Goal: Transaction & Acquisition: Purchase product/service

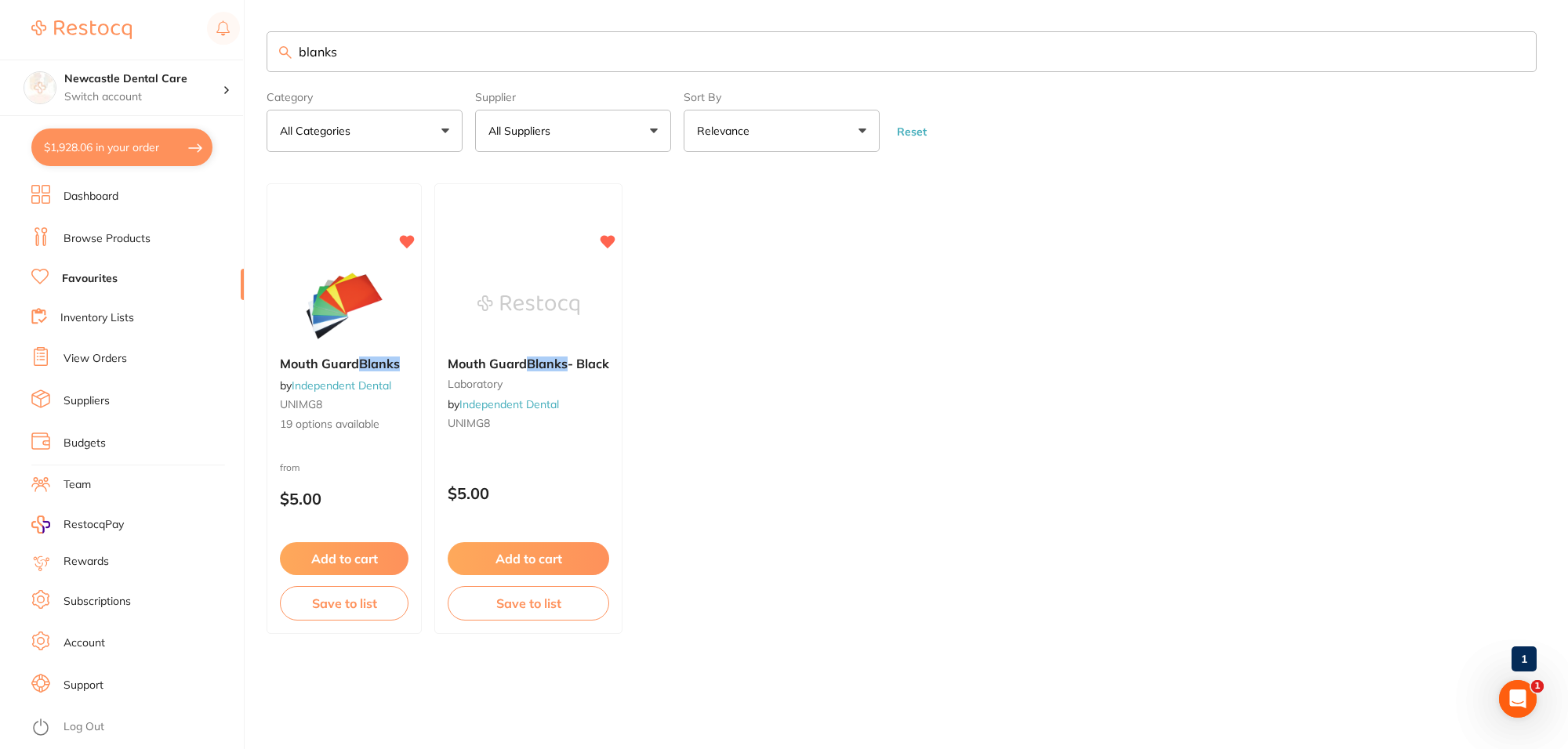
click at [161, 143] on button "$1,928.06 in your order" at bounding box center [122, 148] width 181 height 37
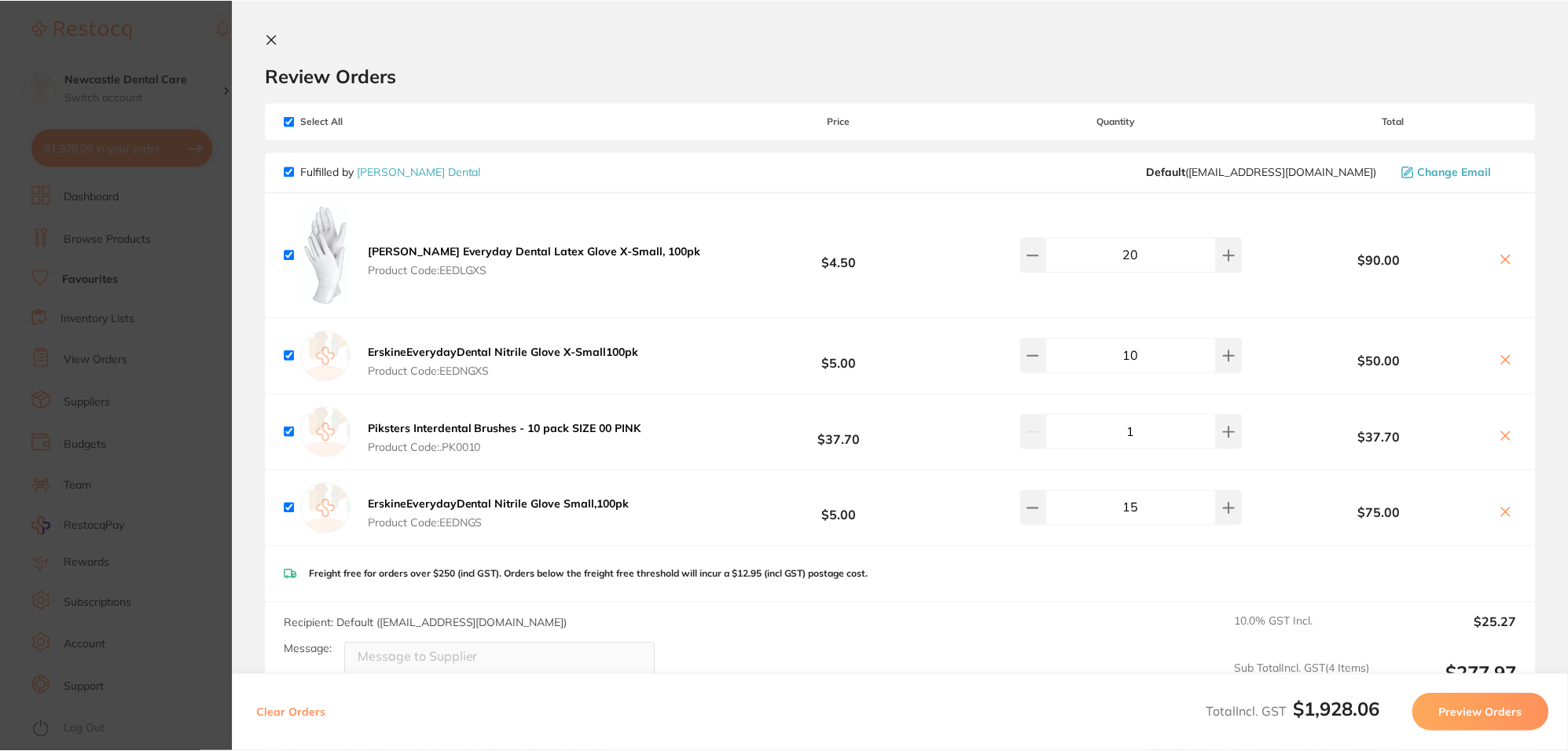
scroll to position [98, 0]
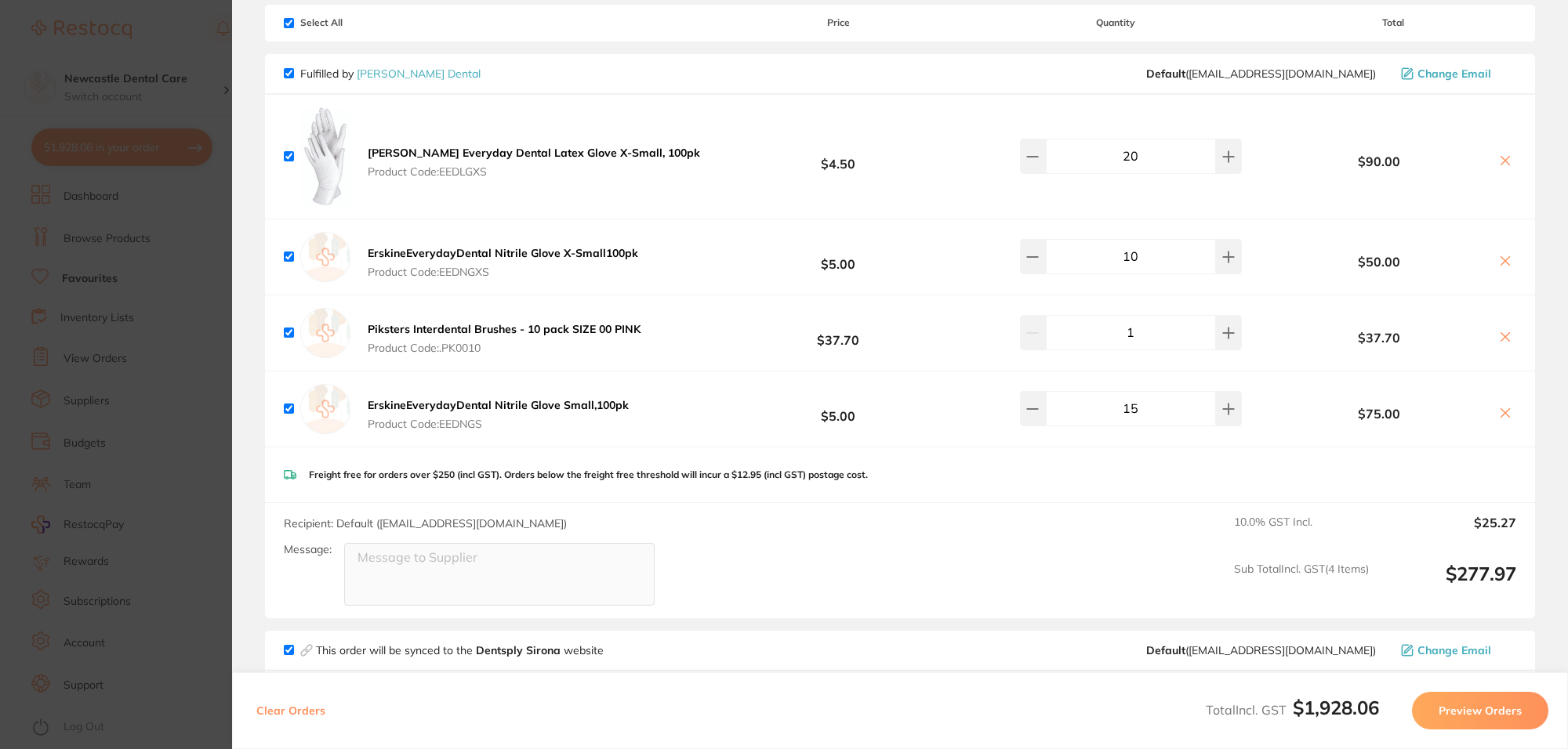
click at [158, 327] on section "Update RRP Set your pre negotiated price for this item. Item Agreed RRP (excl. …" at bounding box center [784, 374] width 1568 height 749
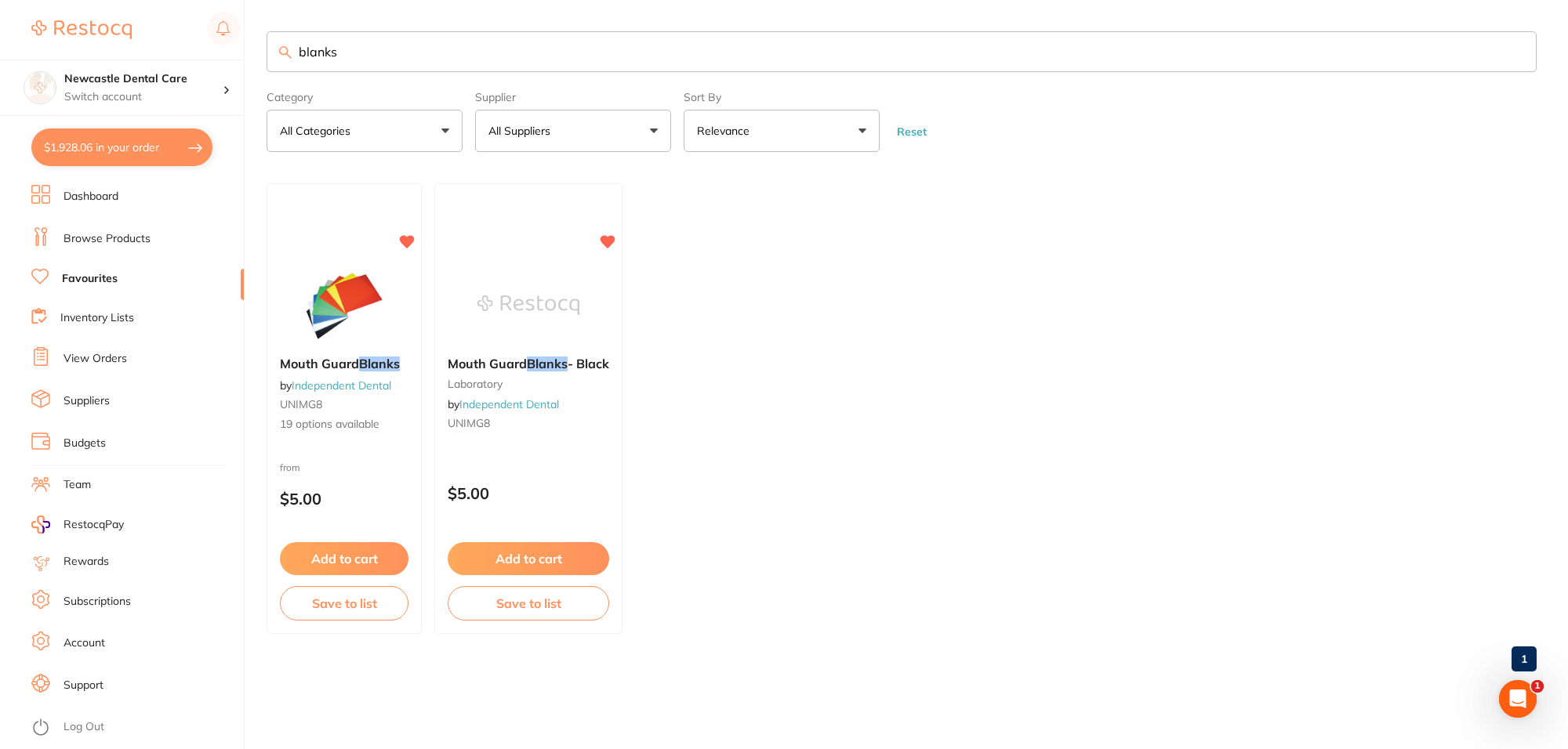
drag, startPoint x: 416, startPoint y: 36, endPoint x: 276, endPoint y: 44, distance: 140.2
click at [276, 44] on input "blanks" at bounding box center [902, 52] width 1270 height 41
click at [107, 241] on link "Browse Products" at bounding box center [106, 238] width 87 height 15
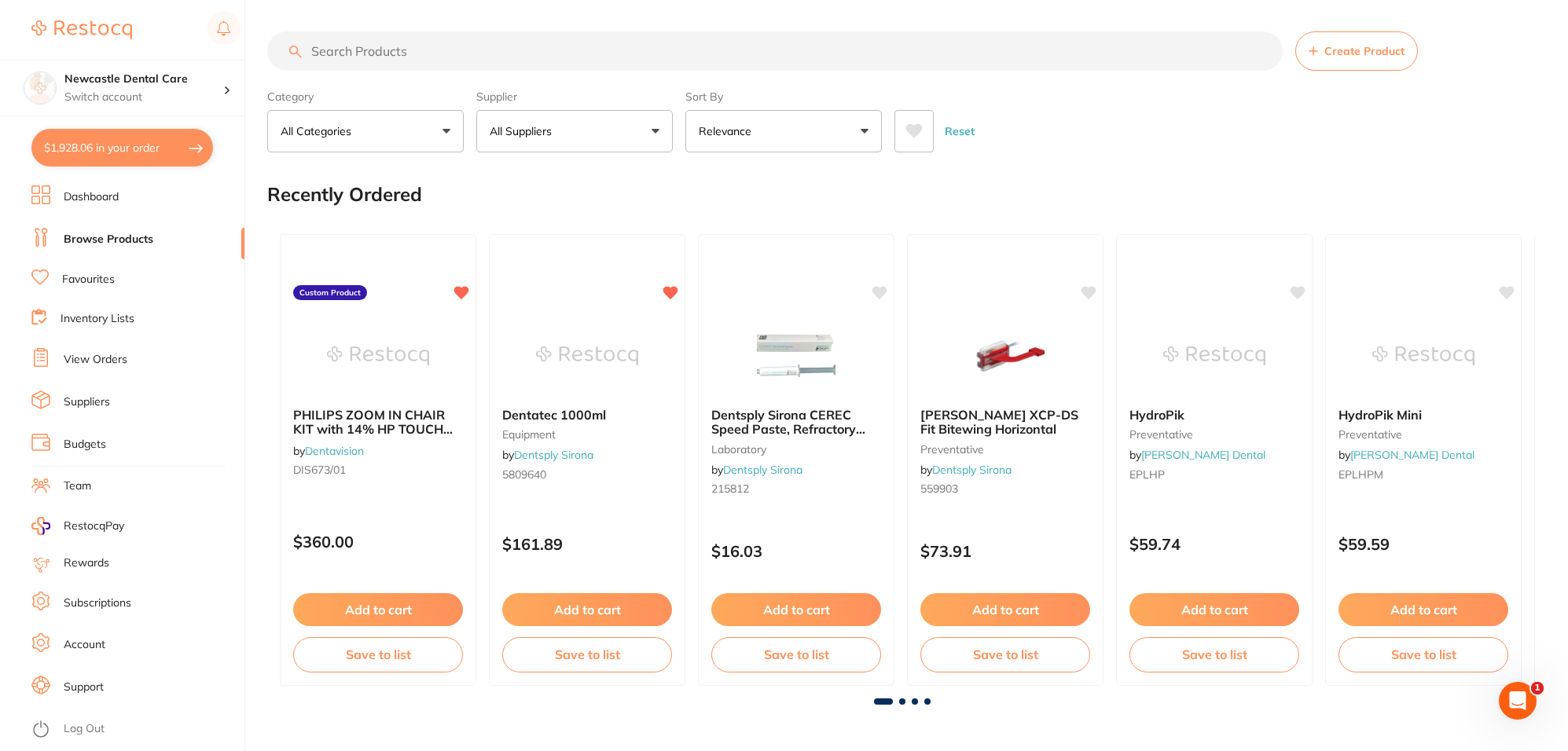
click at [430, 51] on input "search" at bounding box center [775, 51] width 1015 height 39
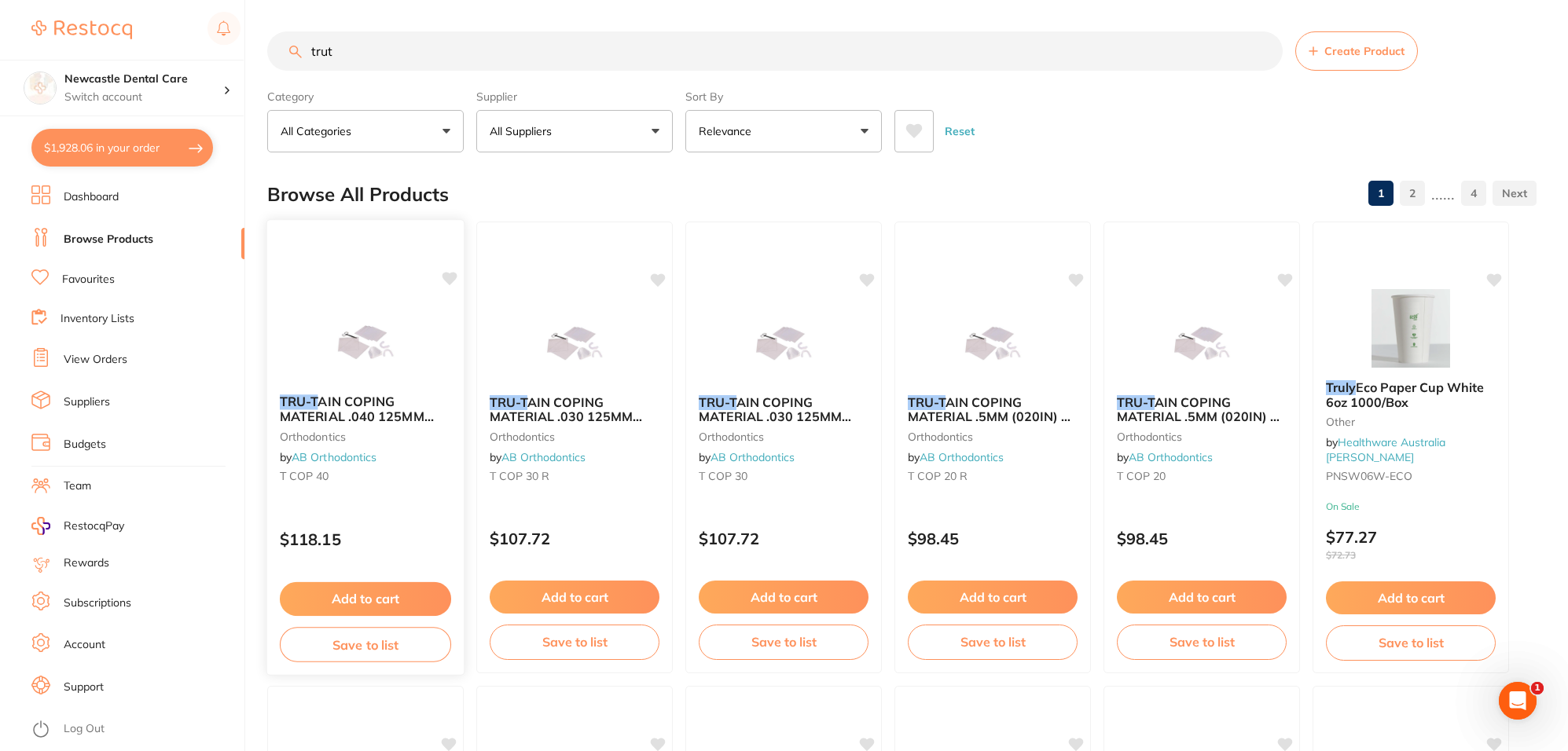
type input "trut"
click at [390, 297] on div "TRU-T AIN COPING MATERIAL .040 125MM SQUARE (PK 50) orthodontics by AB Orthodon…" at bounding box center [366, 448] width 199 height 457
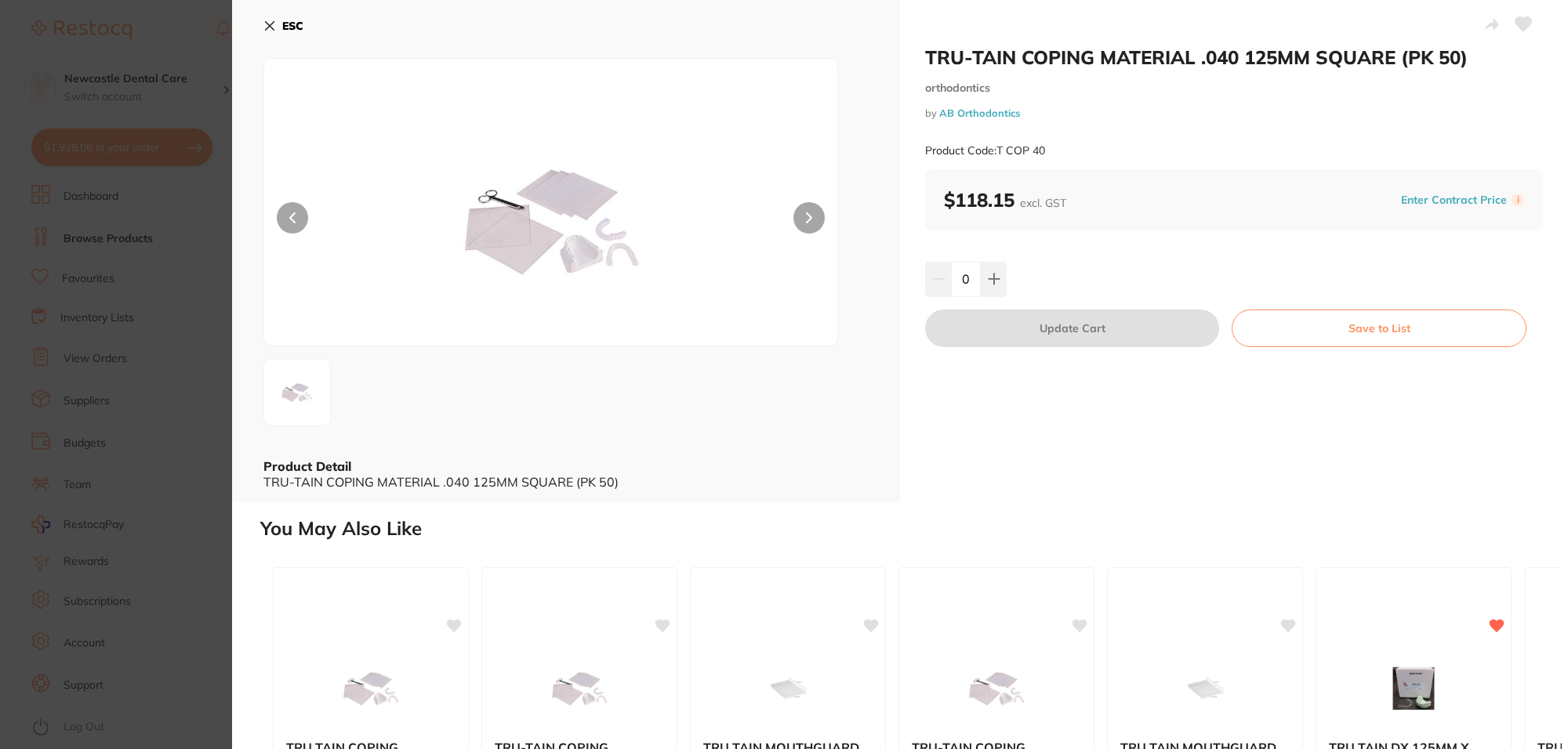
click at [808, 218] on icon at bounding box center [809, 218] width 6 height 11
click at [1001, 283] on button at bounding box center [994, 279] width 26 height 35
type input "1"
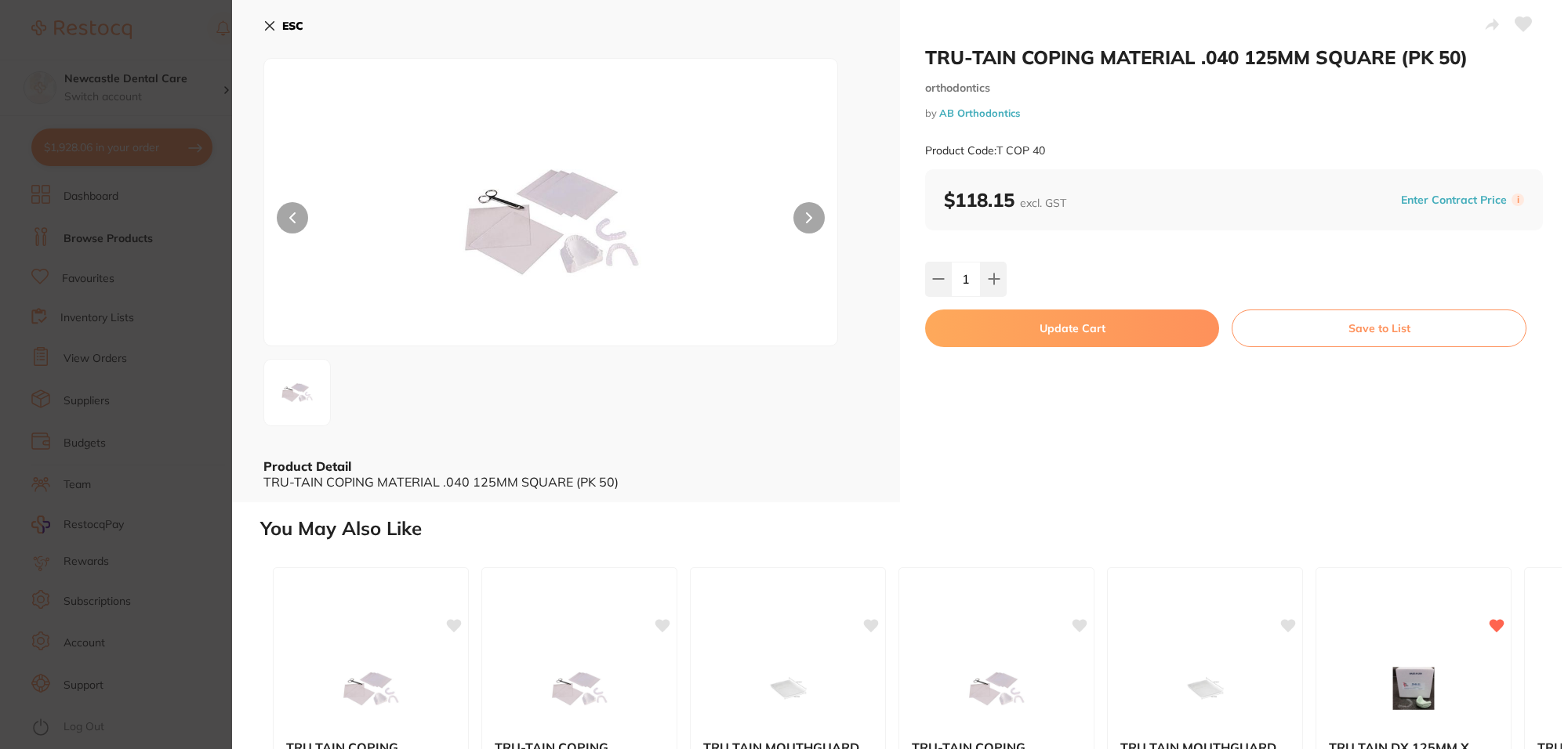
click at [1130, 327] on button "Update Cart" at bounding box center [1072, 328] width 294 height 37
checkbox input "false"
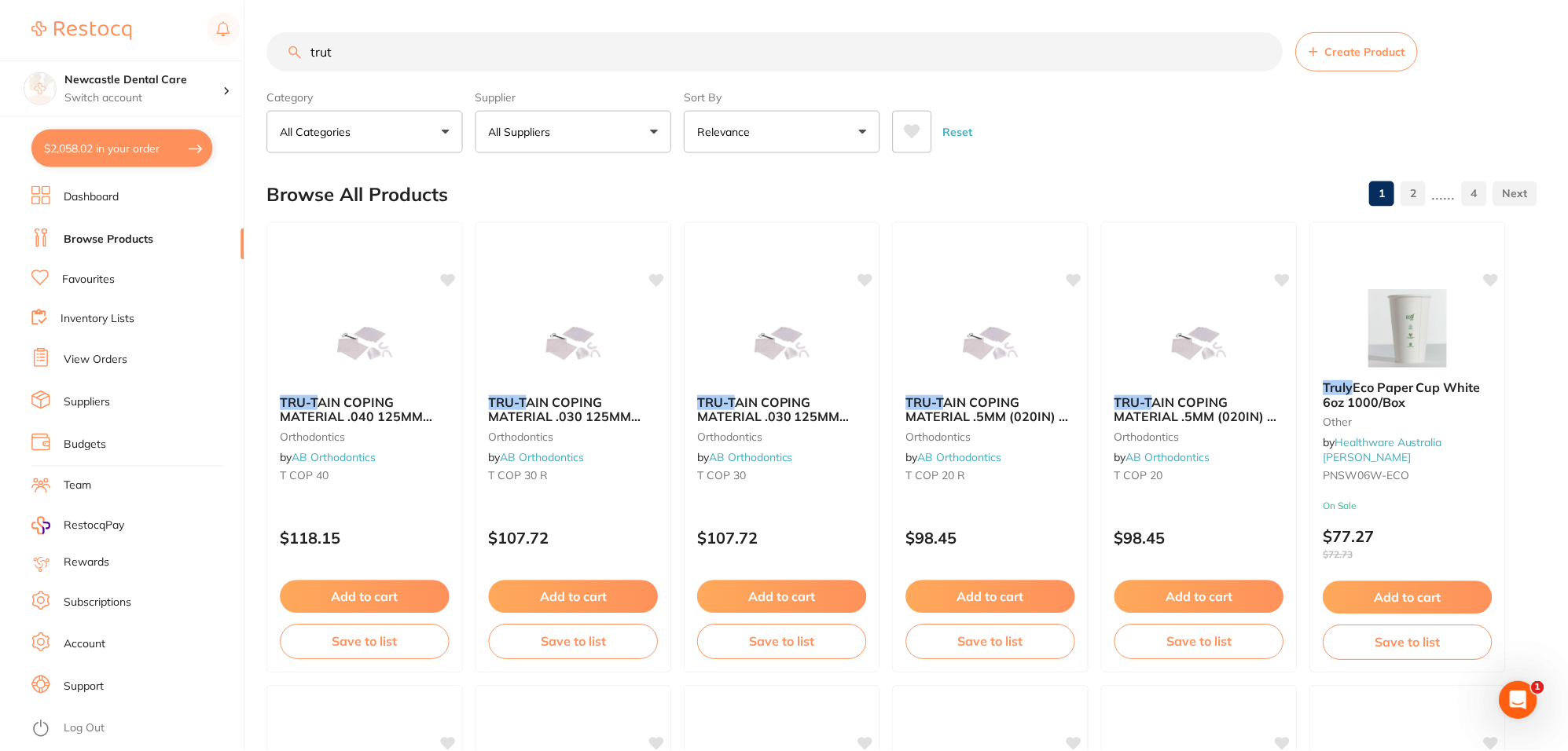
scroll to position [5, 0]
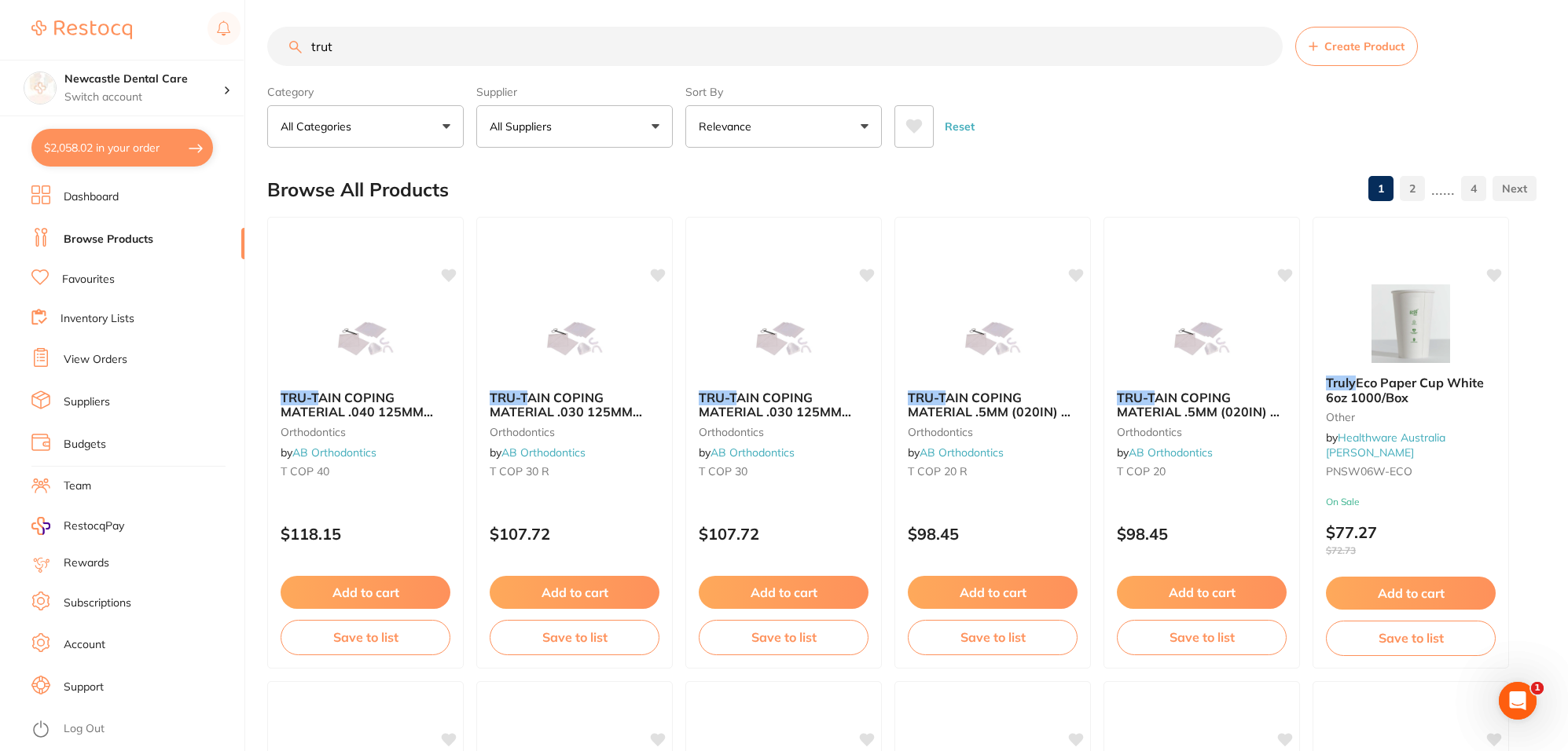
drag, startPoint x: 423, startPoint y: 49, endPoint x: 253, endPoint y: 46, distance: 170.0
click at [253, 46] on div "$2,058.02 Newcastle Dental Care Switch account Newcastle Dental Care $2,058.02 …" at bounding box center [784, 371] width 1568 height 751
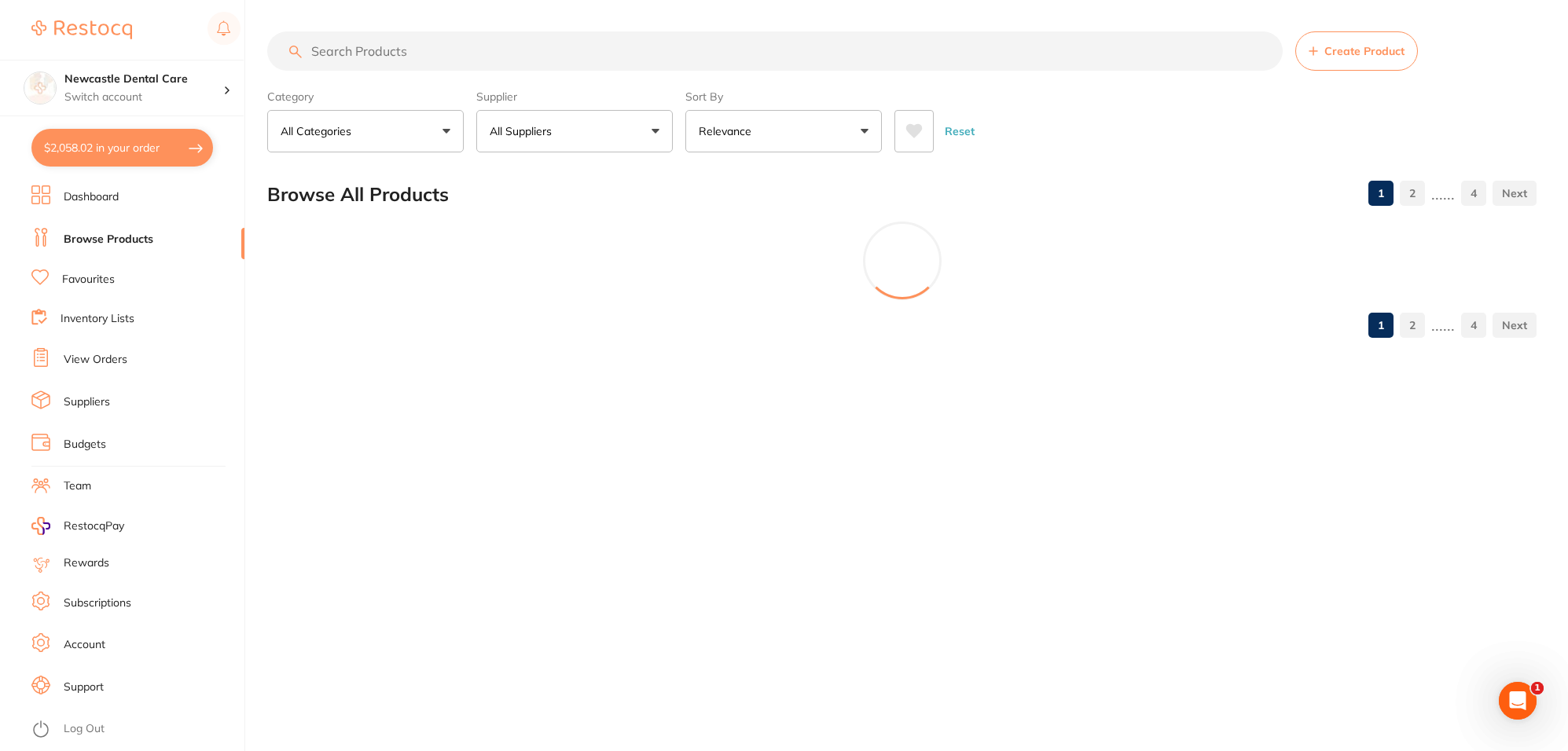
scroll to position [0, 0]
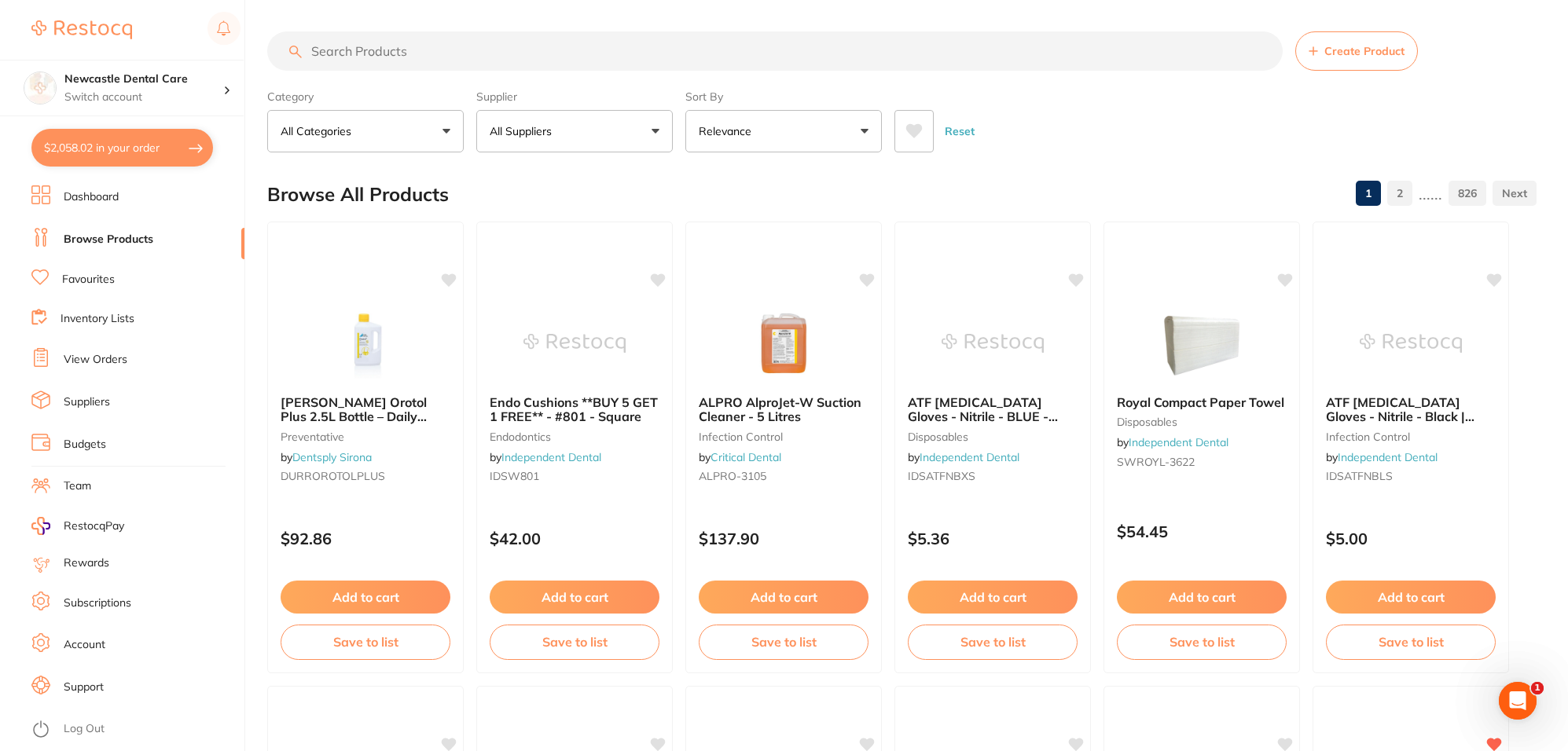
click at [524, 128] on p "All Suppliers" at bounding box center [523, 131] width 68 height 15
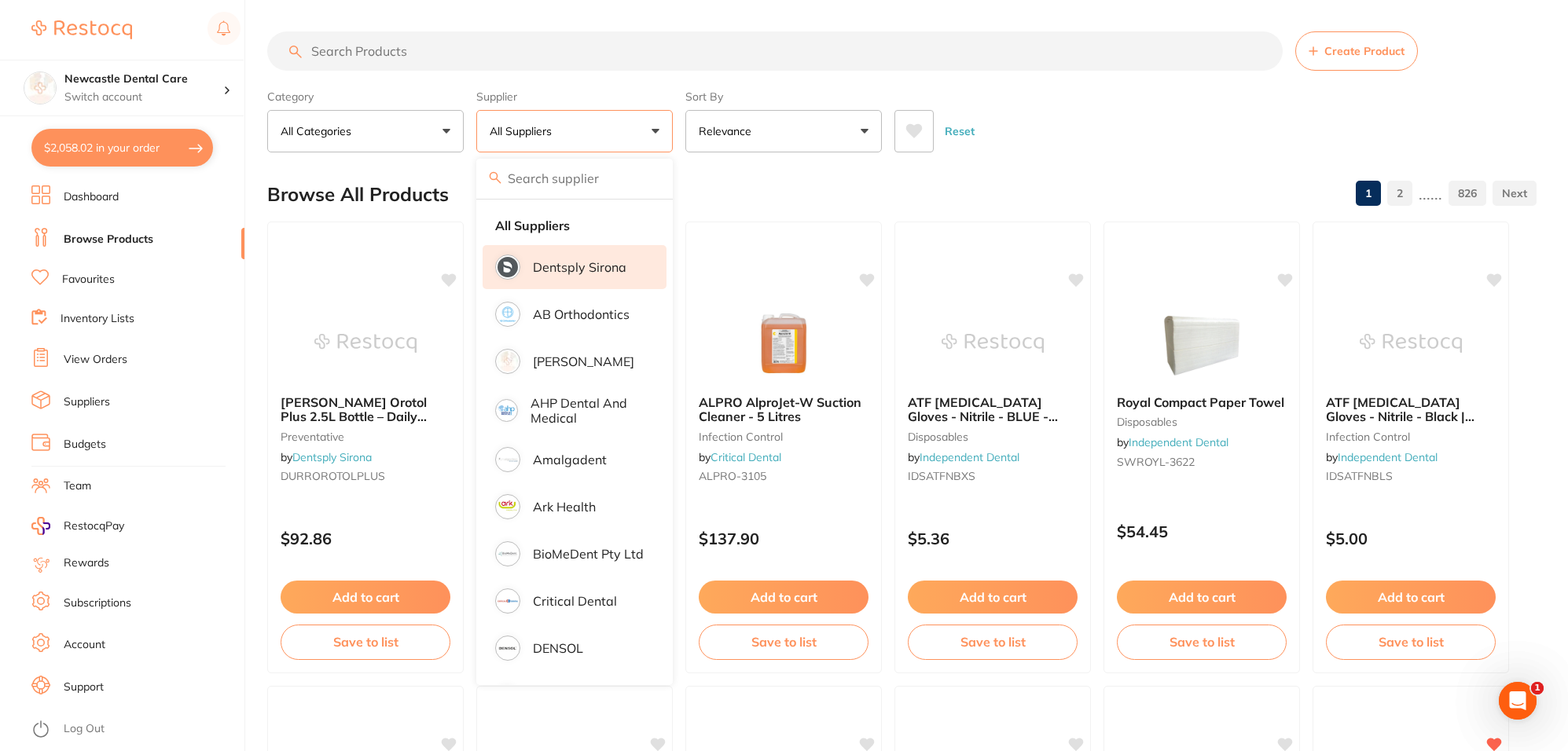
click at [617, 254] on li "Dentsply Sirona" at bounding box center [575, 267] width 184 height 44
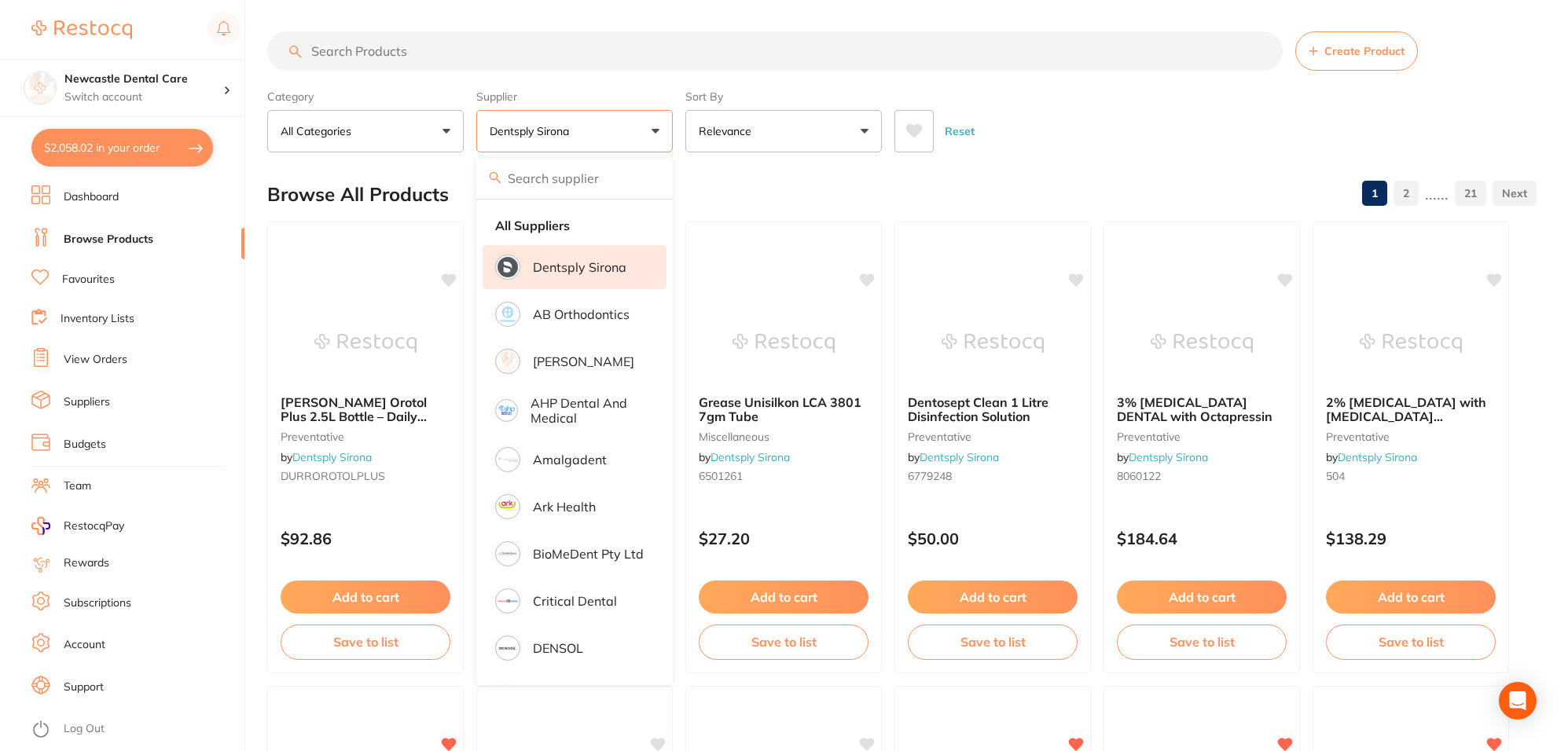
click at [446, 64] on input "search" at bounding box center [775, 51] width 1015 height 39
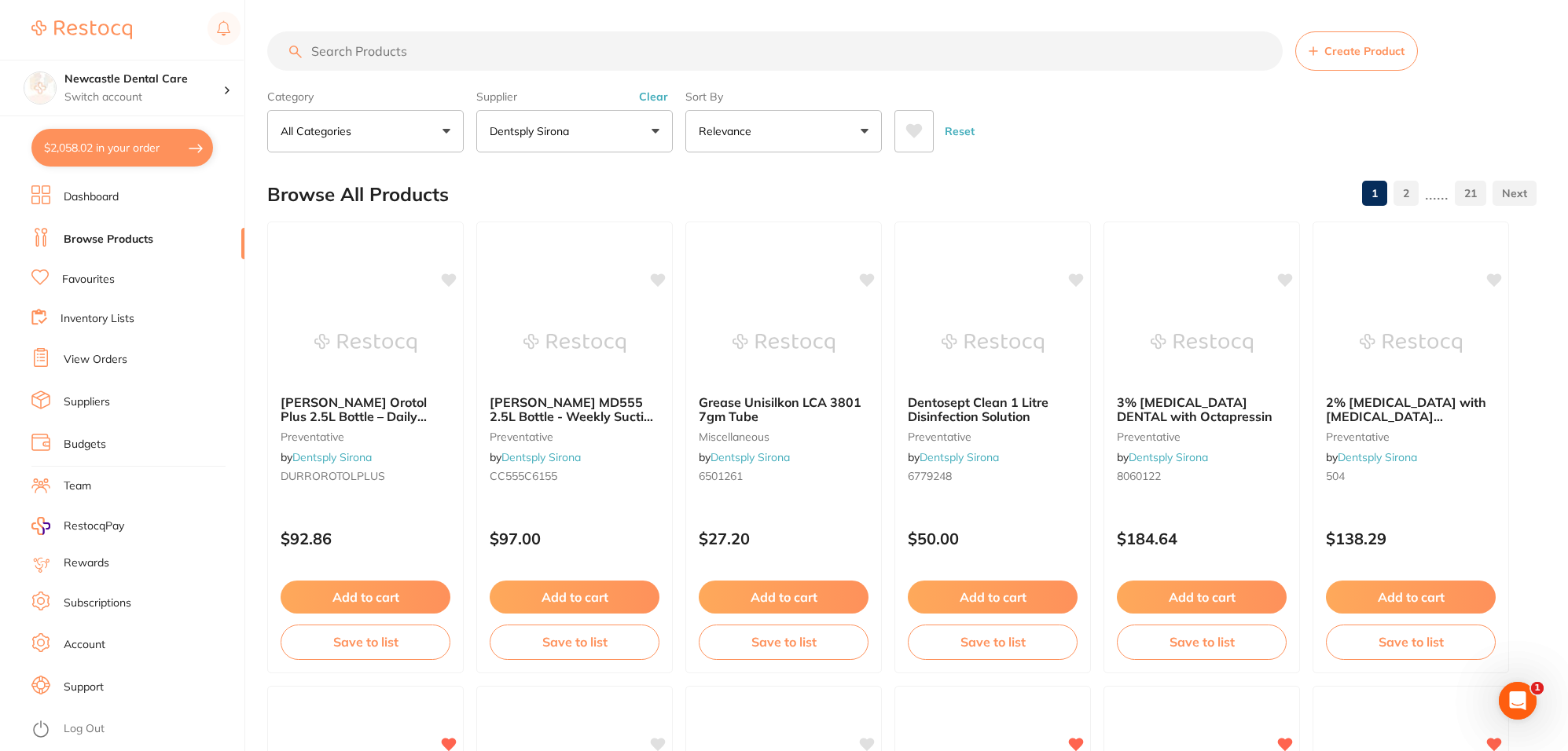
click at [464, 53] on input "search" at bounding box center [775, 51] width 1015 height 39
type input "perio"
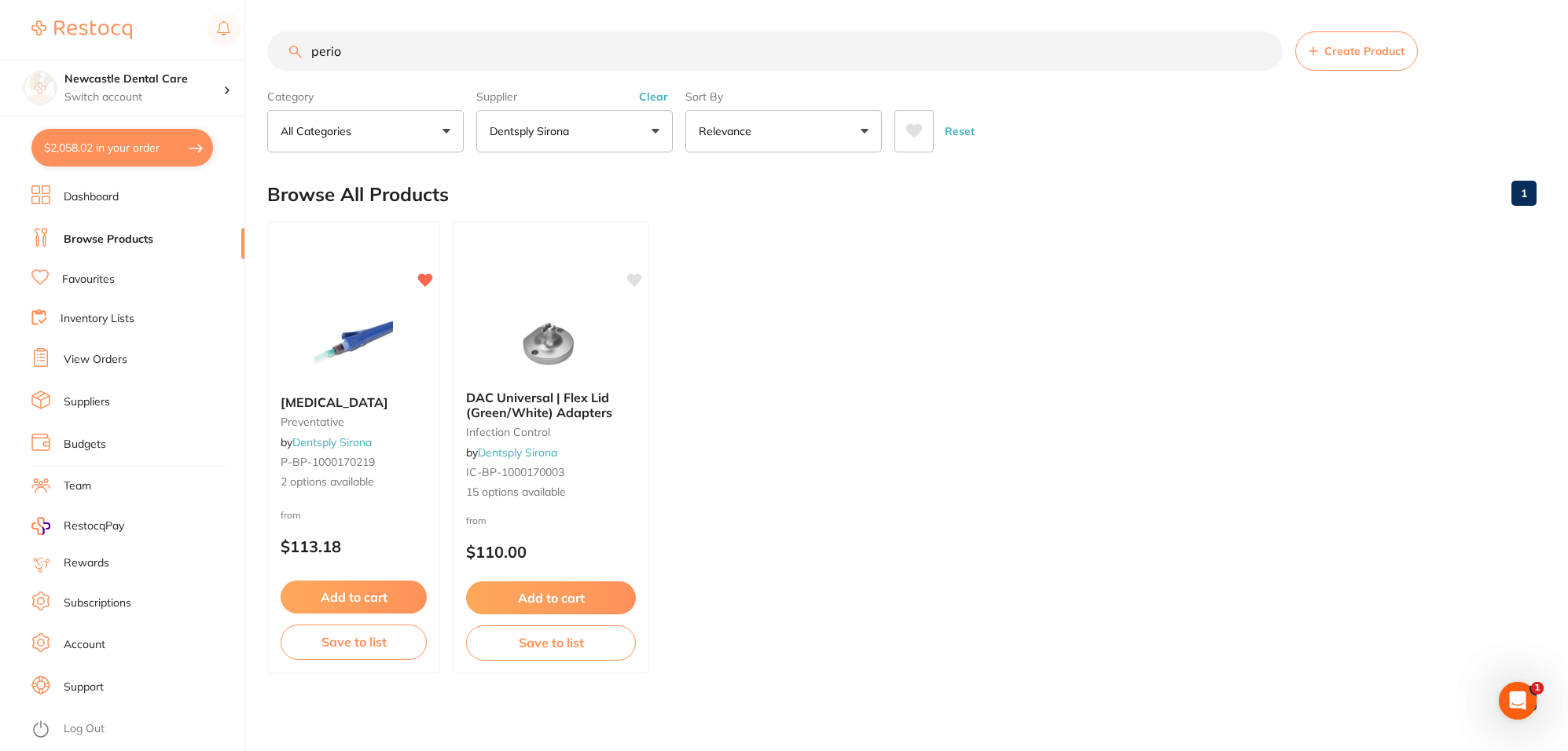
drag, startPoint x: 402, startPoint y: 57, endPoint x: 306, endPoint y: 28, distance: 100.3
click at [306, 28] on main "perio Create Product Category All Categories All Categories infection control p…" at bounding box center [918, 377] width 1301 height 755
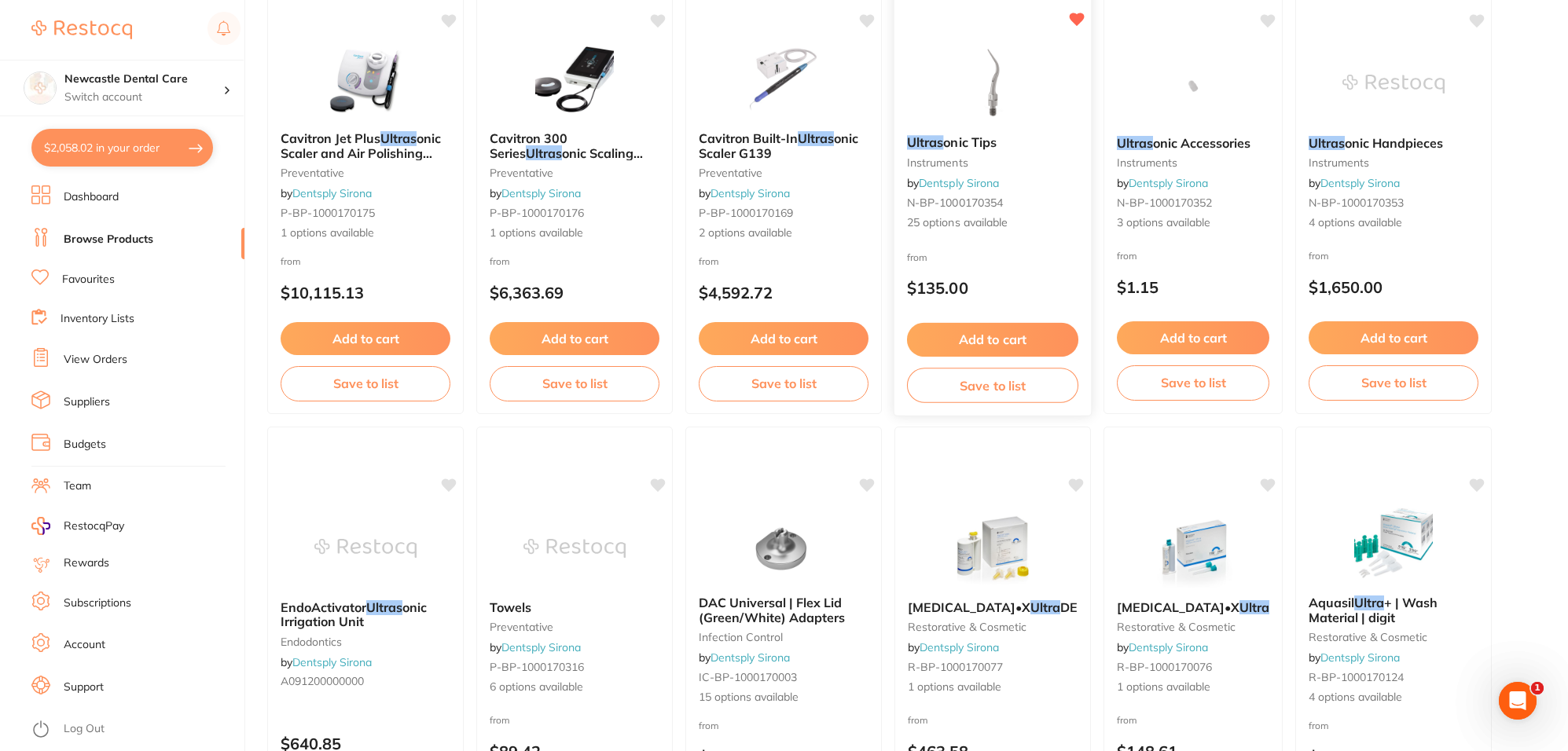
scroll to position [295, 0]
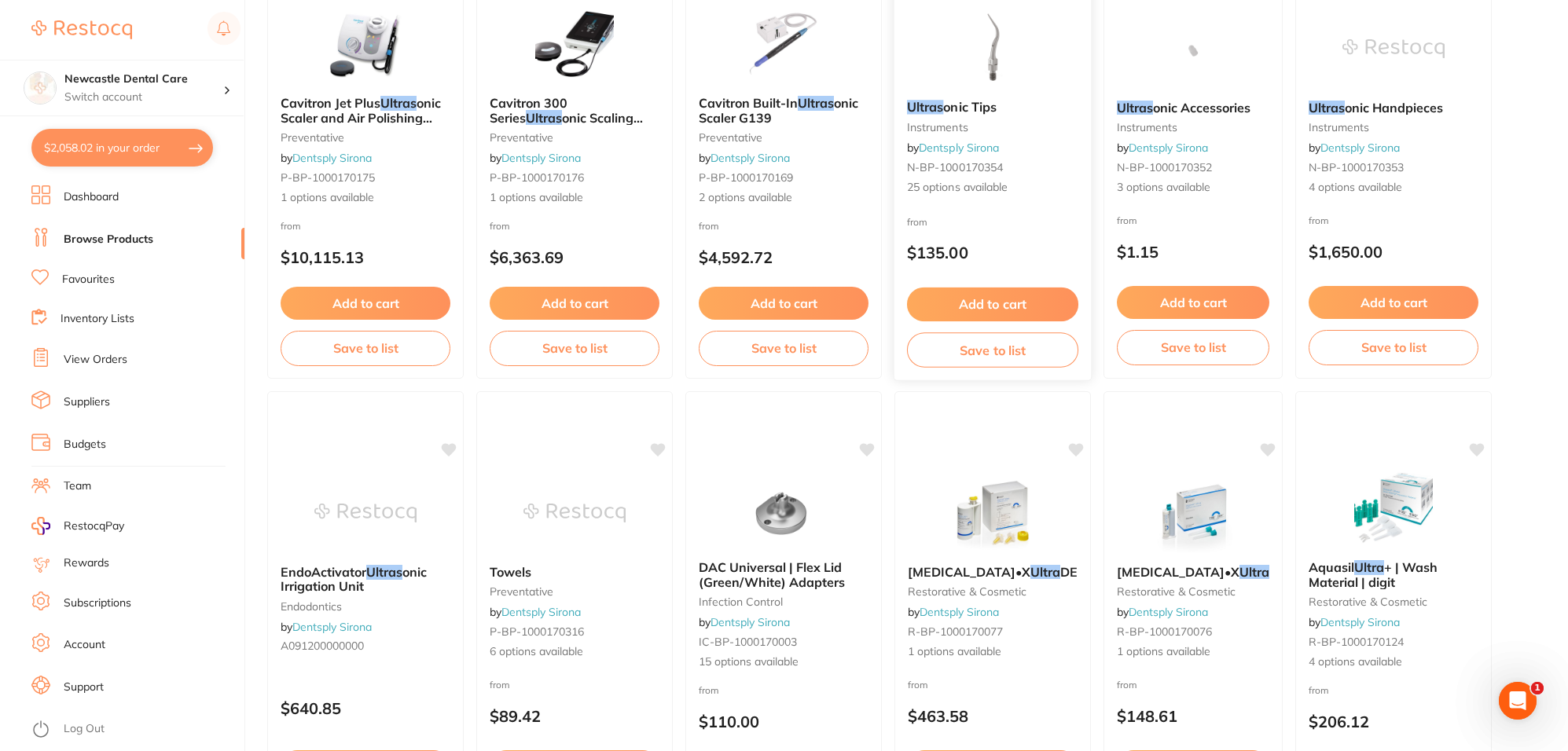
type input "ultras"
click at [984, 175] on div "Ultras onic Tips instruments by Dentsply Sirona N-BP-1000170354 25 options avai…" at bounding box center [992, 147] width 197 height 121
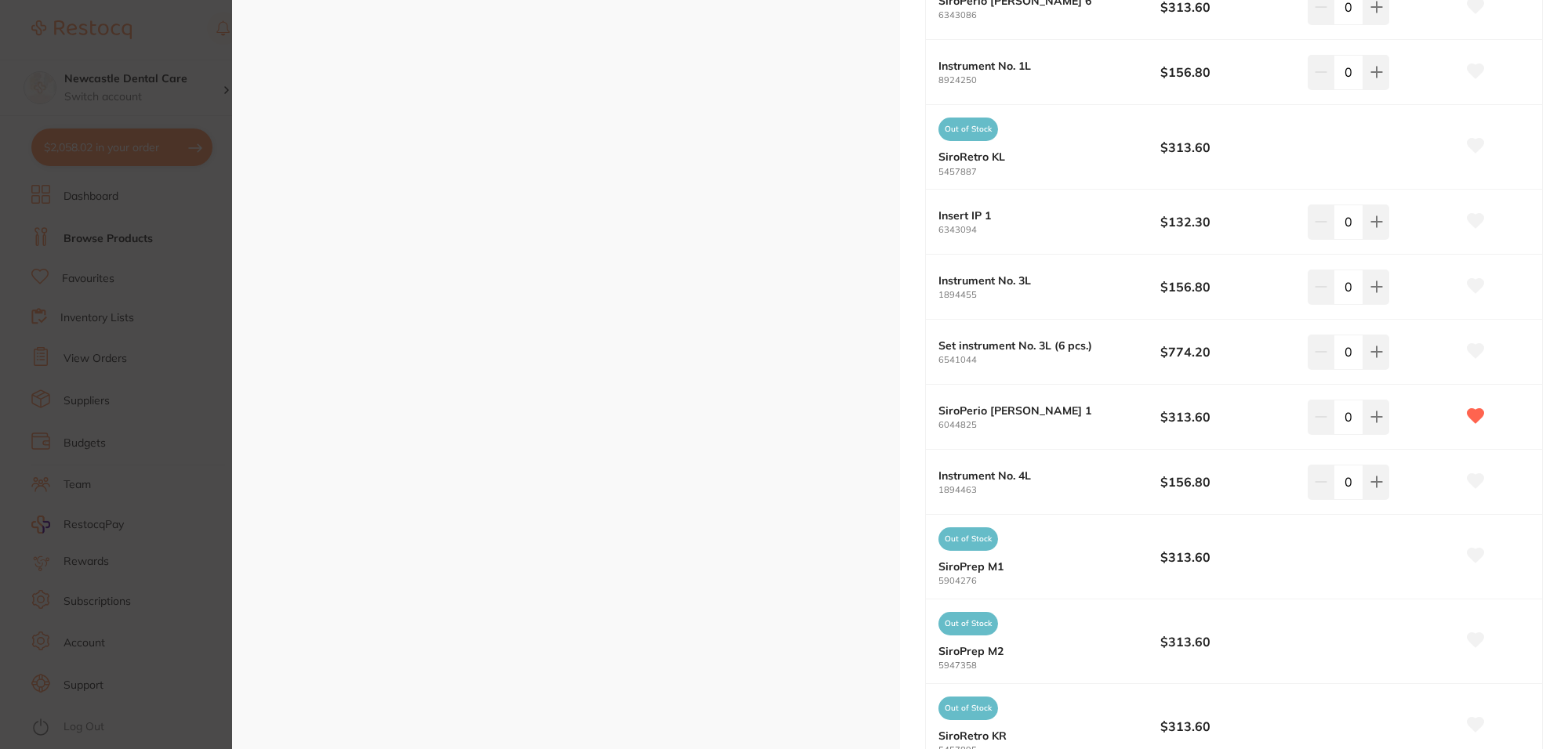
scroll to position [588, 0]
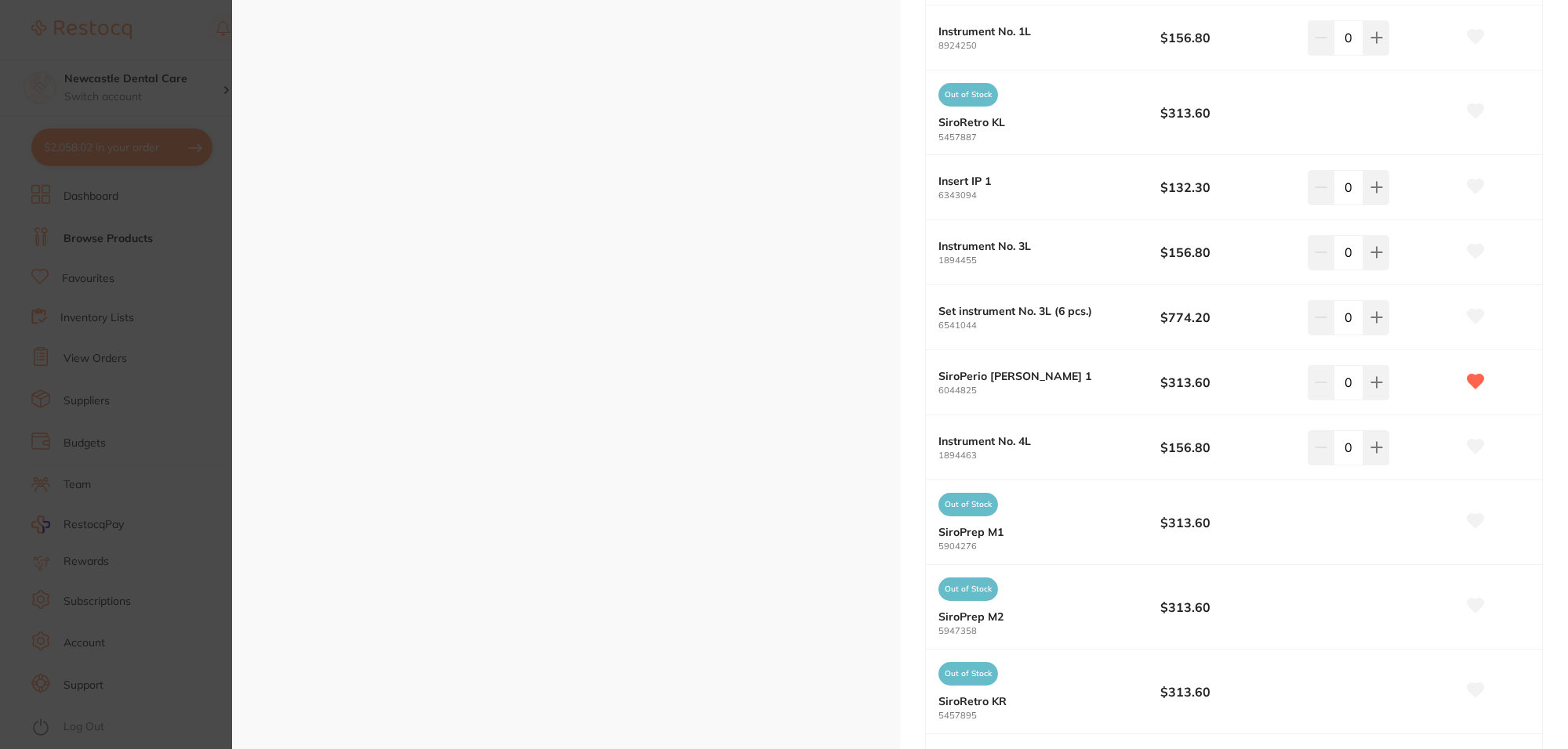
click at [1000, 378] on b "SiroPerio [PERSON_NAME] 1" at bounding box center [1038, 375] width 199 height 12
click at [1377, 384] on icon at bounding box center [1376, 383] width 11 height 11
type input "1"
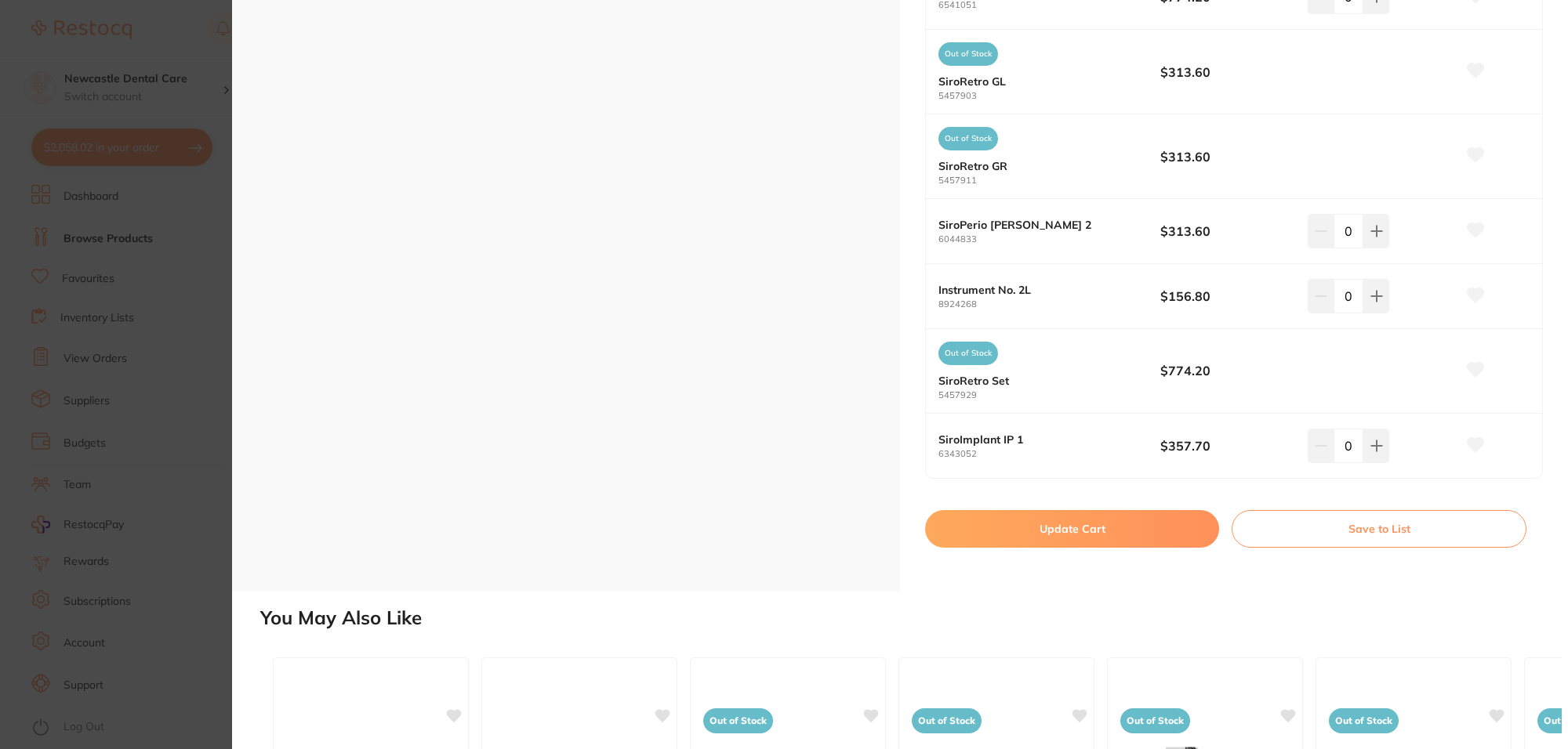
scroll to position [1861, 0]
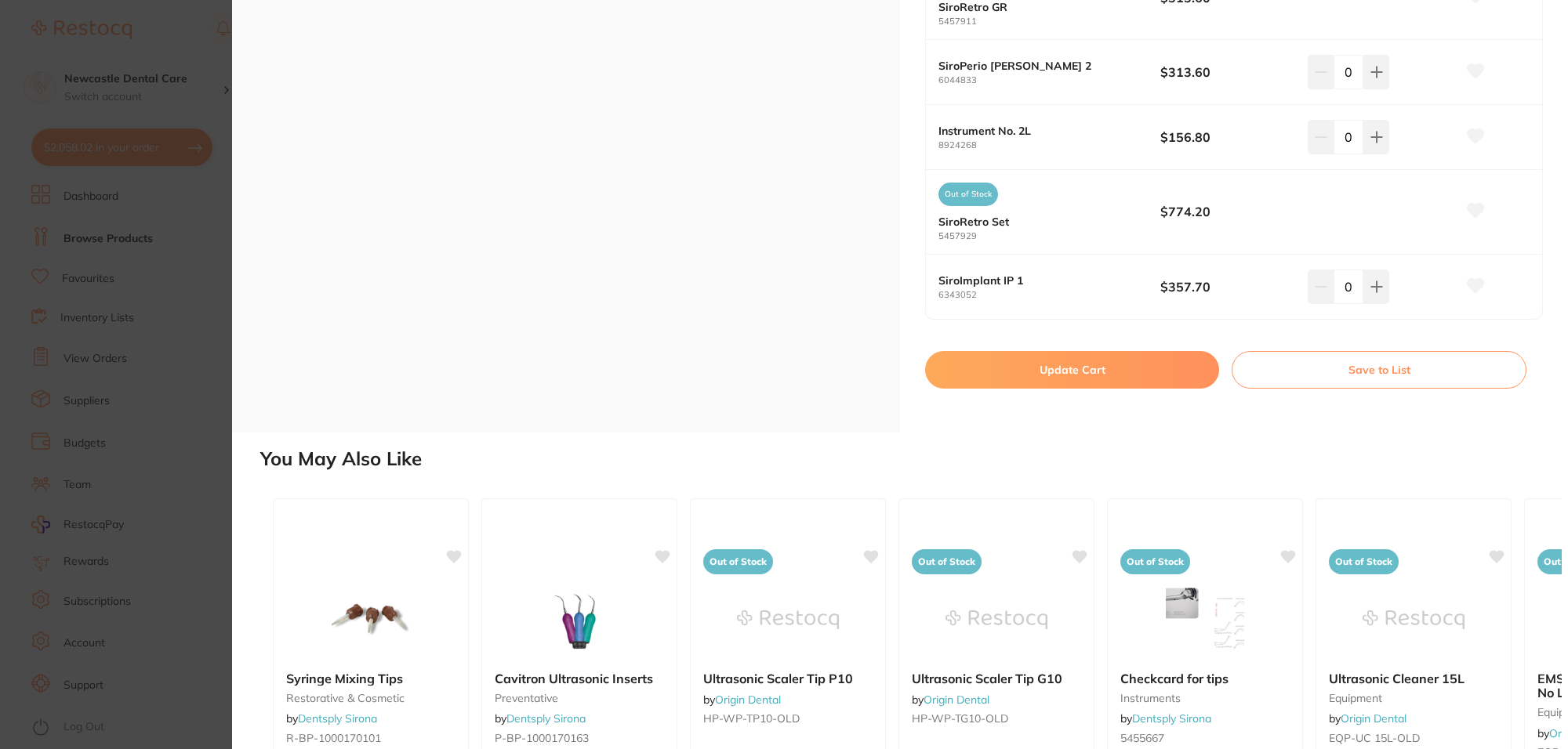
click at [1121, 374] on button "Update Cart" at bounding box center [1072, 370] width 294 height 37
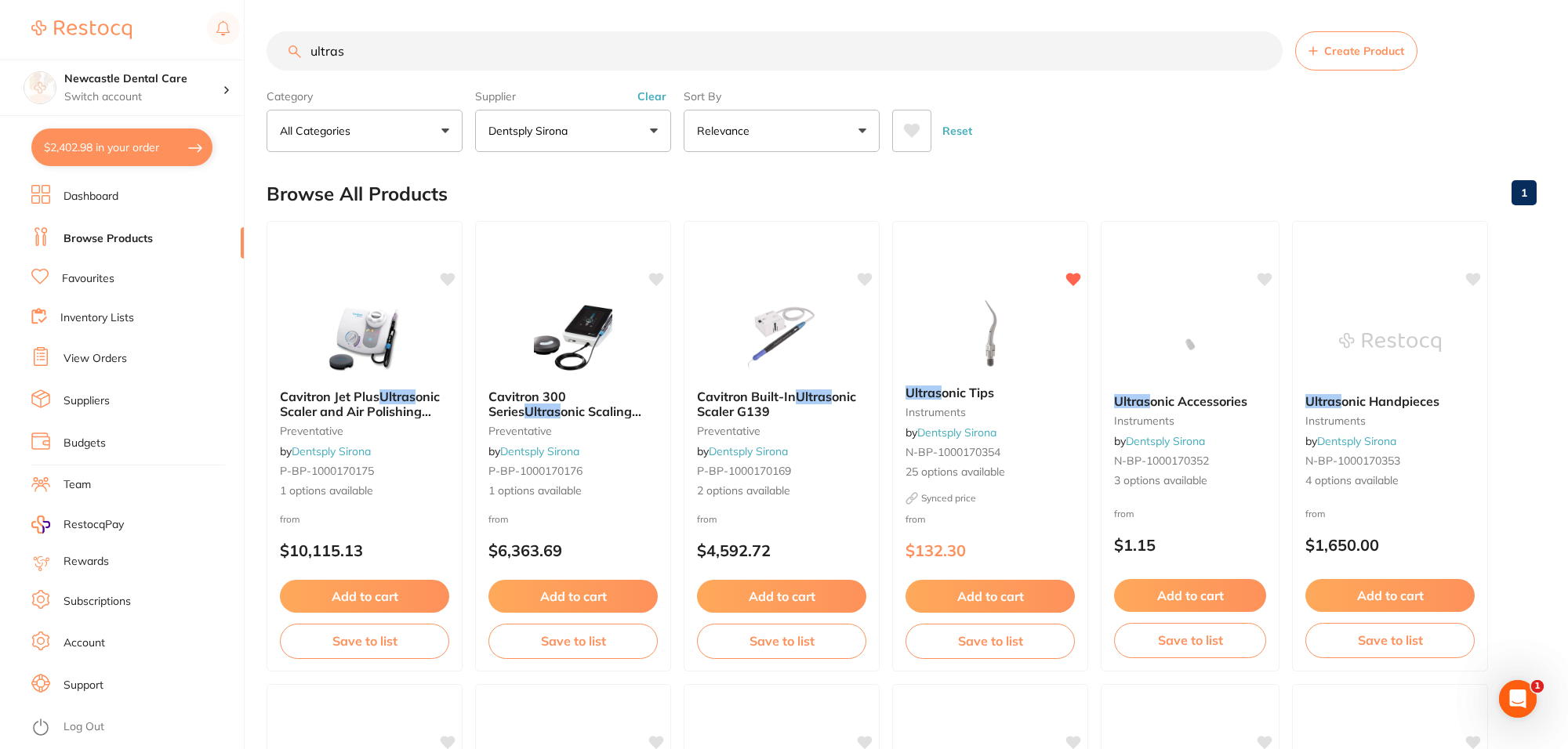
checkbox input "false"
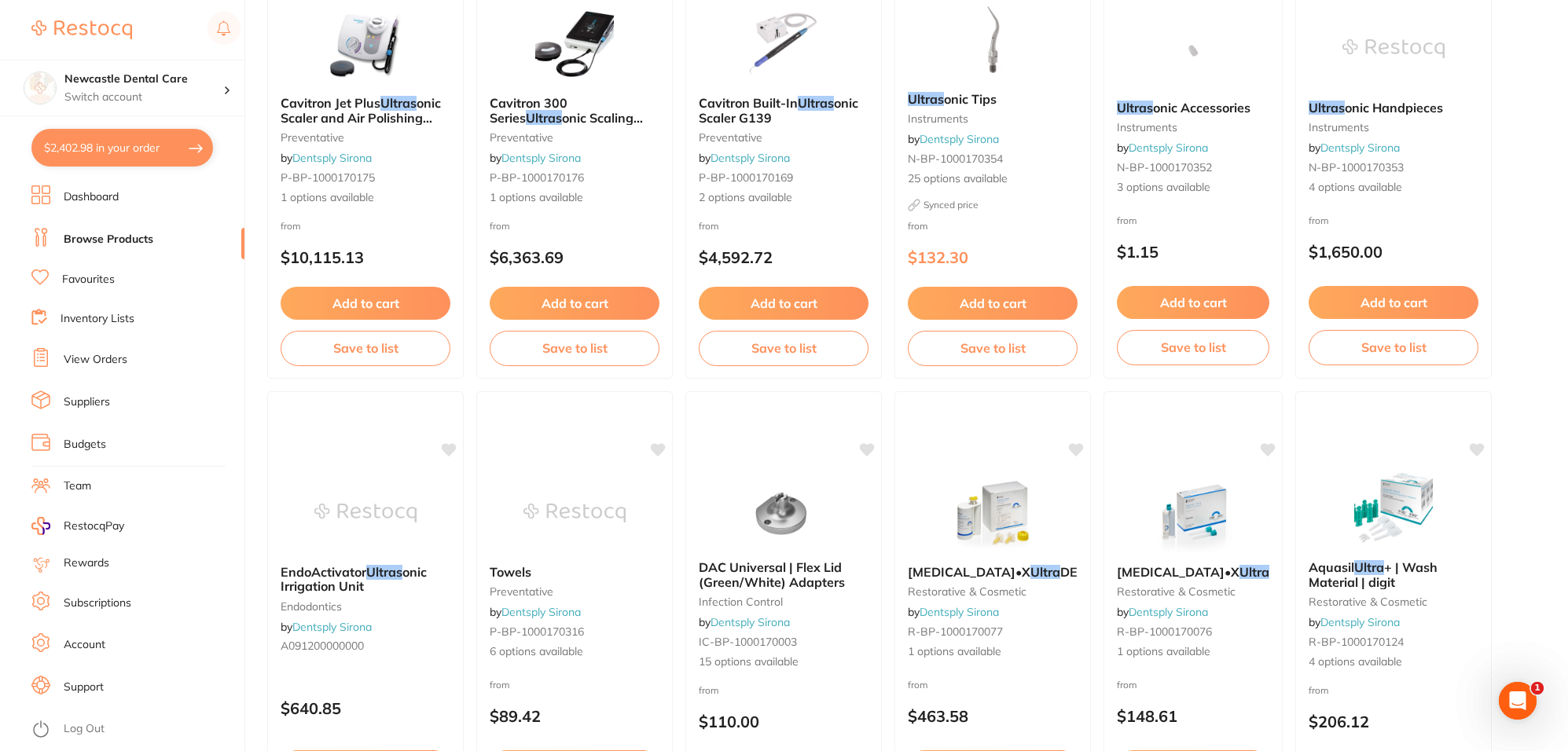
click at [107, 358] on link "View Orders" at bounding box center [95, 359] width 63 height 15
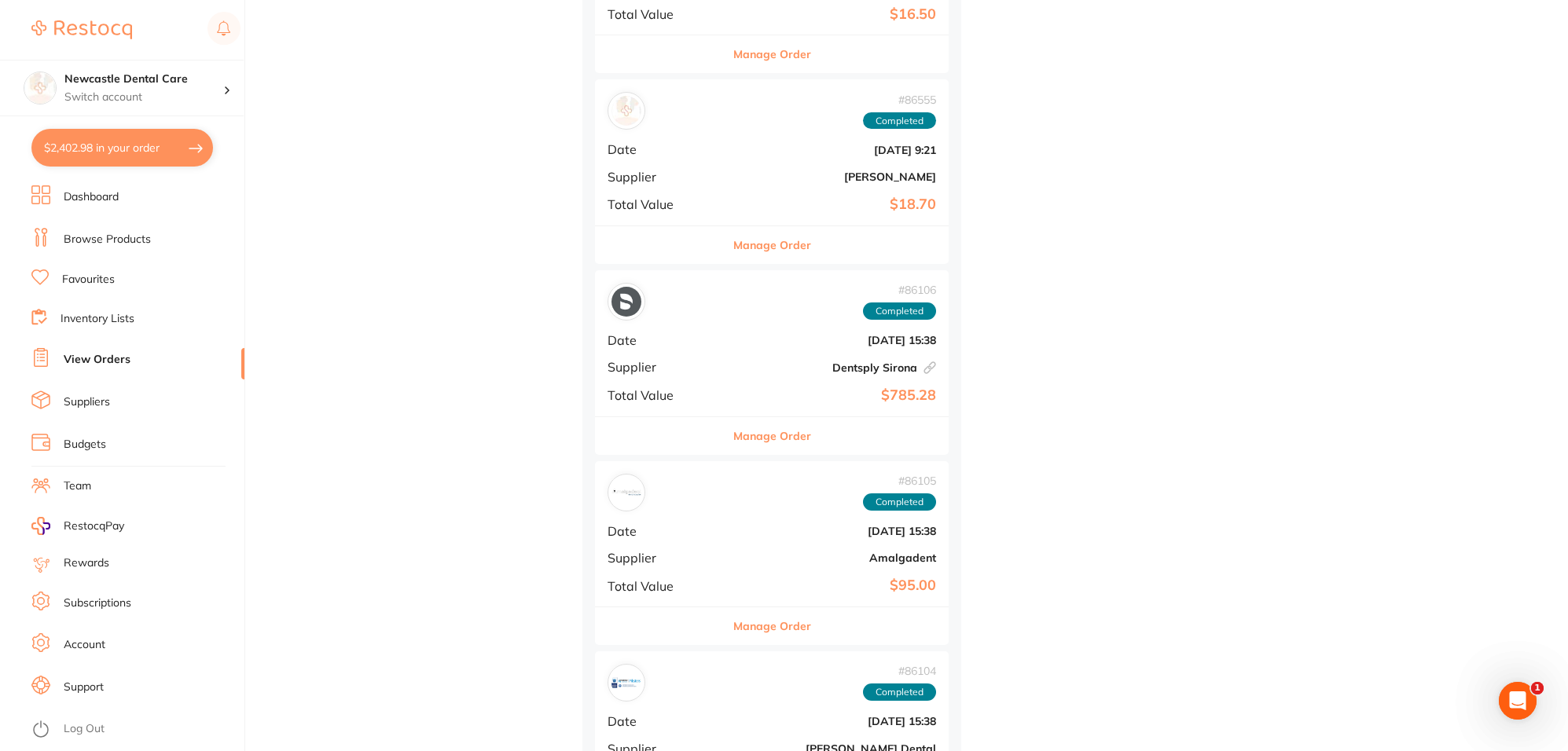
scroll to position [1866, 0]
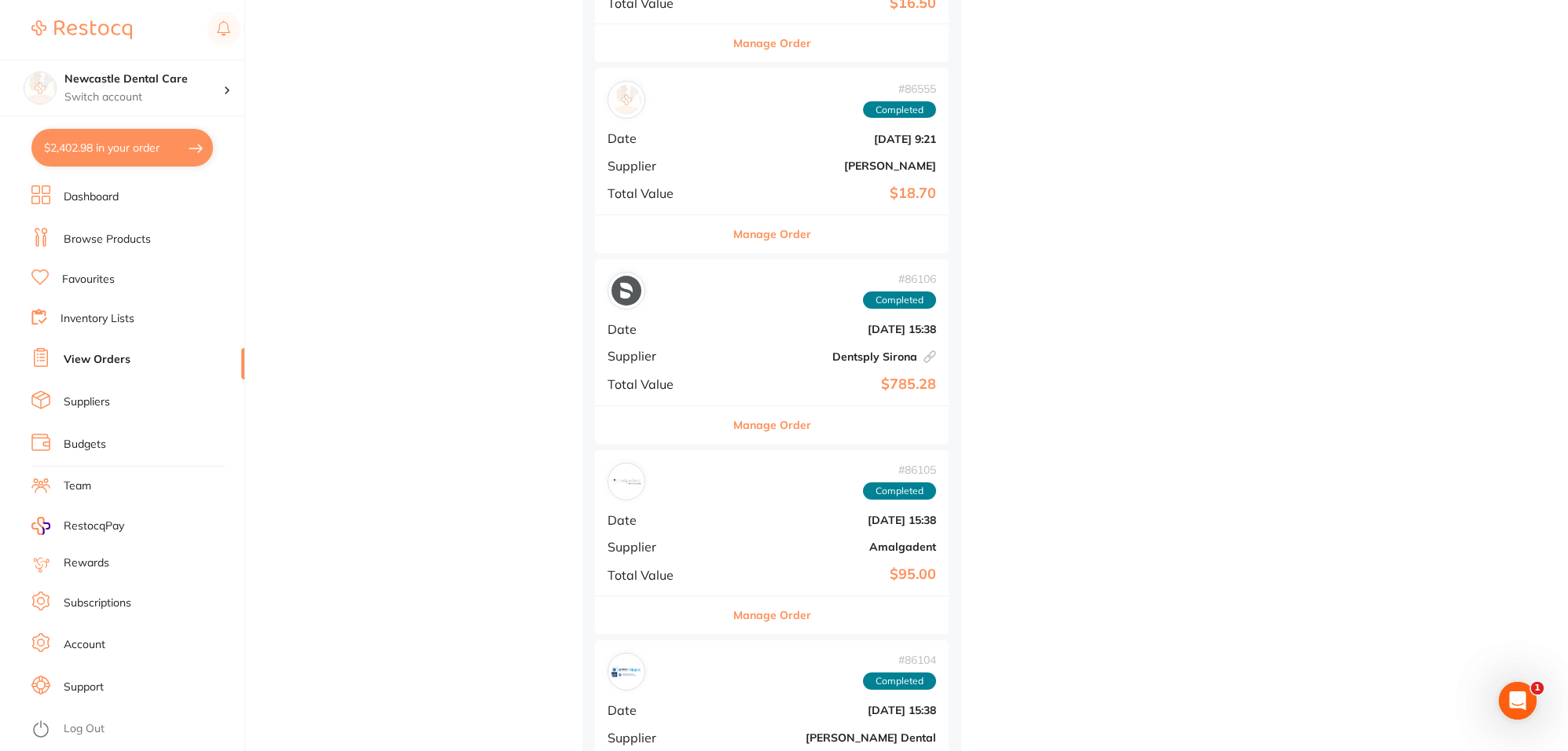
click at [752, 427] on button "Manage Order" at bounding box center [772, 425] width 78 height 37
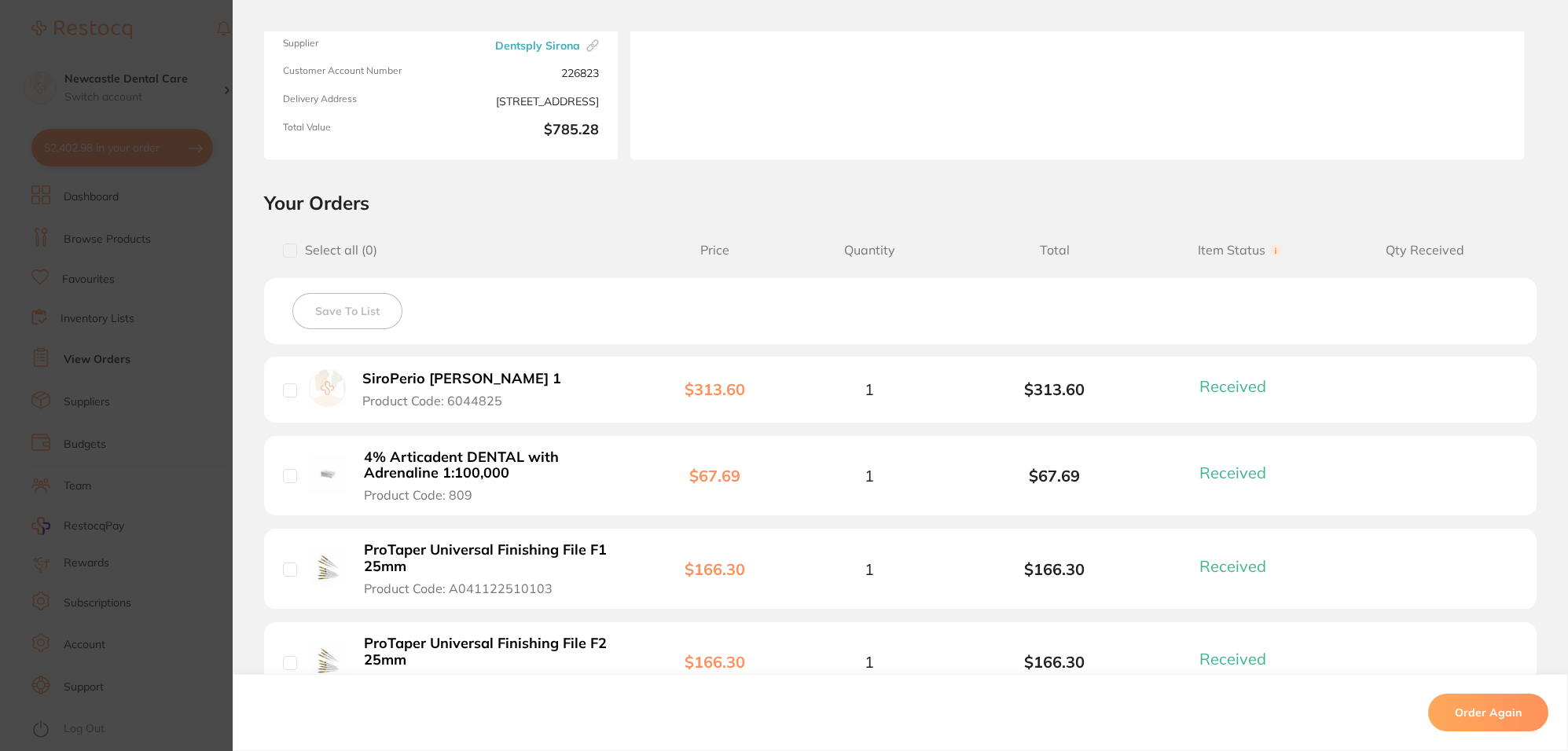
click at [128, 293] on section "Order ID: Restocq- 86106 Linked Order Order Information 4 Received Completed Or…" at bounding box center [784, 376] width 1568 height 751
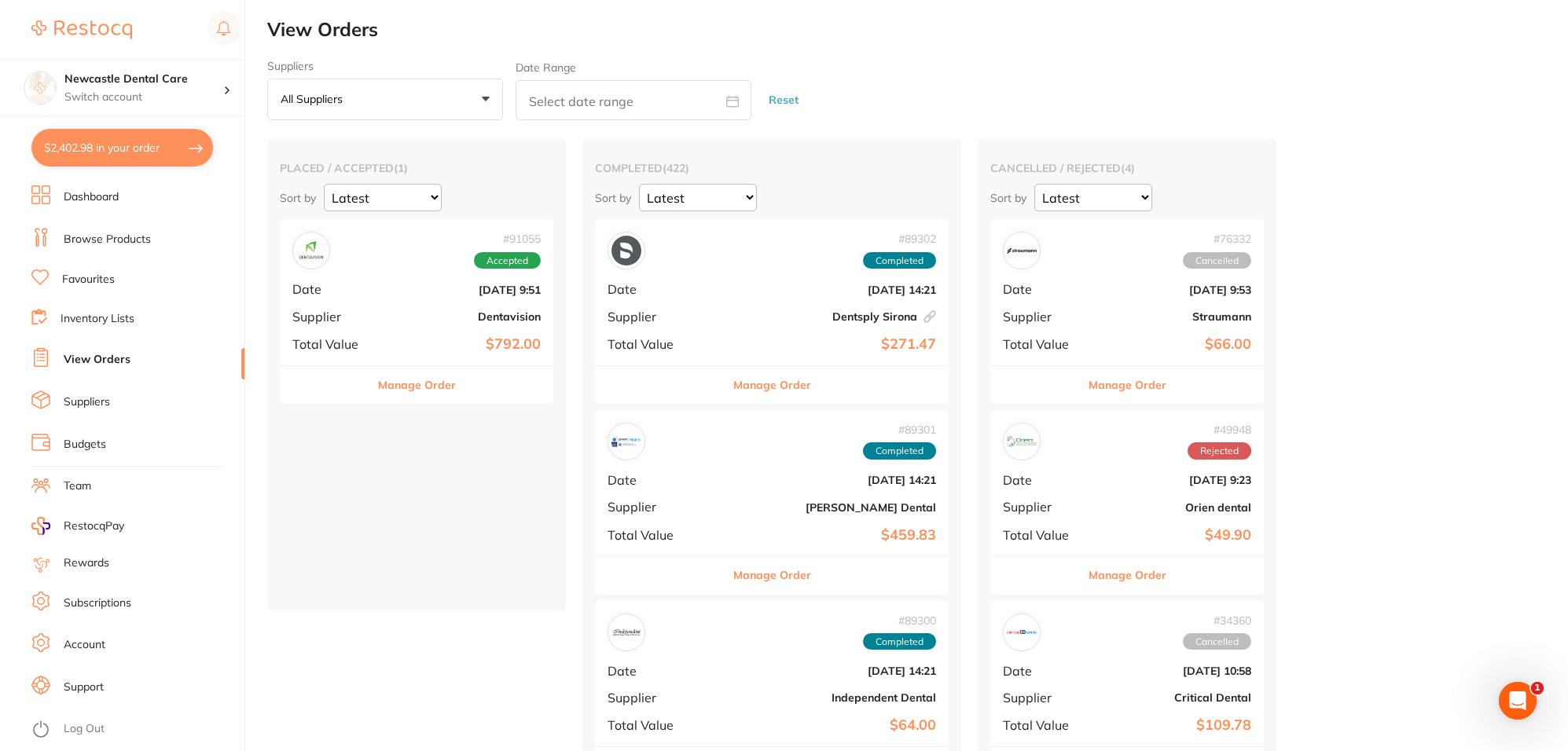
click at [154, 144] on button "$2,402.98 in your order" at bounding box center [122, 148] width 181 height 37
checkbox input "true"
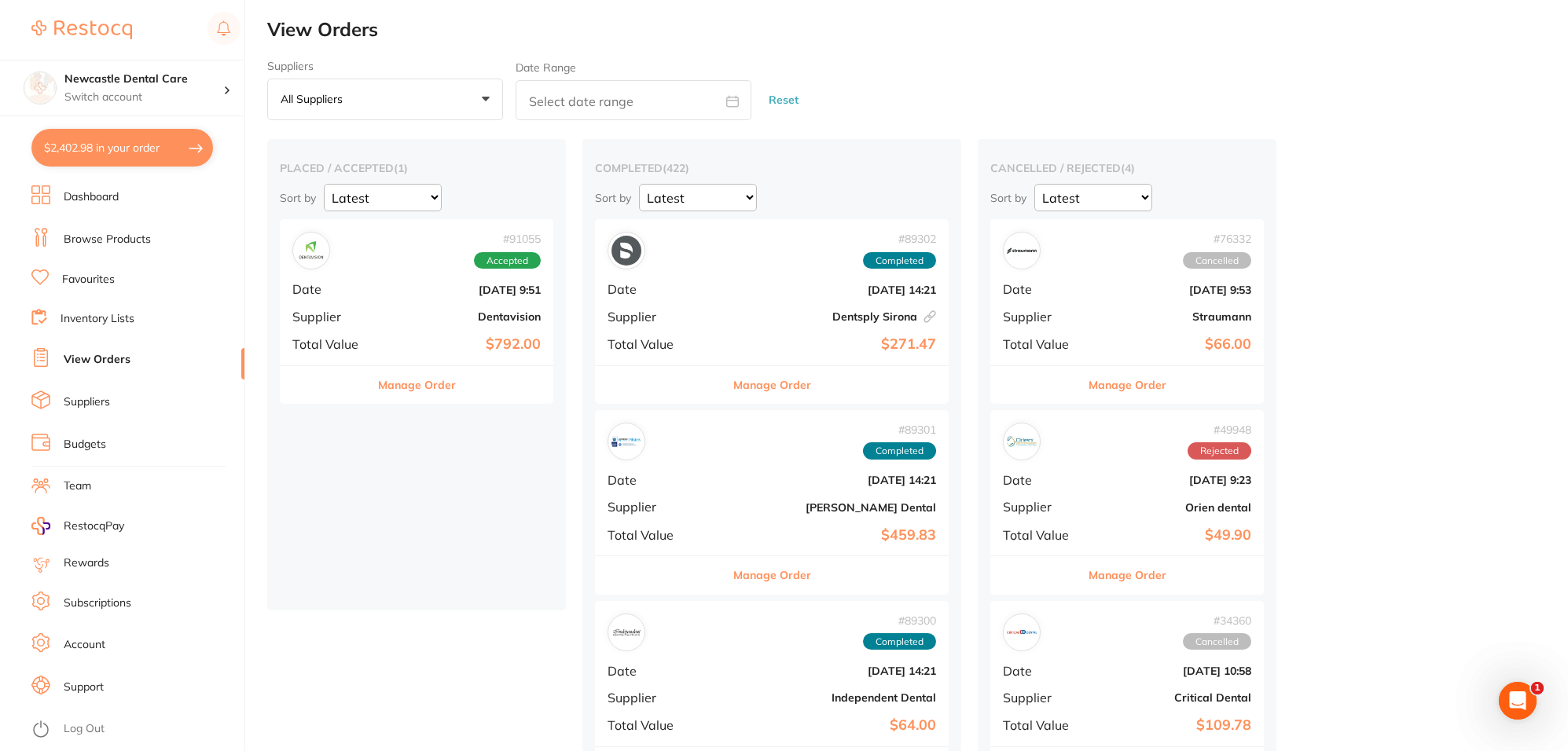
checkbox input "true"
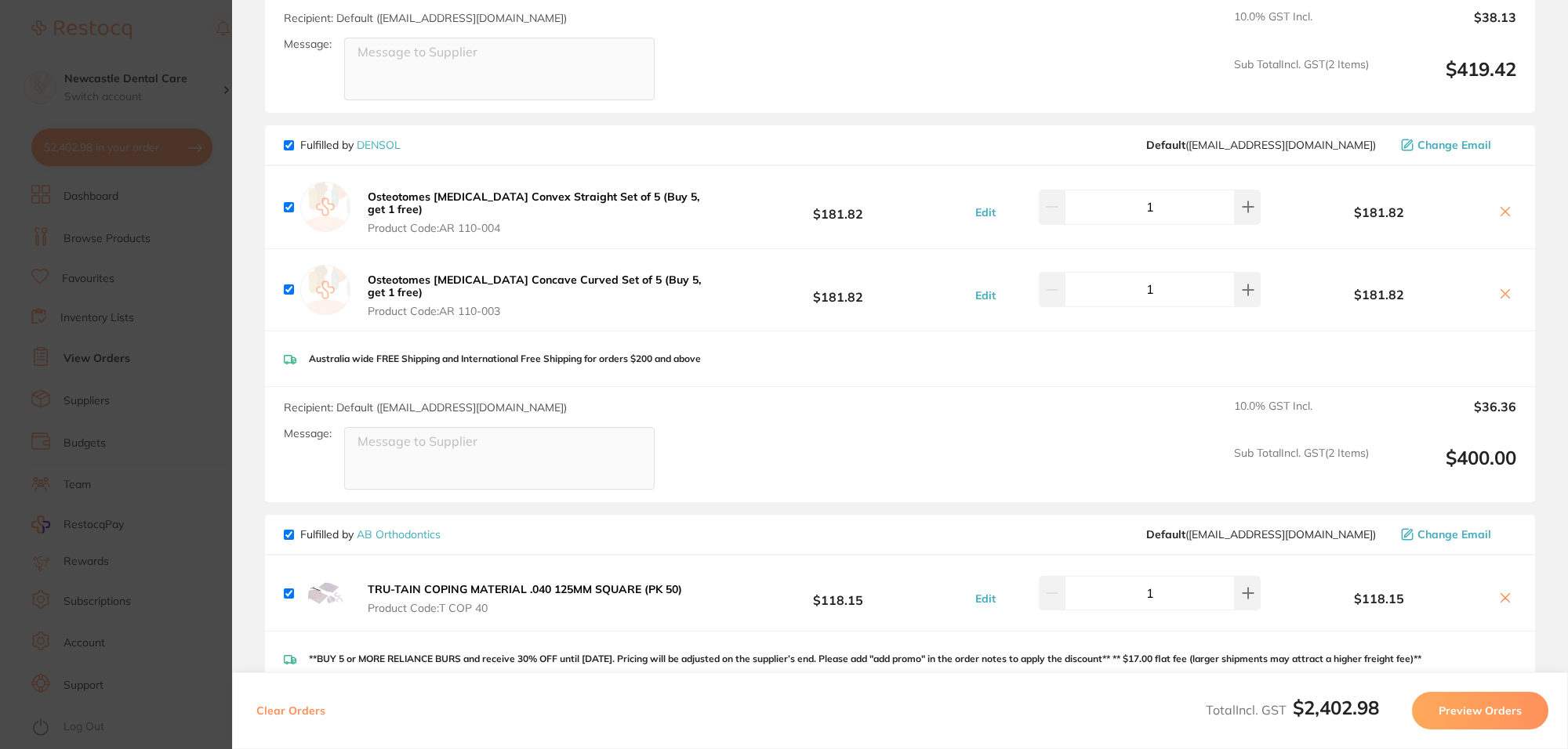
scroll to position [1175, 0]
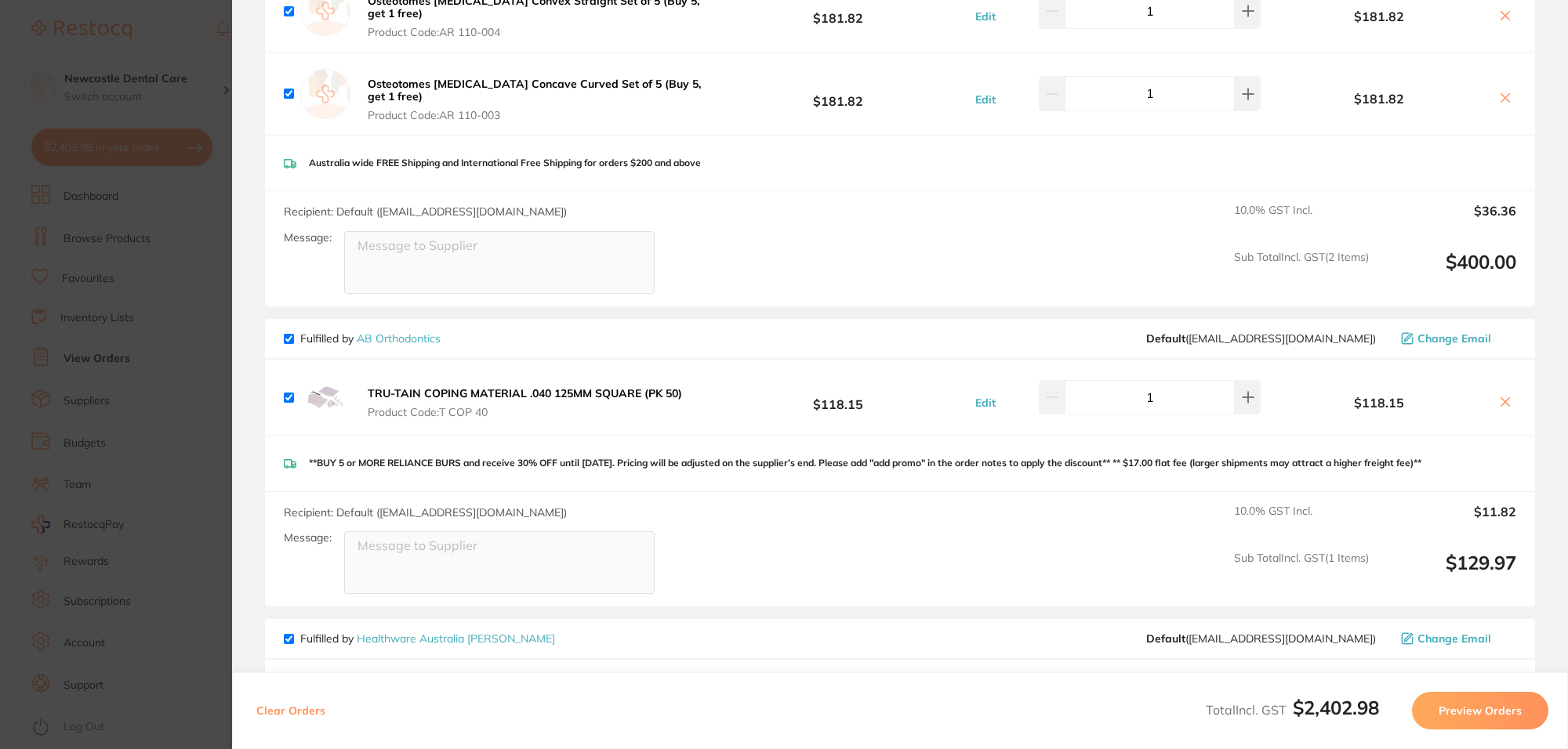
click at [532, 387] on b "TRU-TAIN COPING MATERIAL .040 125MM SQUARE (PK 50)" at bounding box center [525, 393] width 315 height 14
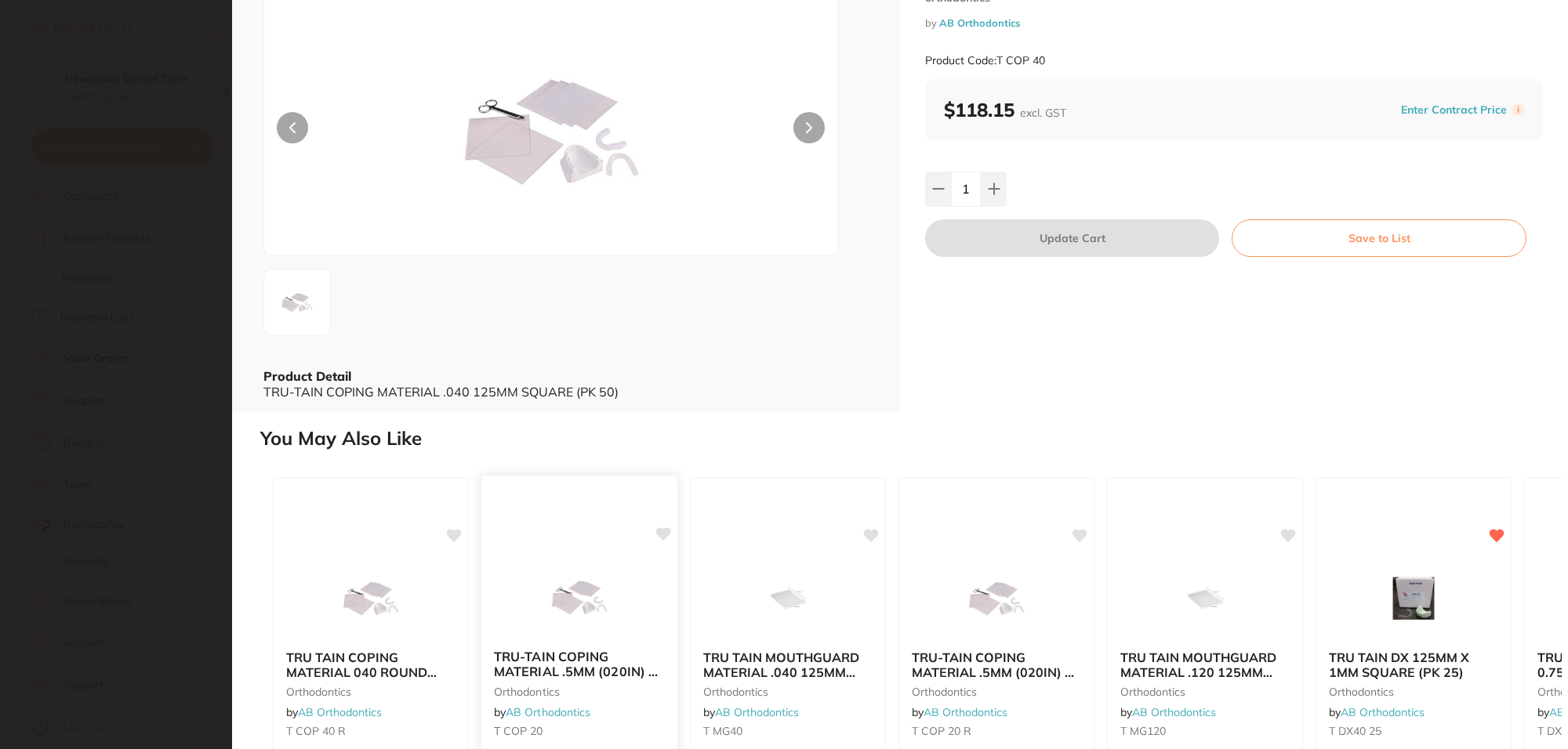
scroll to position [287, 0]
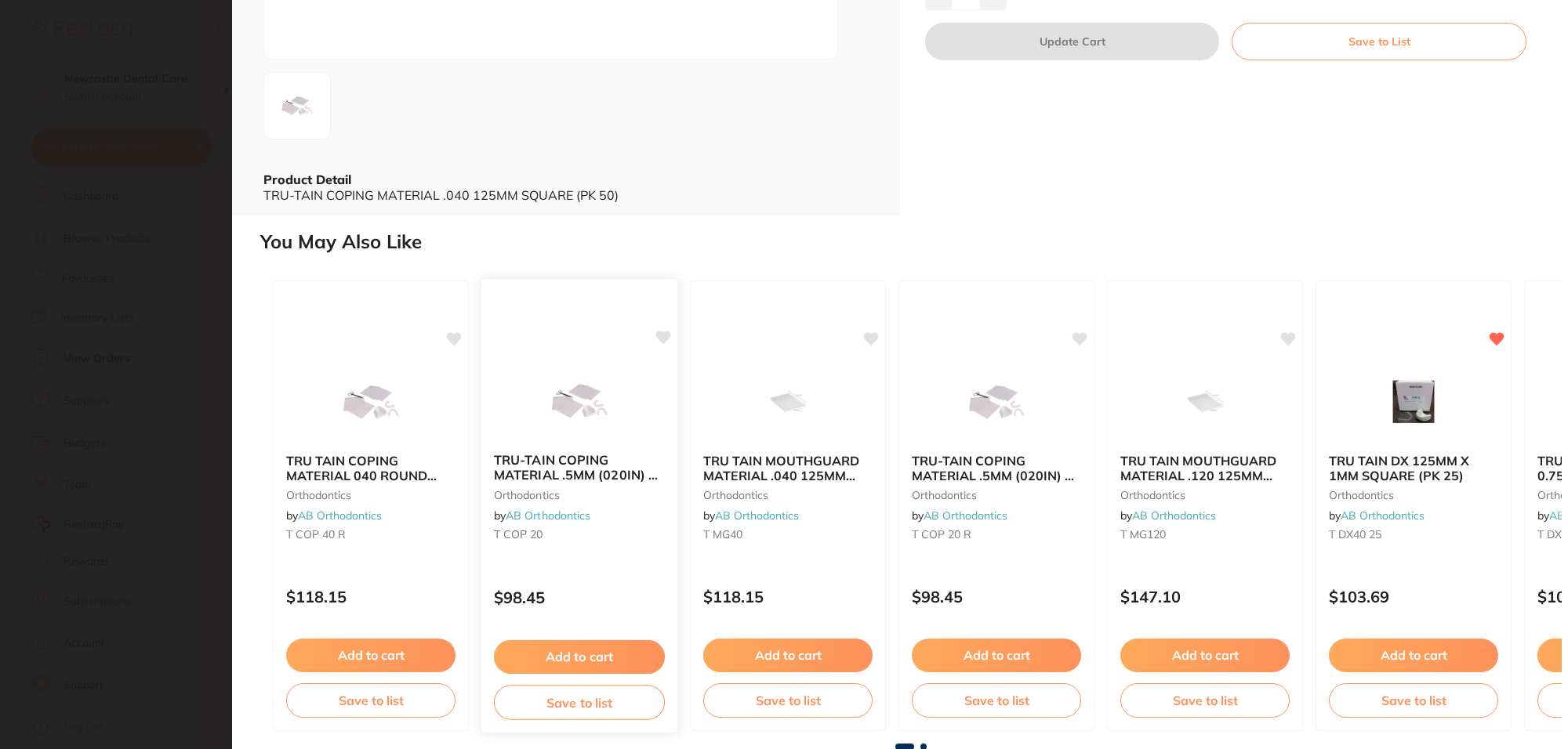
click at [605, 489] on small "orthodontics" at bounding box center [579, 494] width 171 height 12
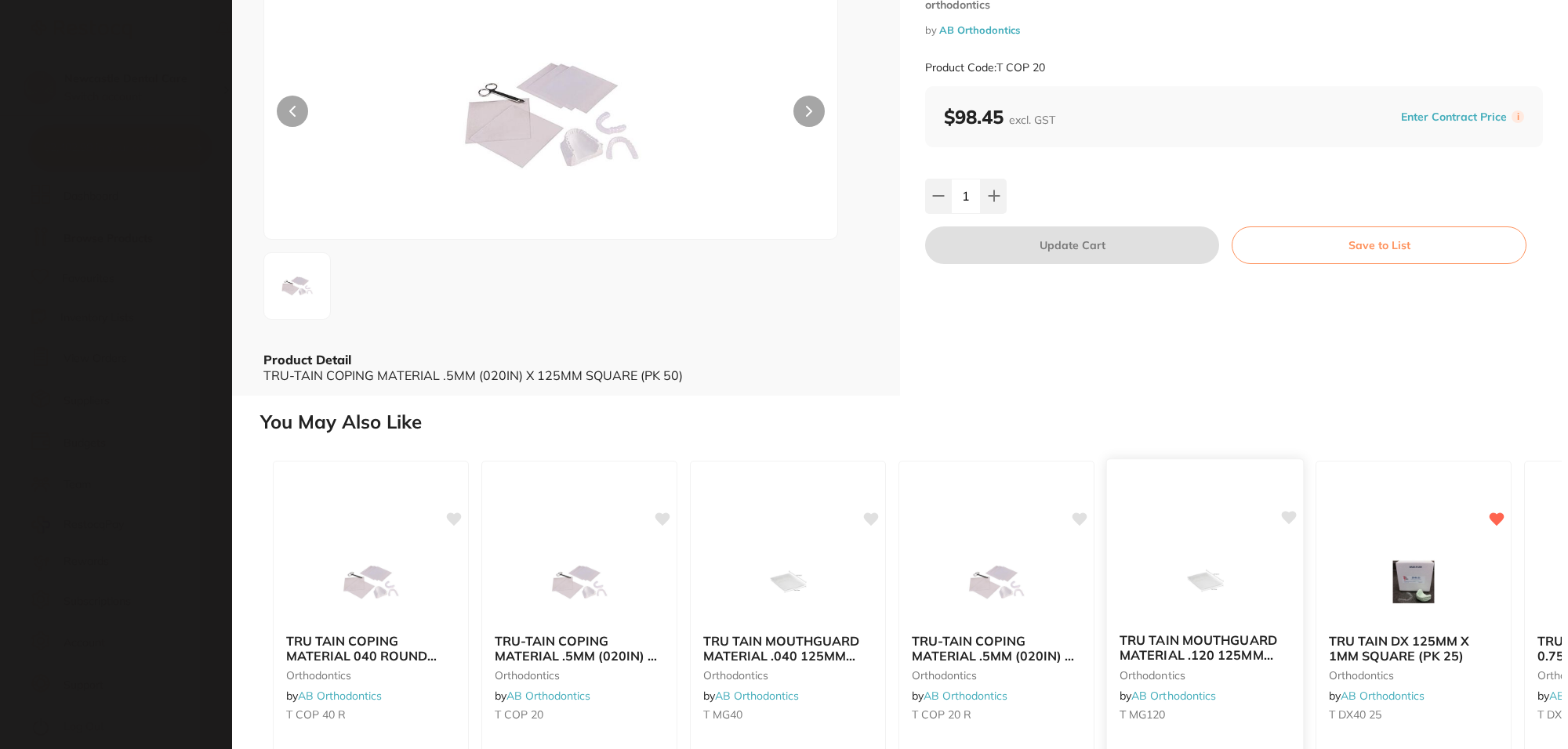
scroll to position [287, 0]
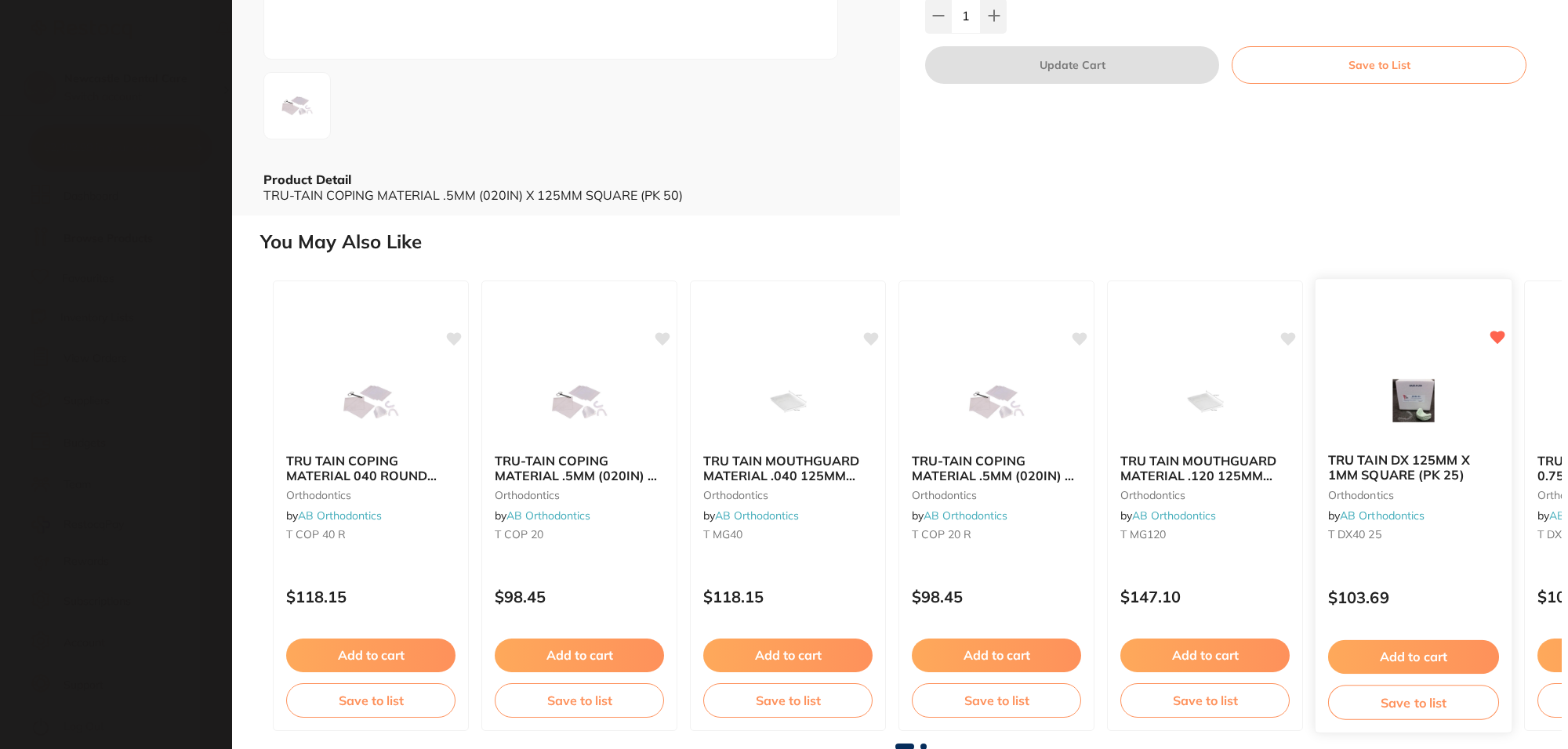
click at [1434, 485] on div "TRU TAIN DX 125MM X 1MM SQUARE (PK 25) orthodontics by AB Orthodontics T DX40 25" at bounding box center [1413, 500] width 196 height 120
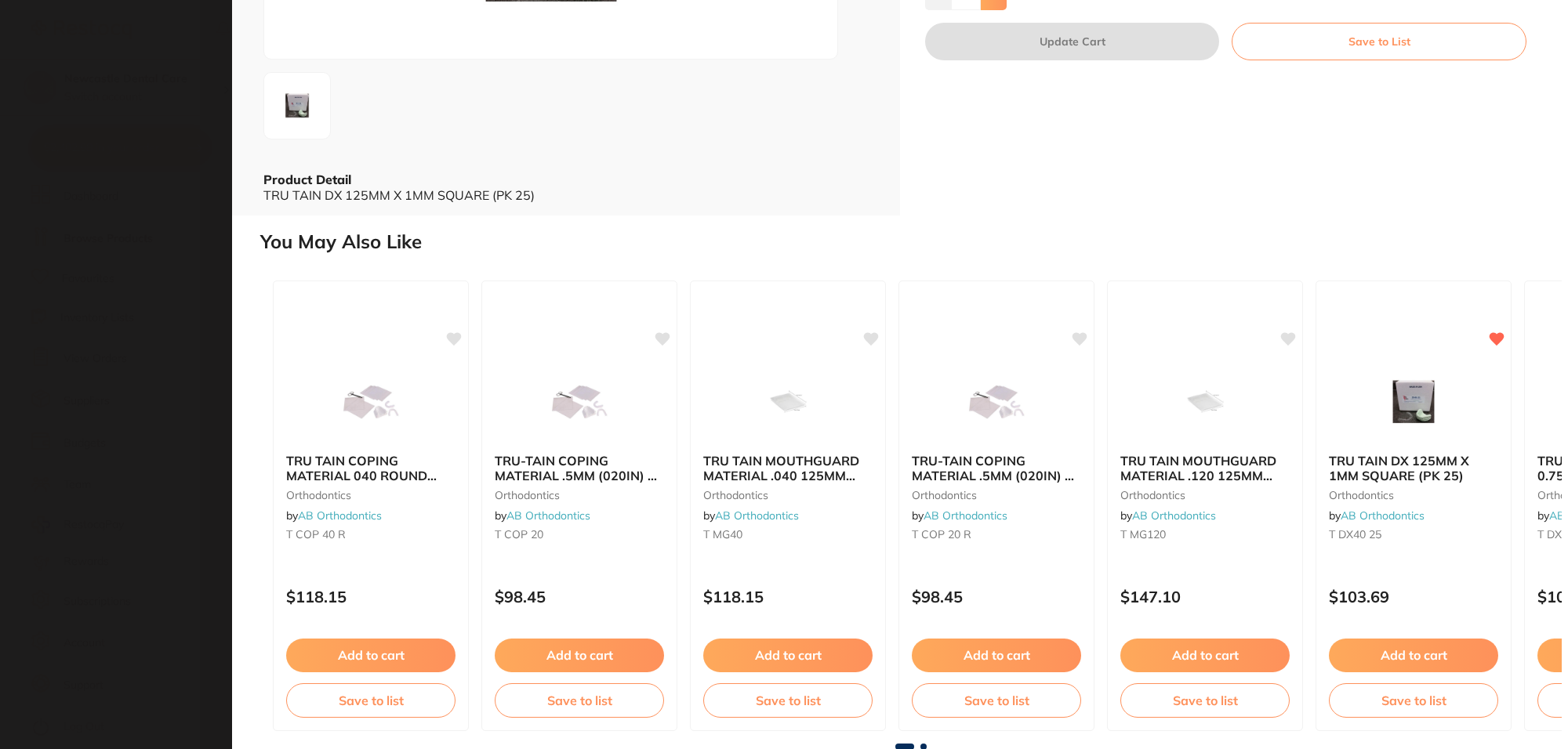
type input "1"
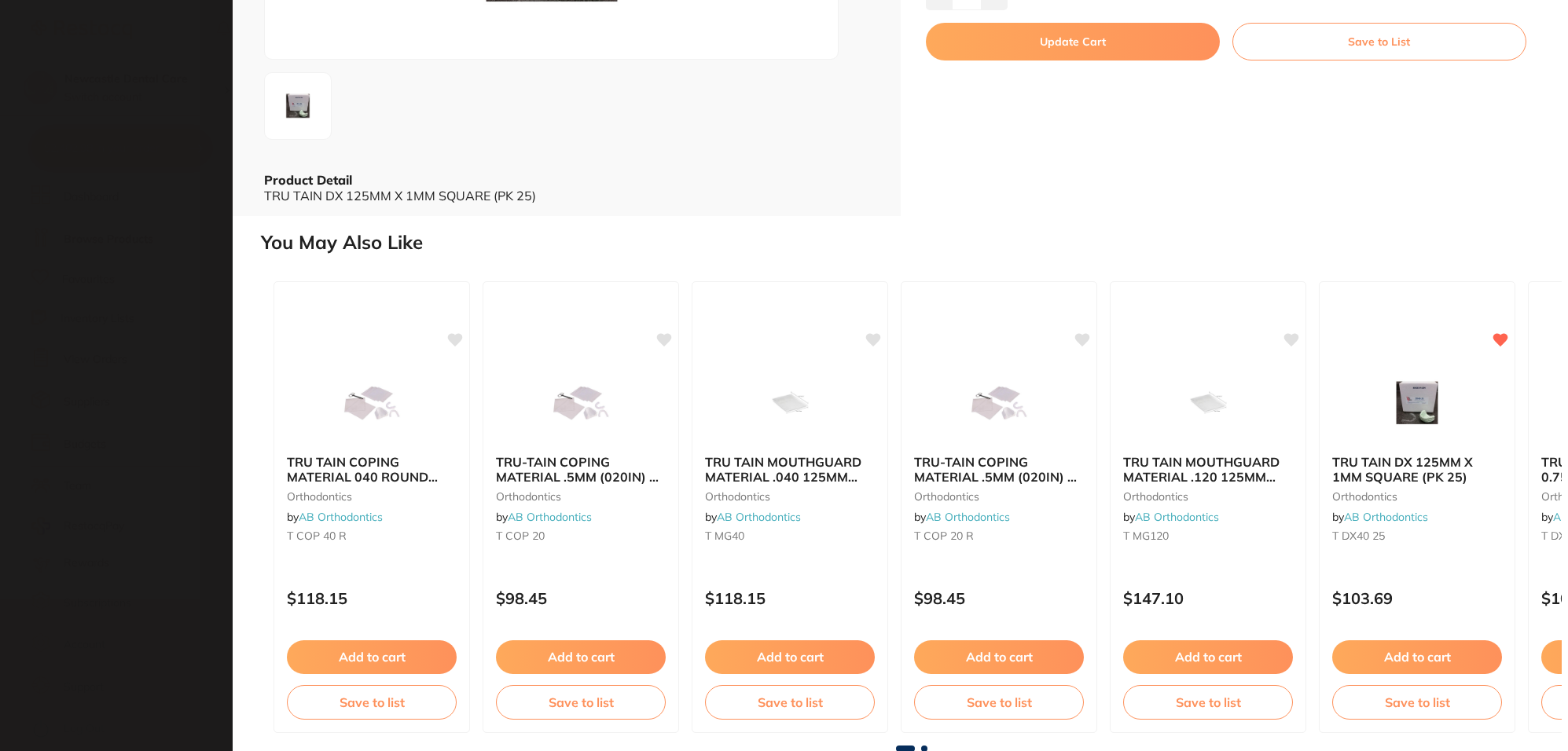
click at [1138, 60] on button "Update Cart" at bounding box center [1073, 41] width 294 height 37
checkbox input "false"
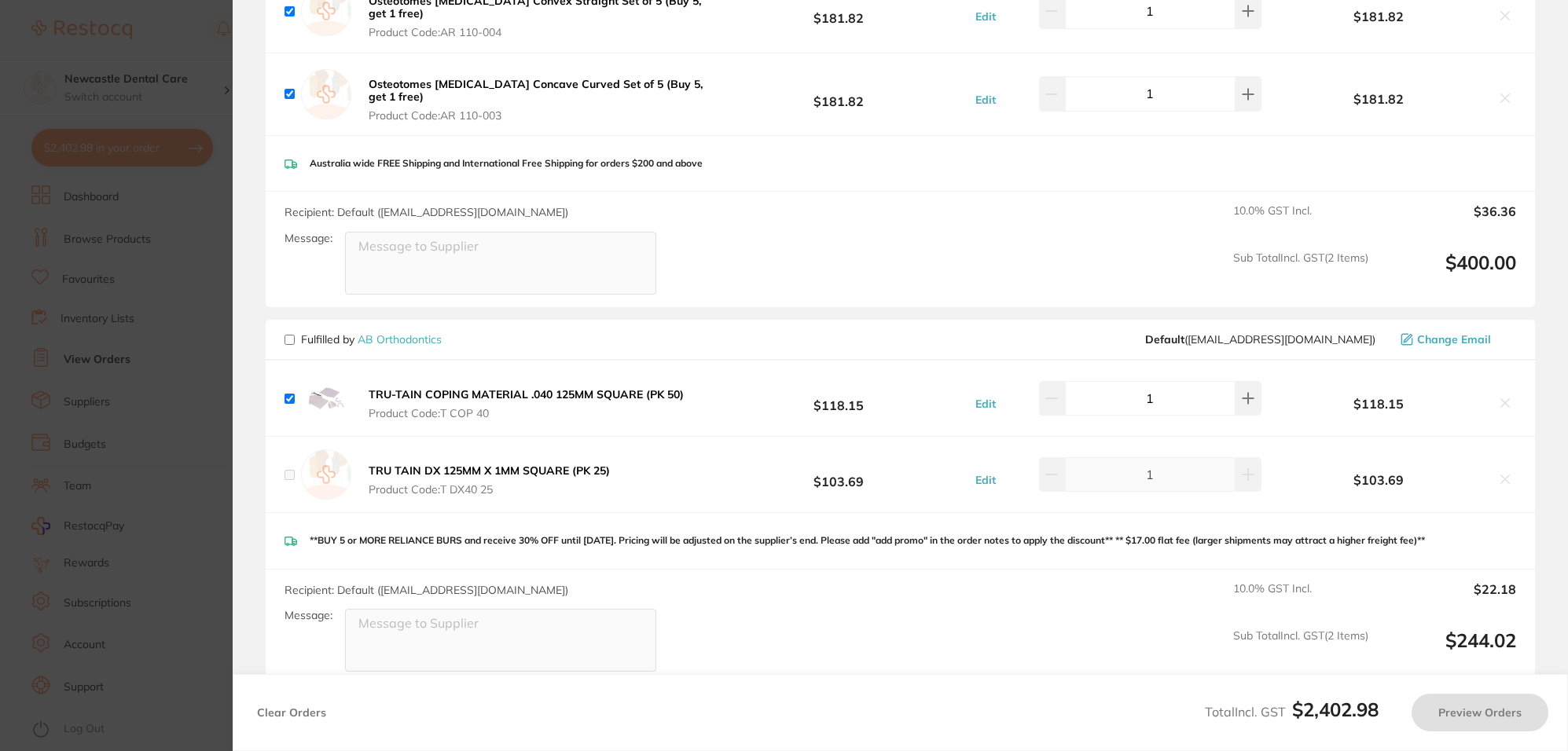
scroll to position [5, 0]
checkbox input "true"
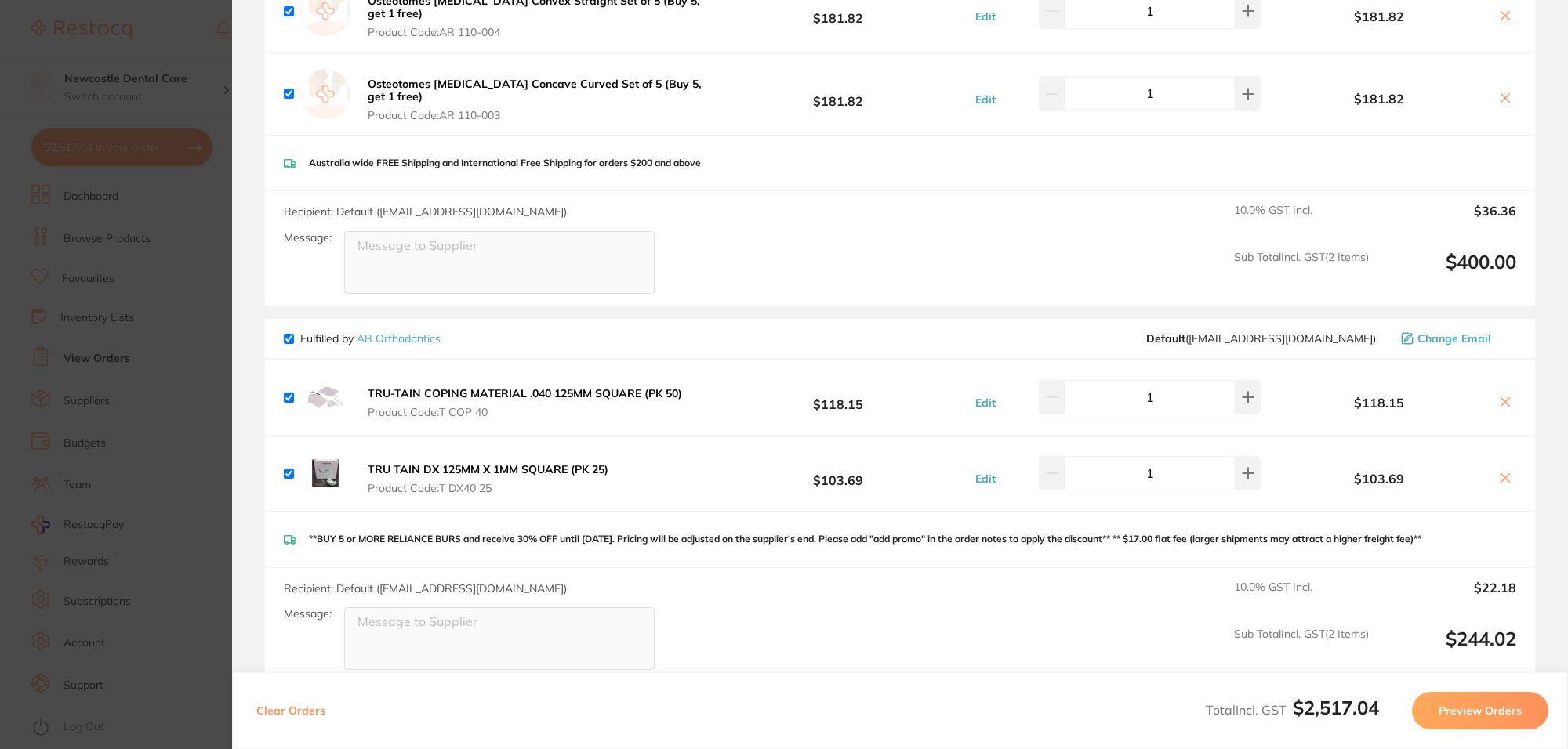
click at [1502, 397] on icon at bounding box center [1506, 401] width 9 height 9
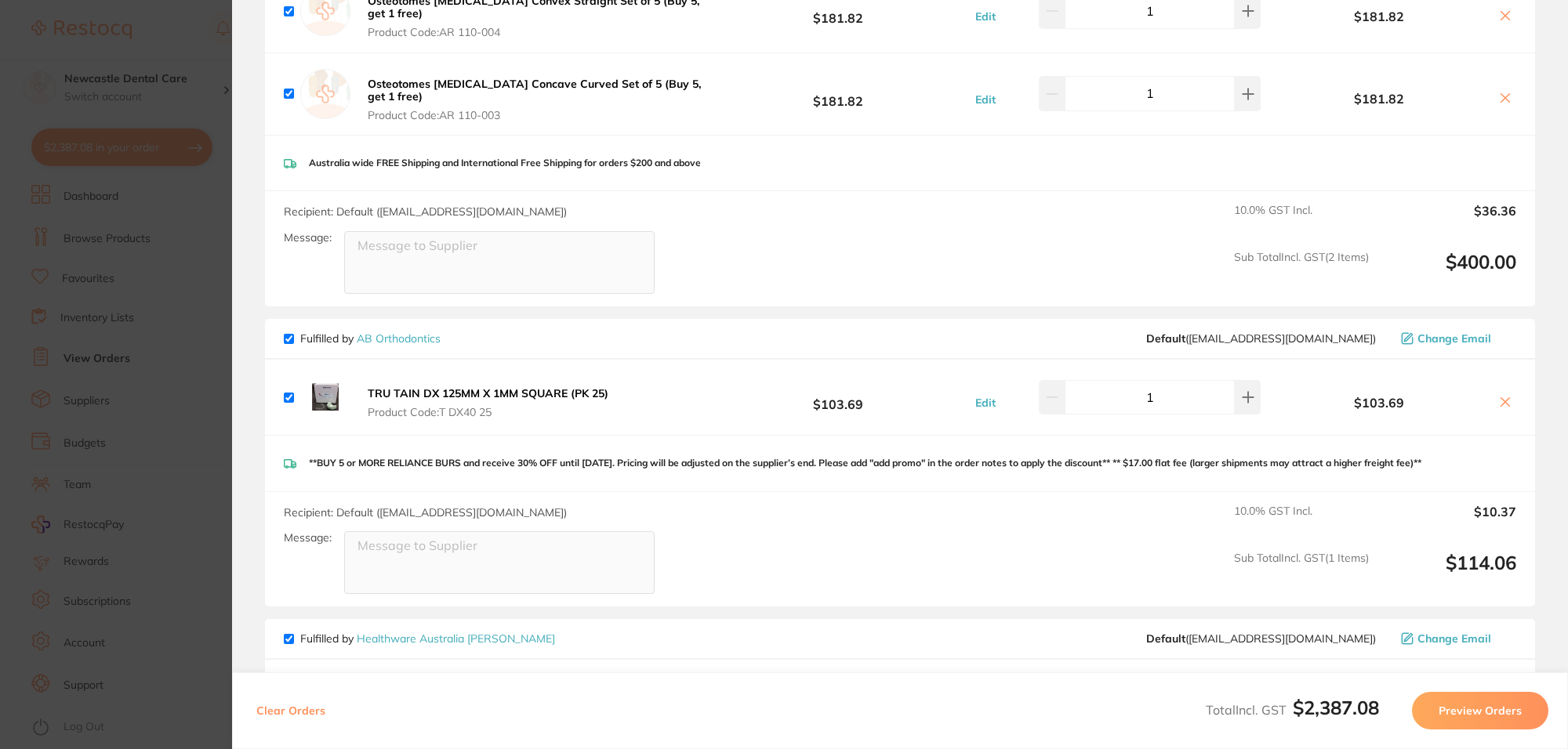
checkbox input "true"
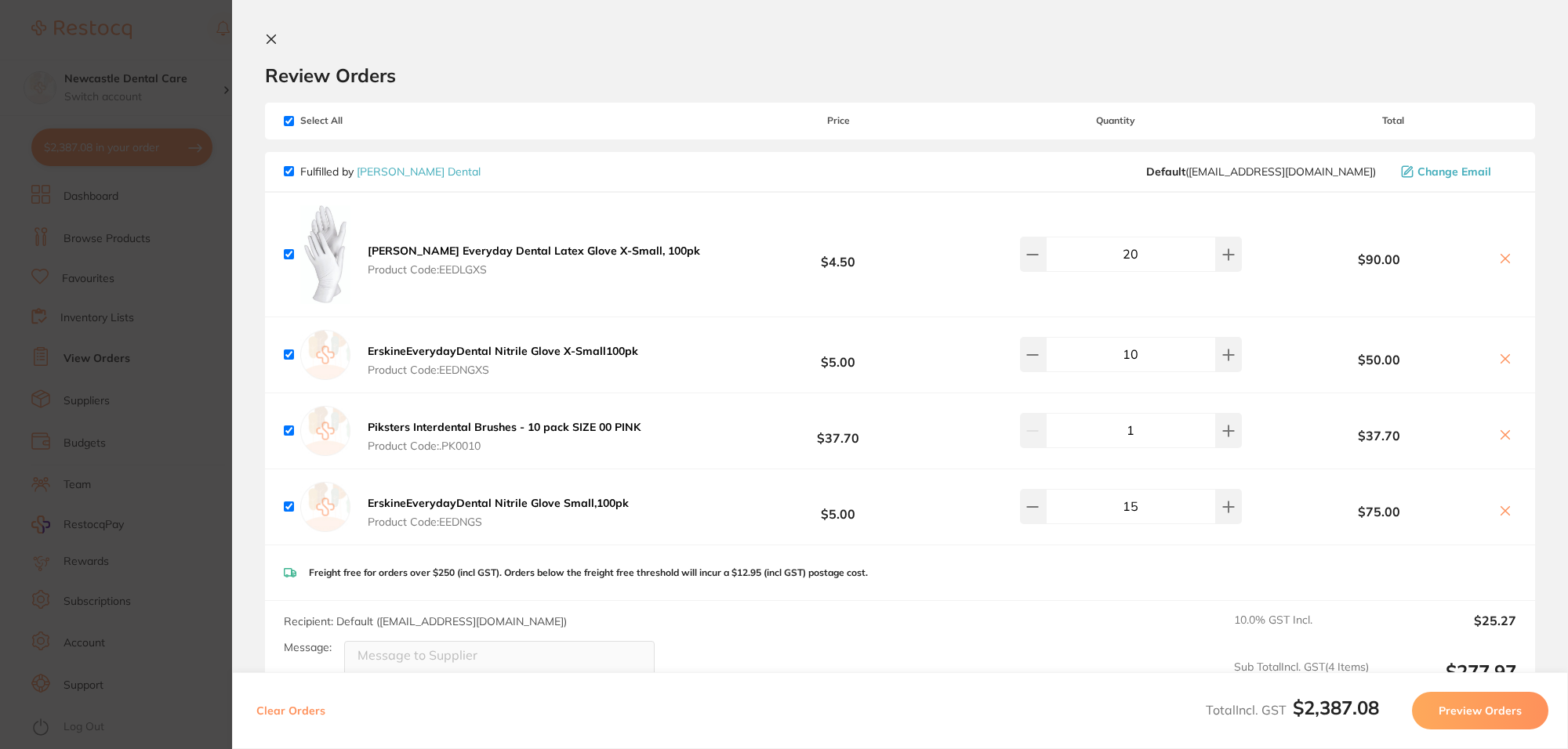
click at [265, 39] on icon at bounding box center [271, 39] width 12 height 12
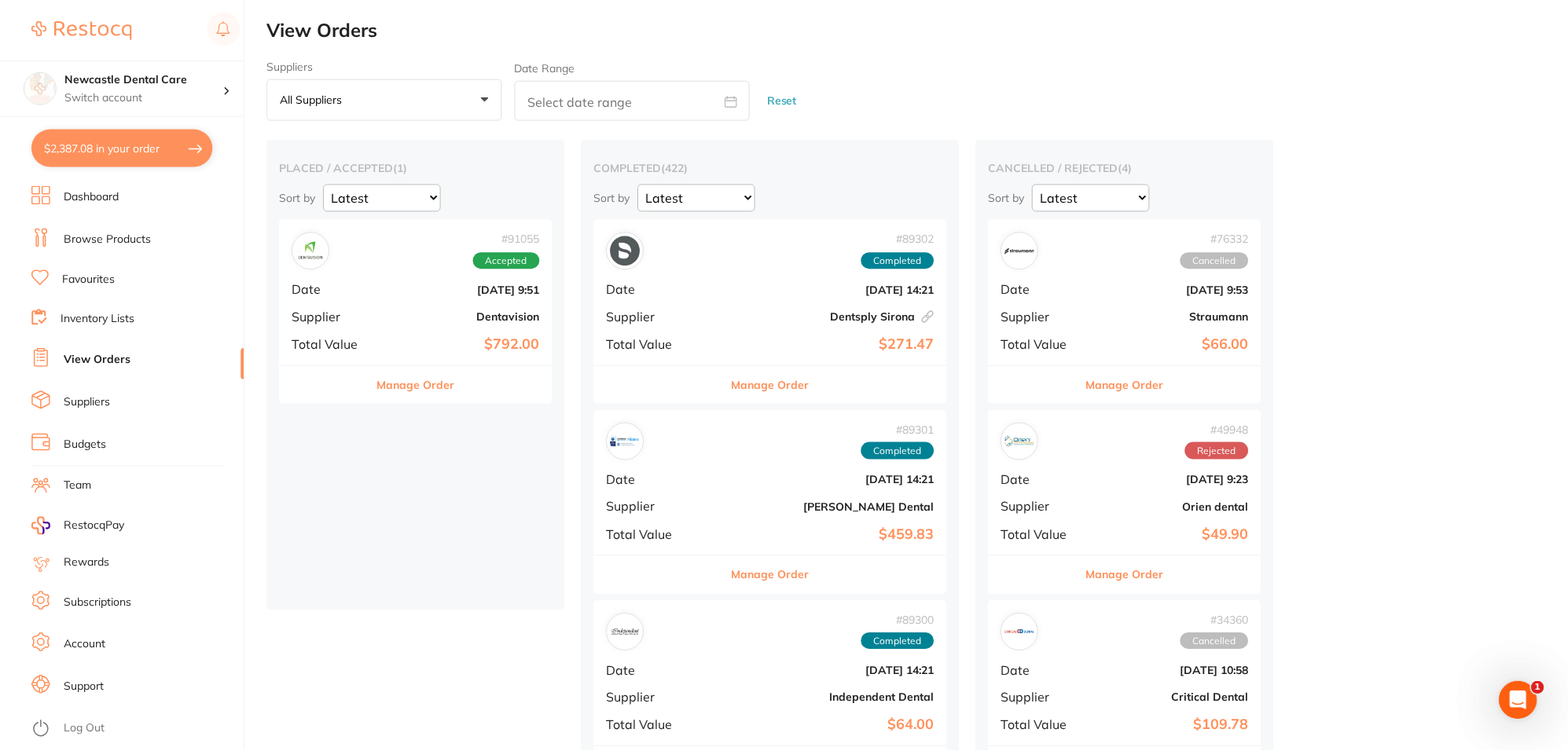
scroll to position [5, 0]
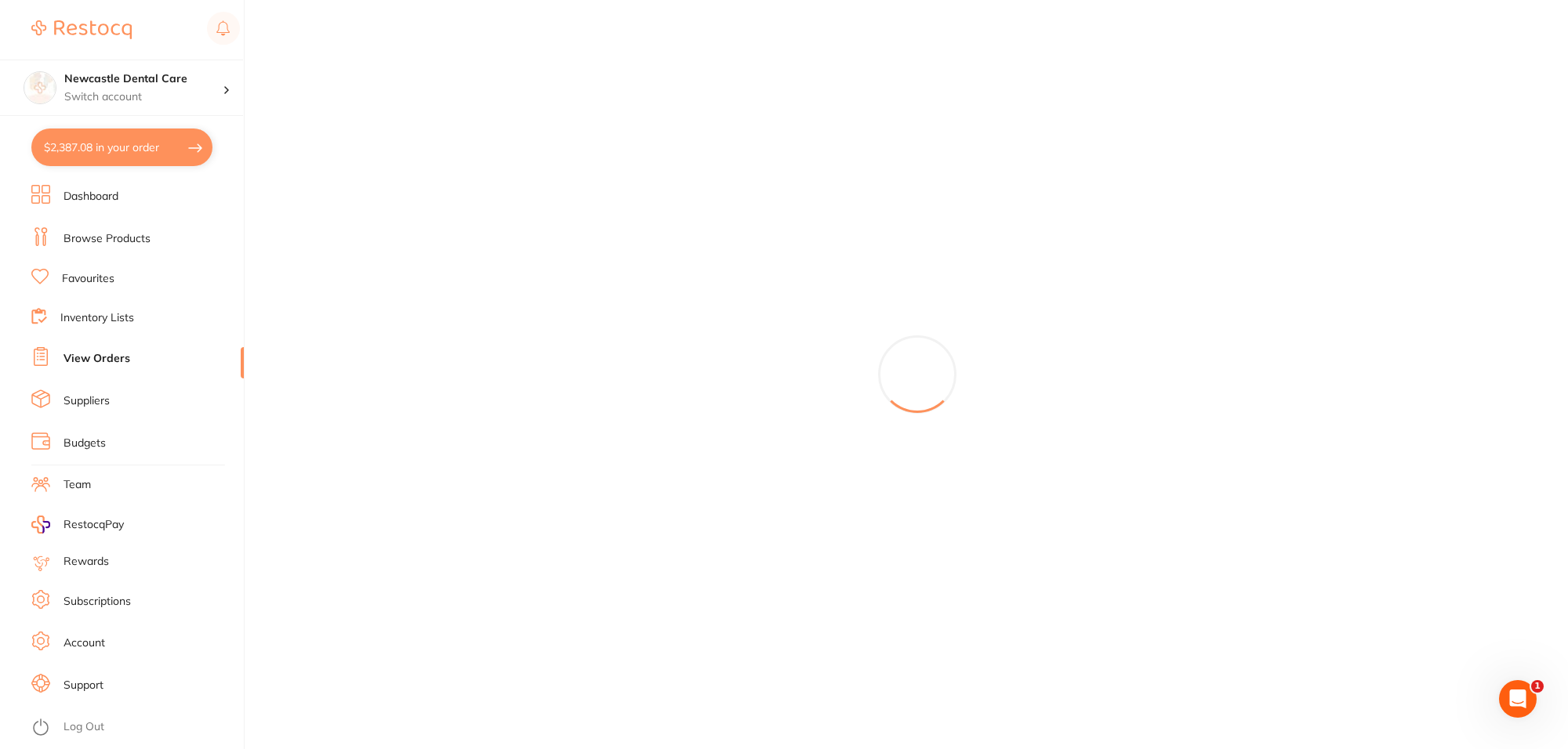
click at [148, 146] on button "$2,387.08 in your order" at bounding box center [122, 148] width 181 height 37
checkbox input "true"
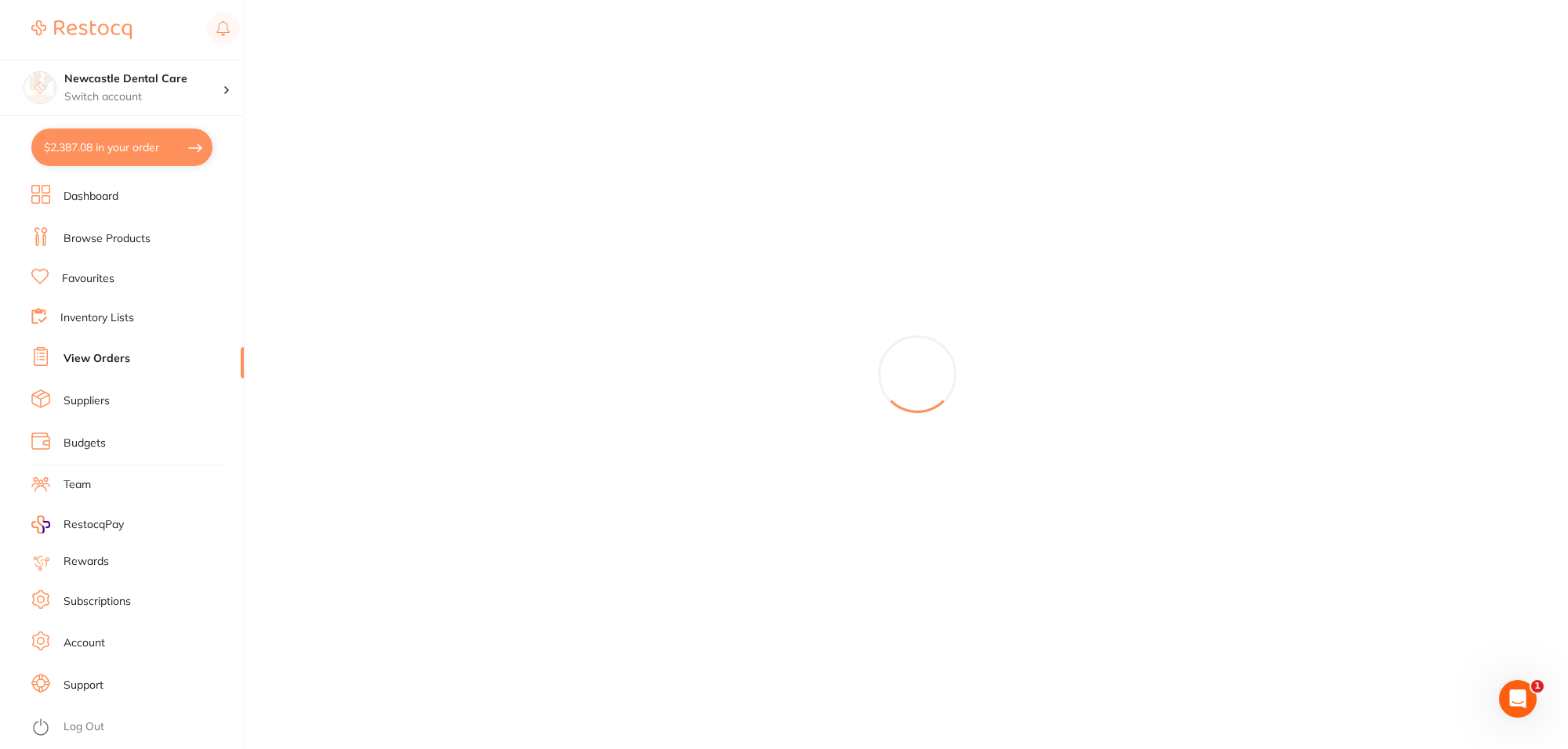
checkbox input "true"
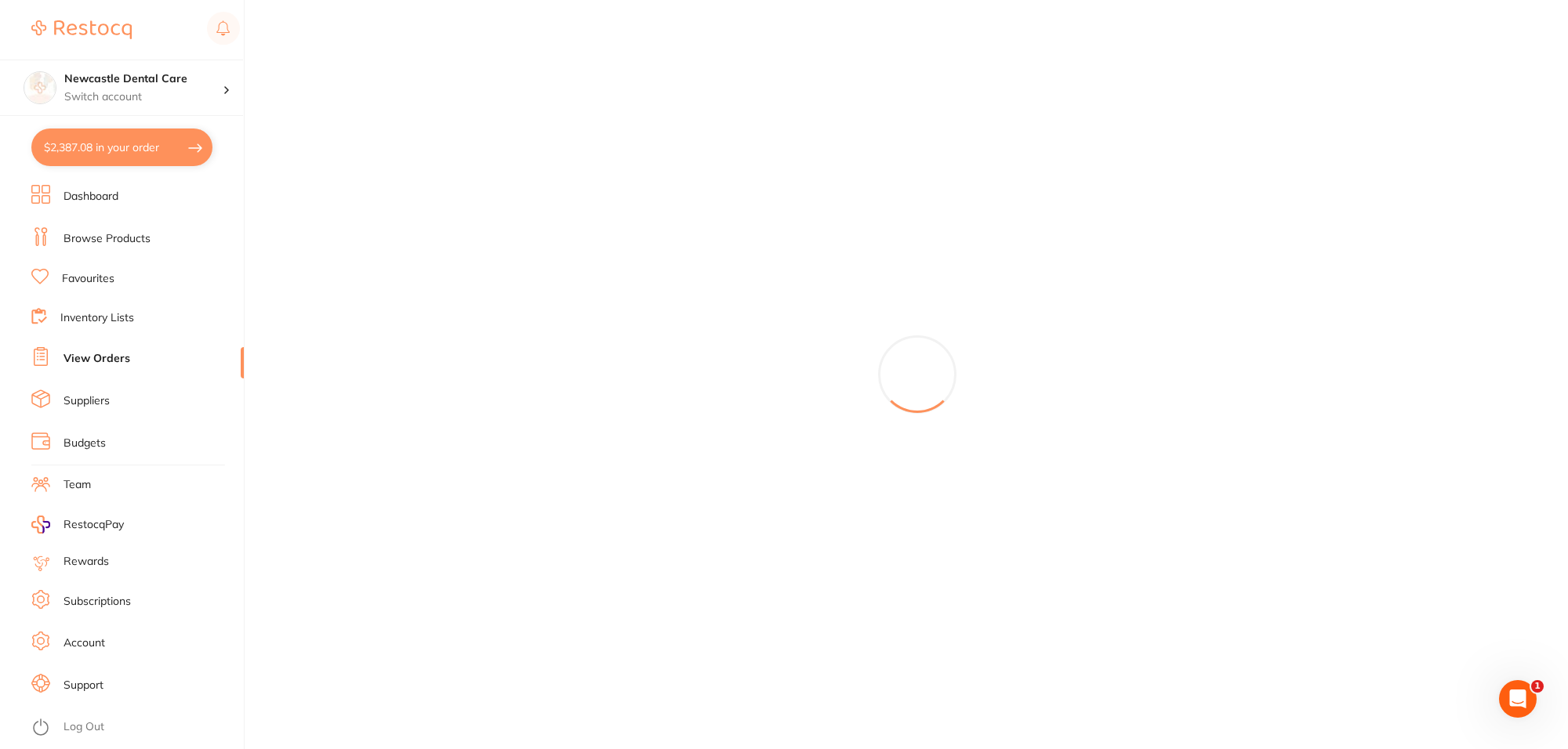
checkbox input "true"
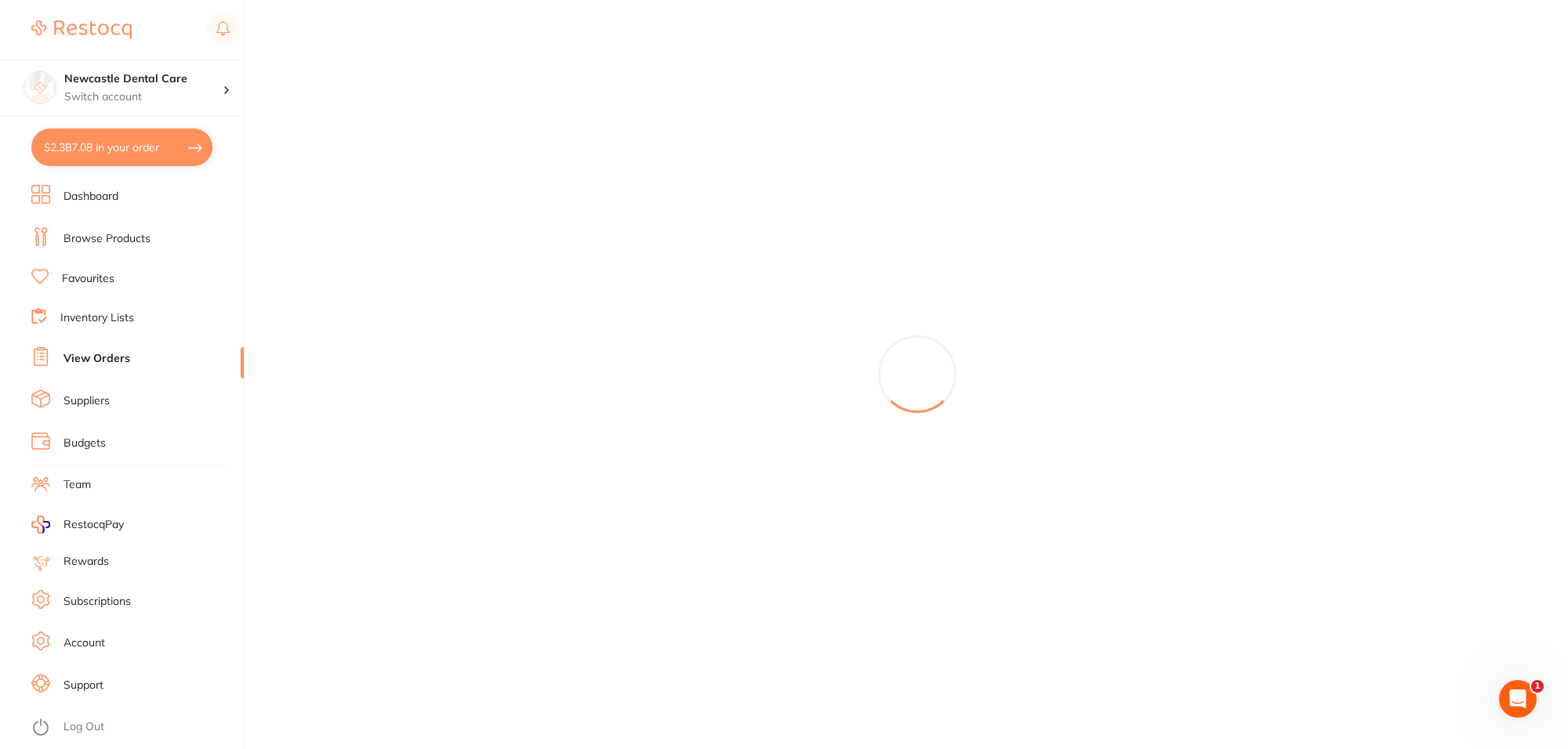
checkbox input "true"
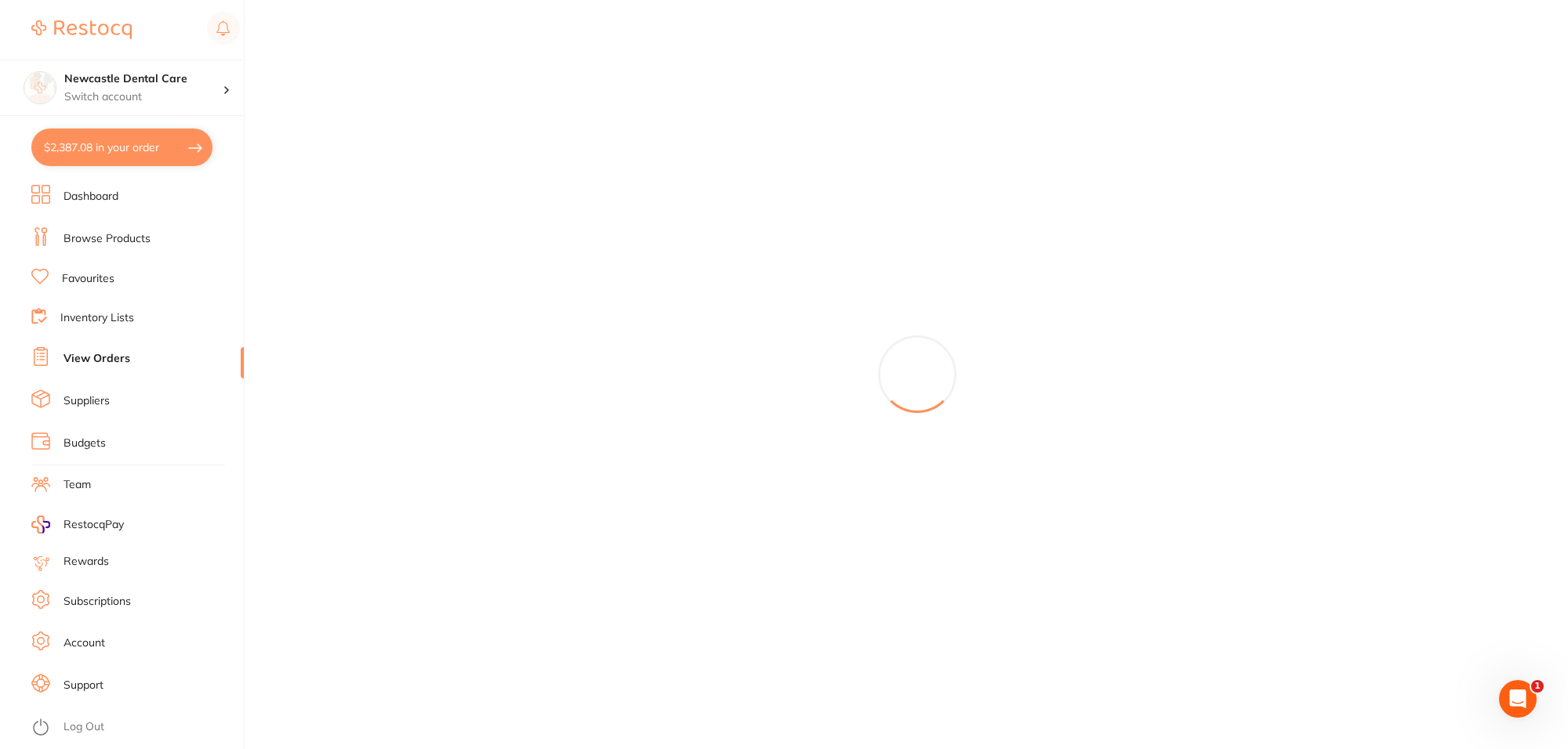
checkbox input "true"
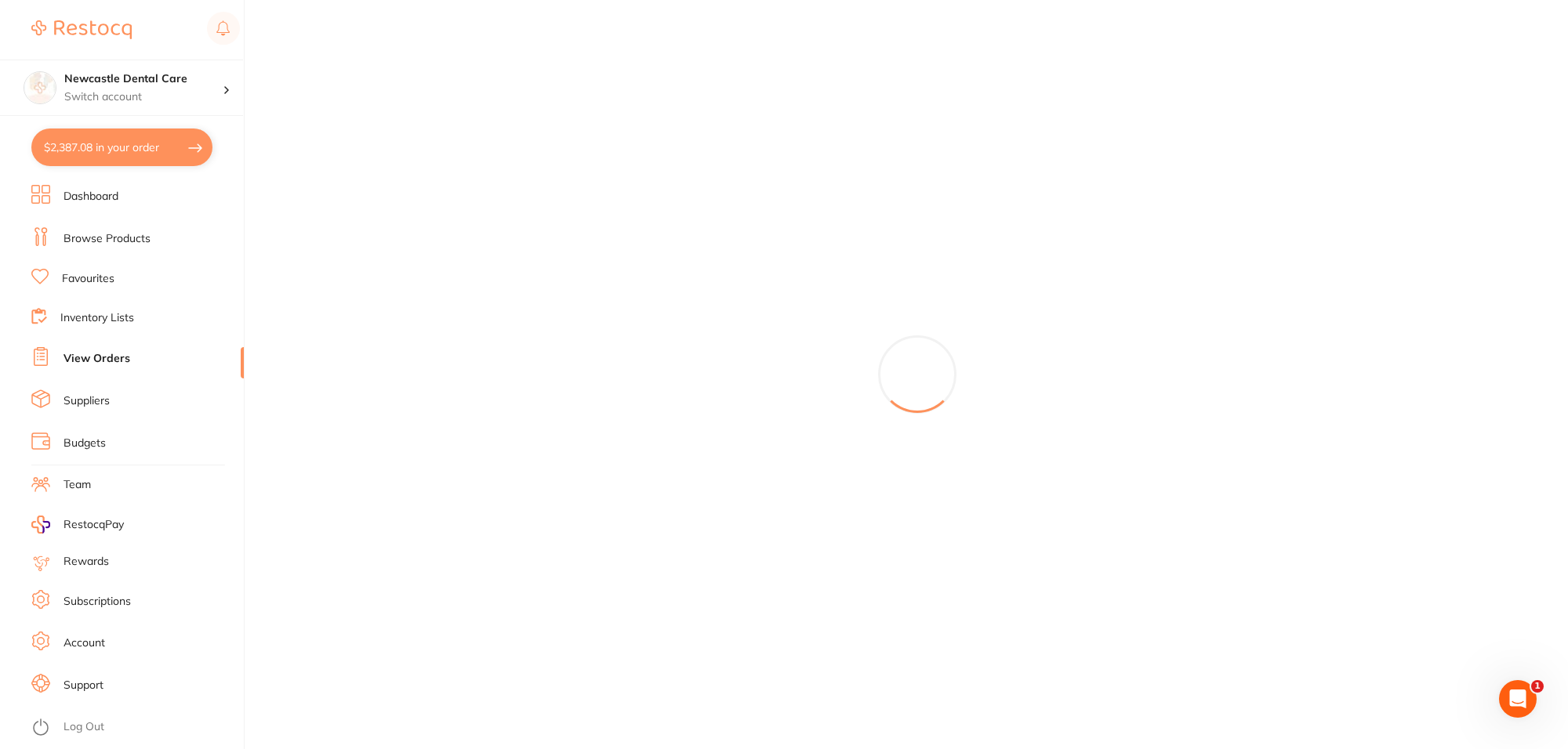
checkbox input "true"
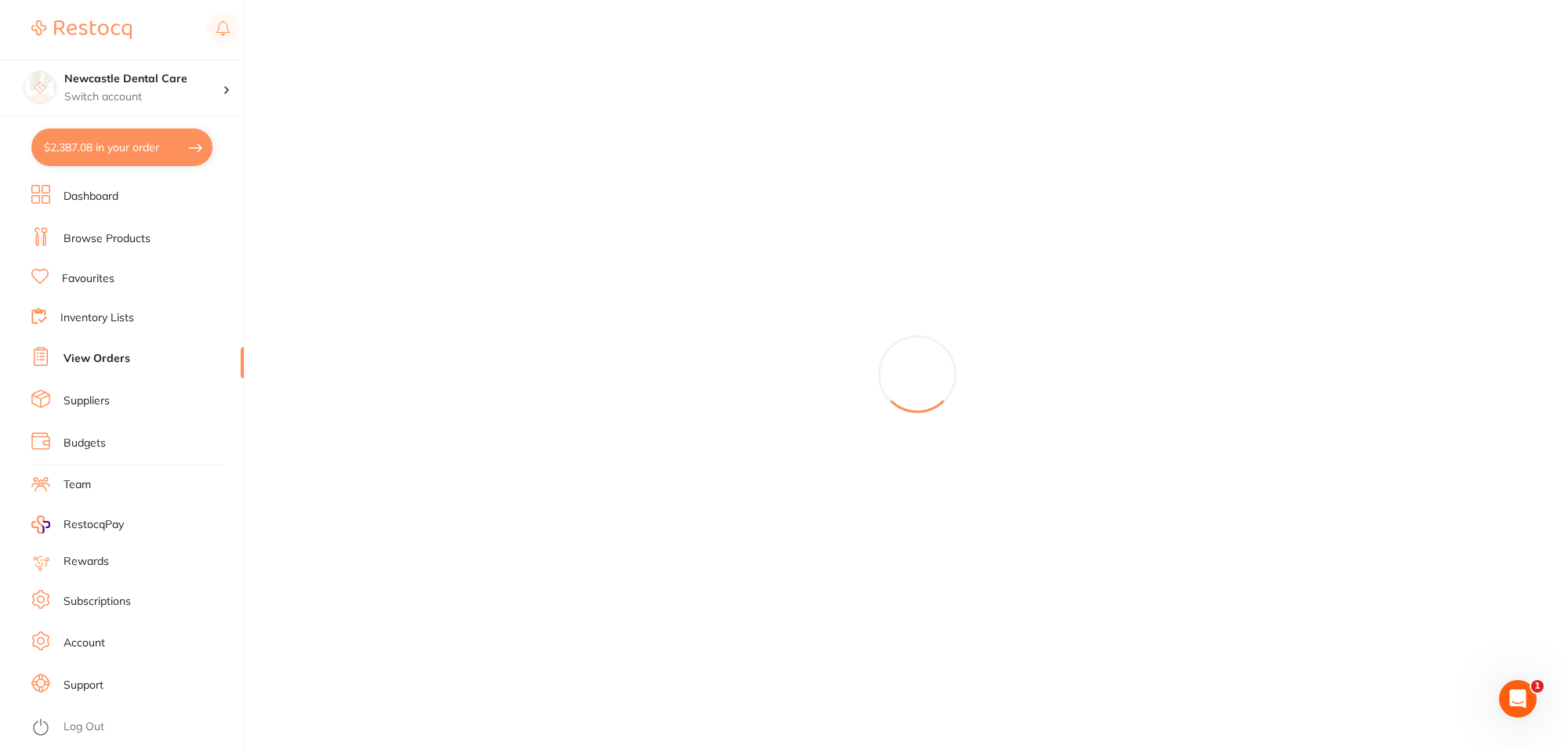
checkbox input "true"
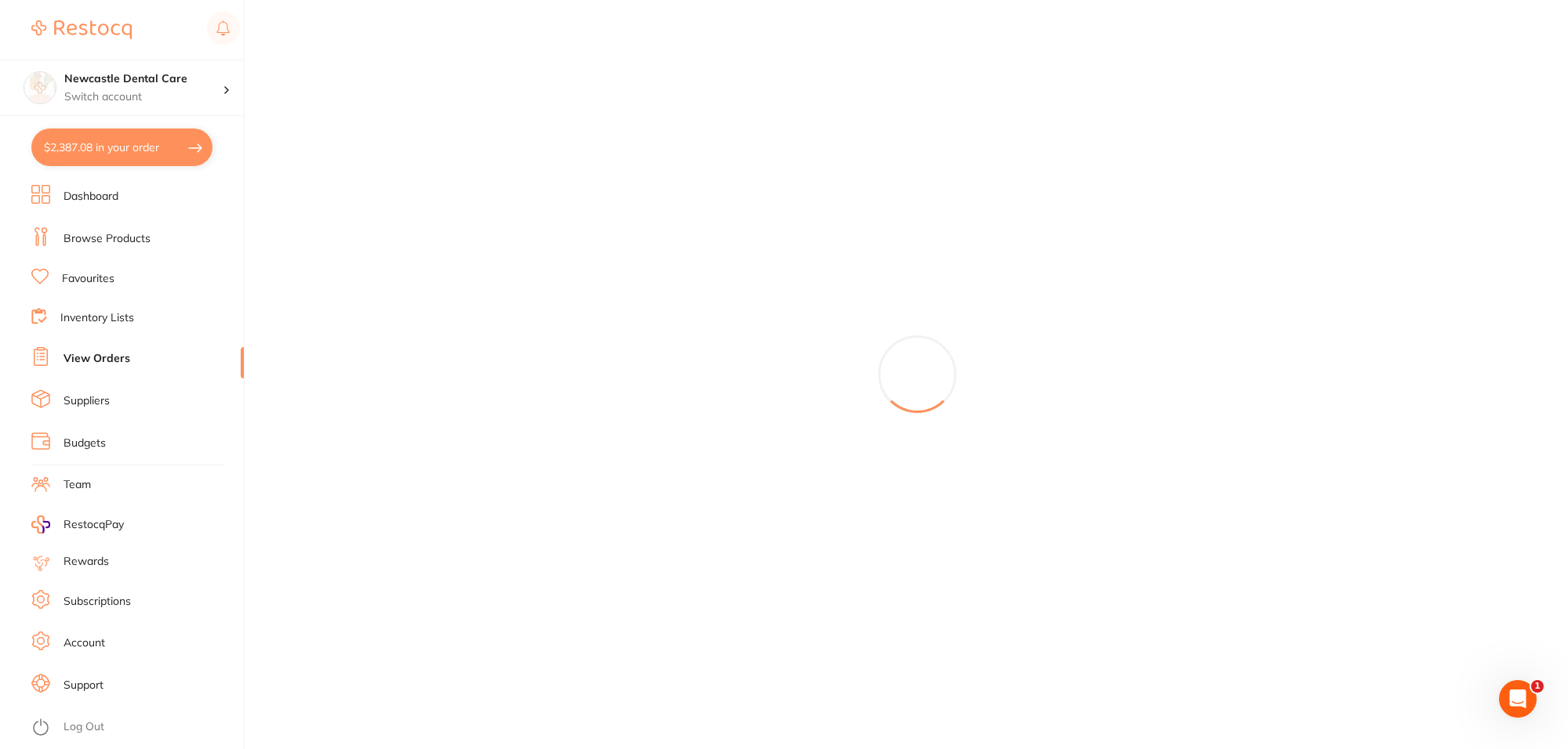
checkbox input "true"
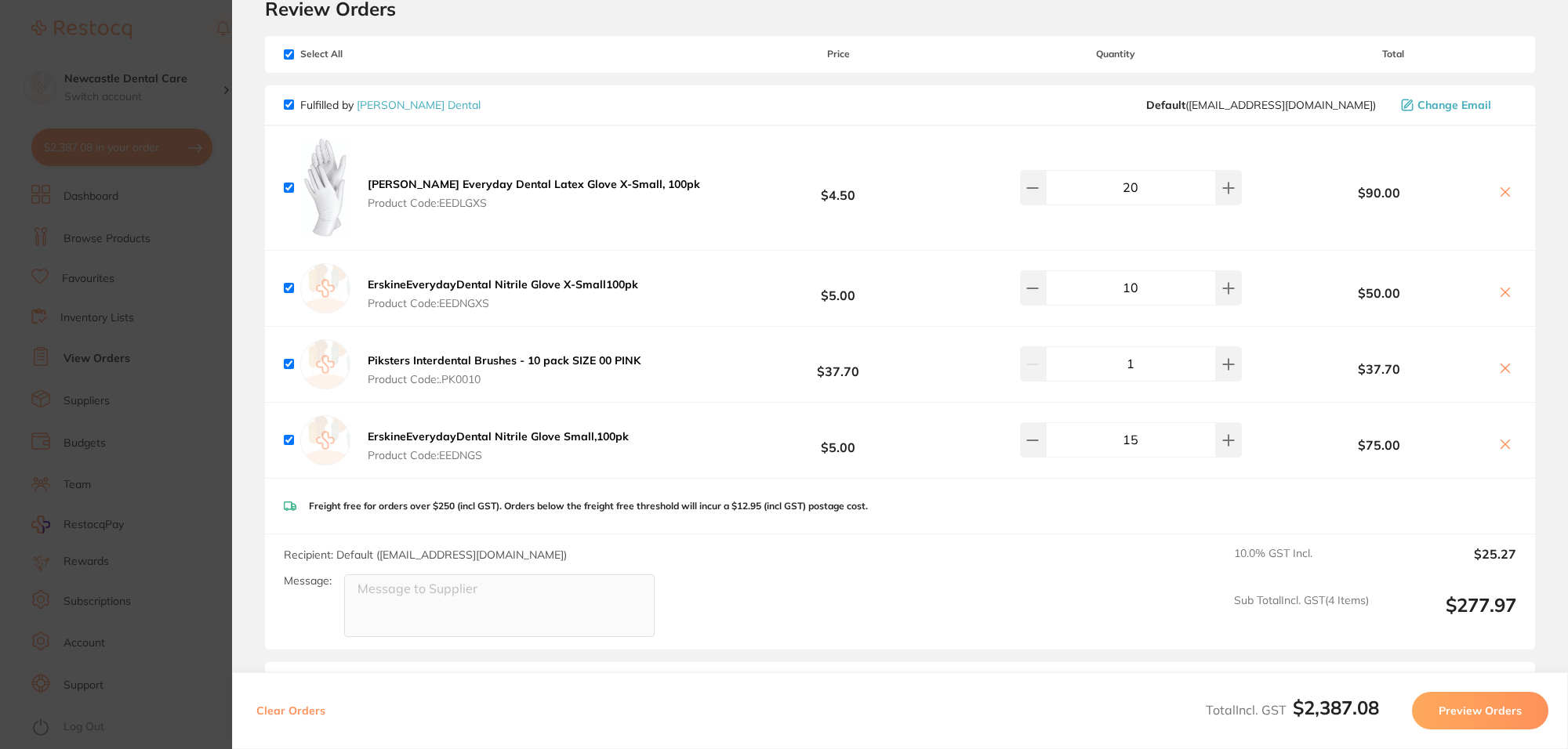
scroll to position [98, 0]
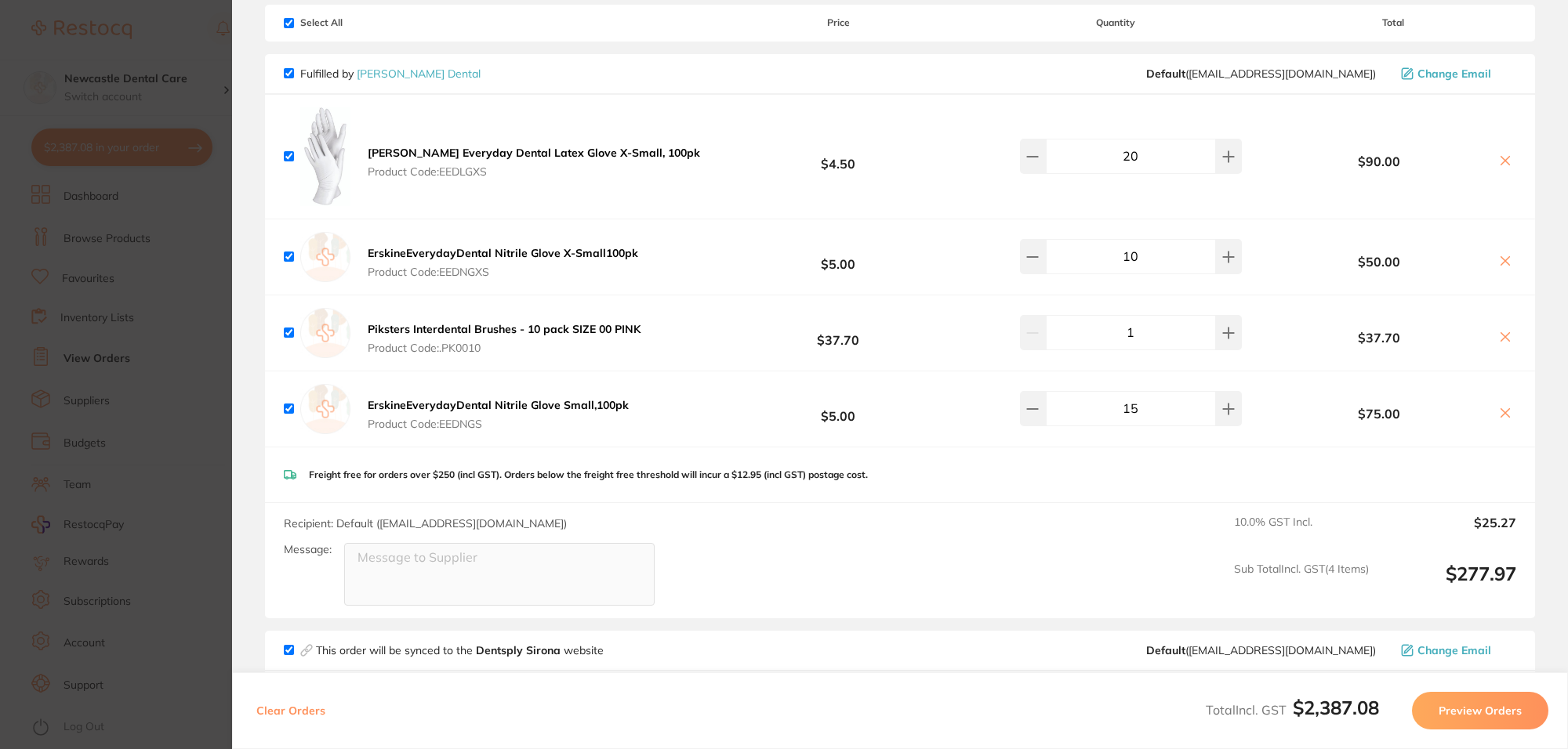
drag, startPoint x: 1500, startPoint y: 415, endPoint x: 1502, endPoint y: 433, distance: 18.1
click at [1502, 433] on div "ErskineEverydayDental Nitrile Glove Small,100pk Product Code: EEDNGS $5.00 15 $…" at bounding box center [900, 409] width 1270 height 75
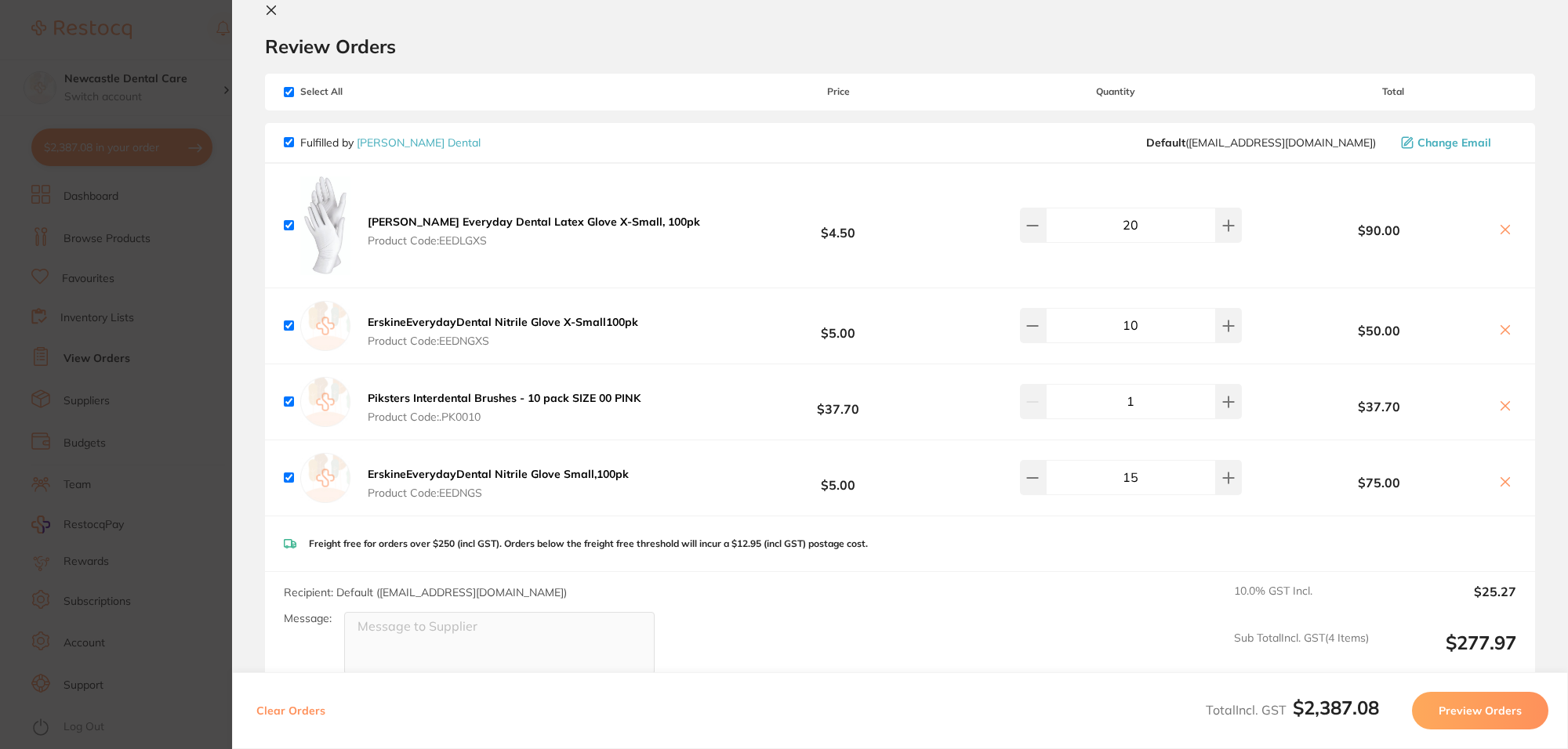
scroll to position [0, 0]
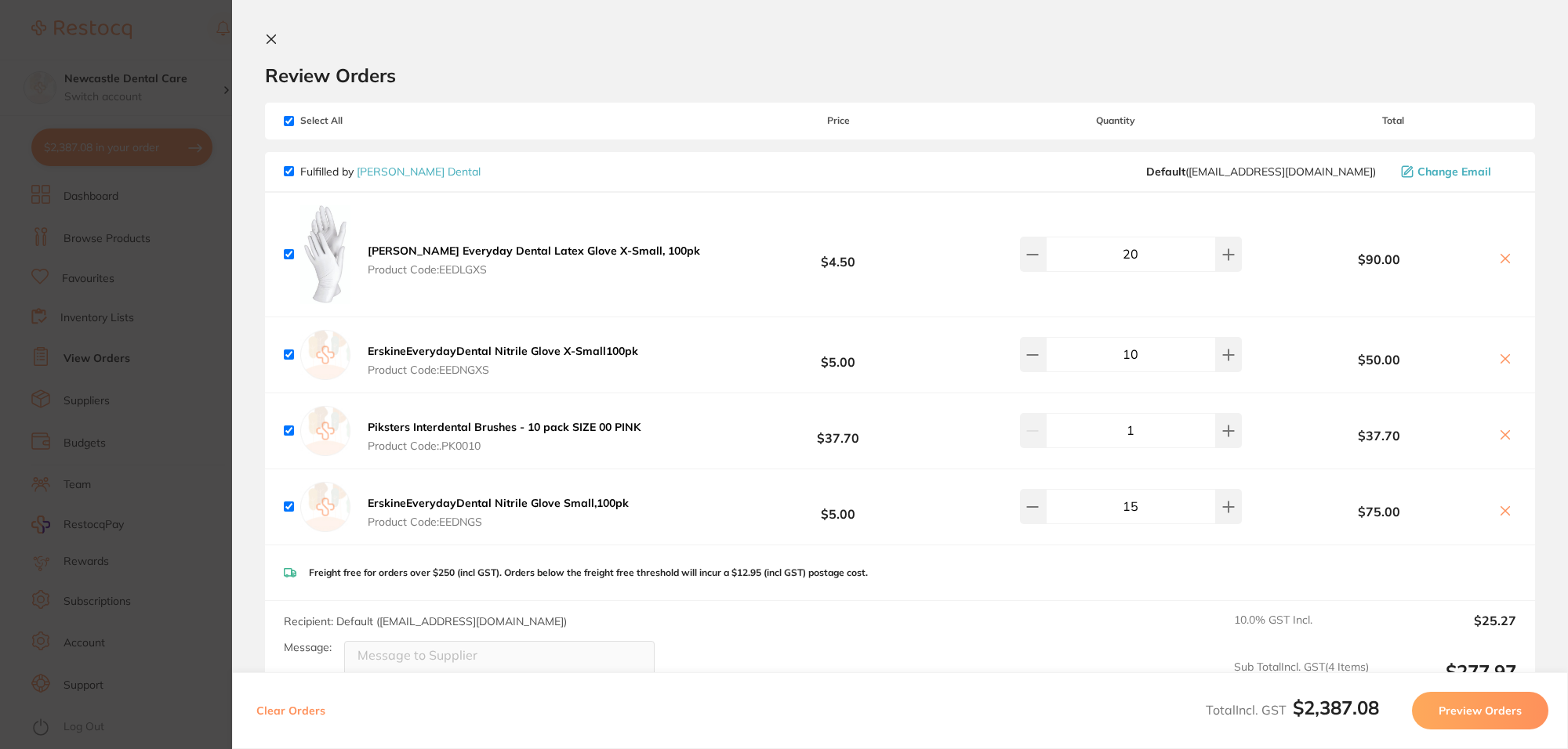
click at [269, 37] on icon at bounding box center [271, 39] width 12 height 12
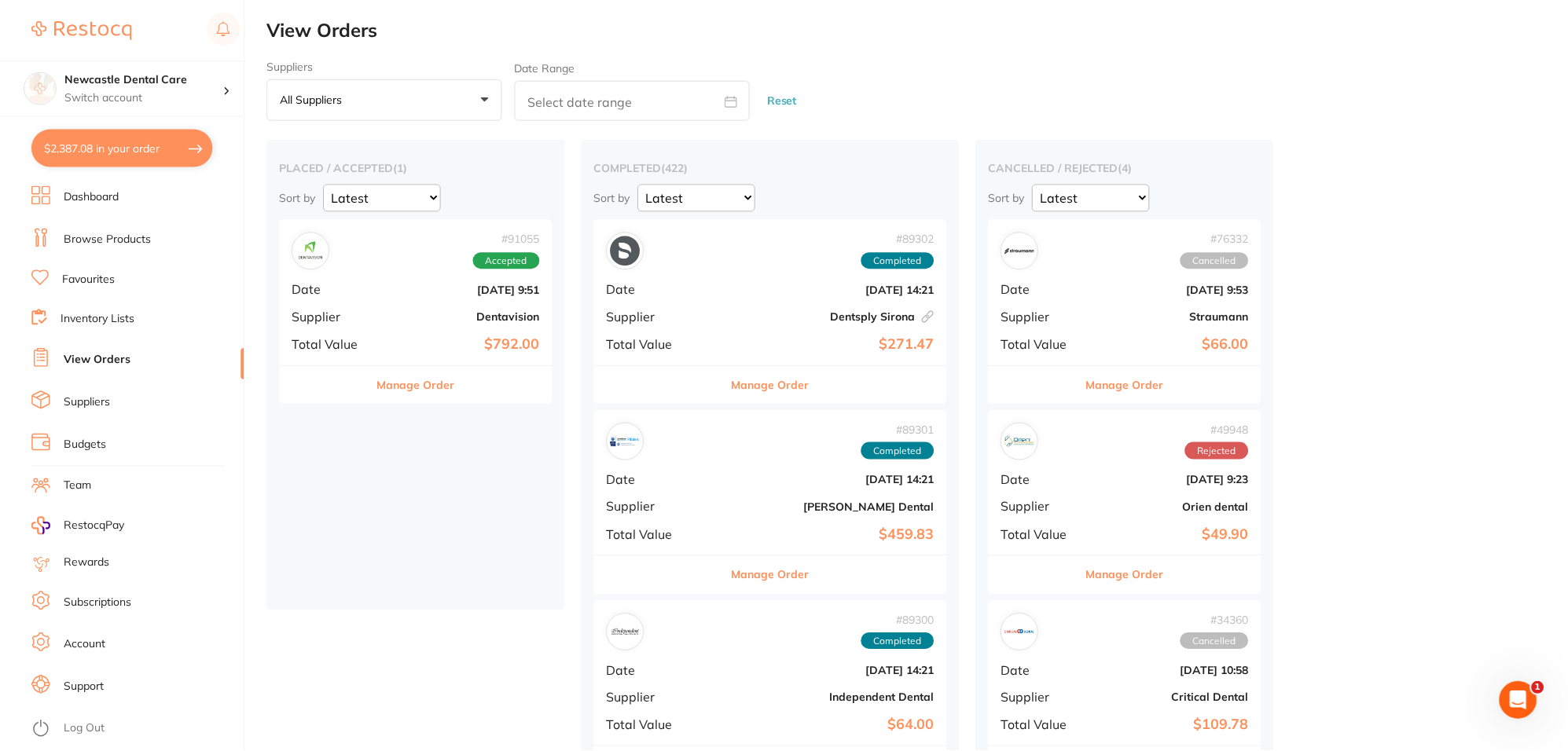
scroll to position [5, 0]
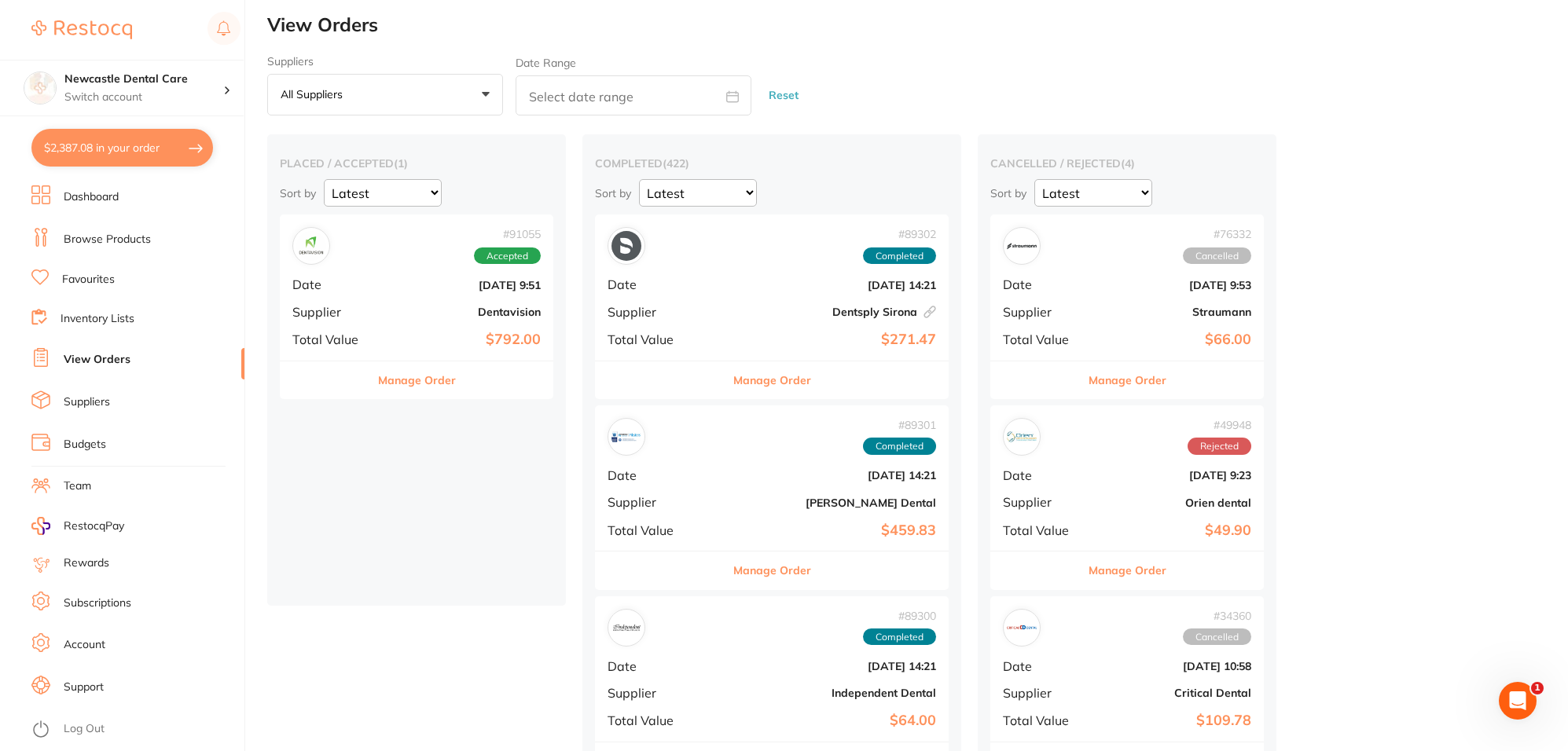
click at [120, 232] on link "Browse Products" at bounding box center [106, 239] width 87 height 15
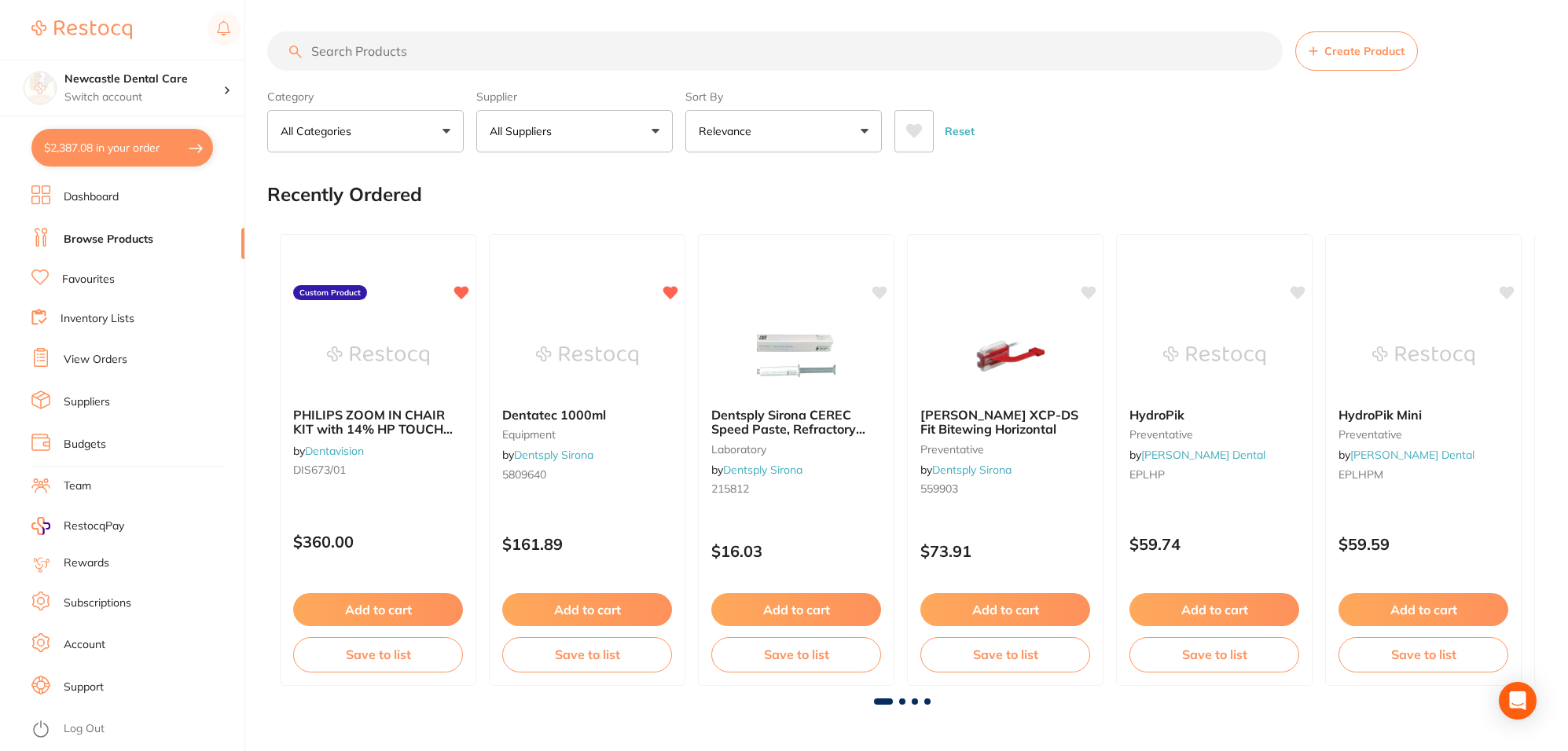
click at [552, 130] on p "All Suppliers" at bounding box center [523, 131] width 68 height 15
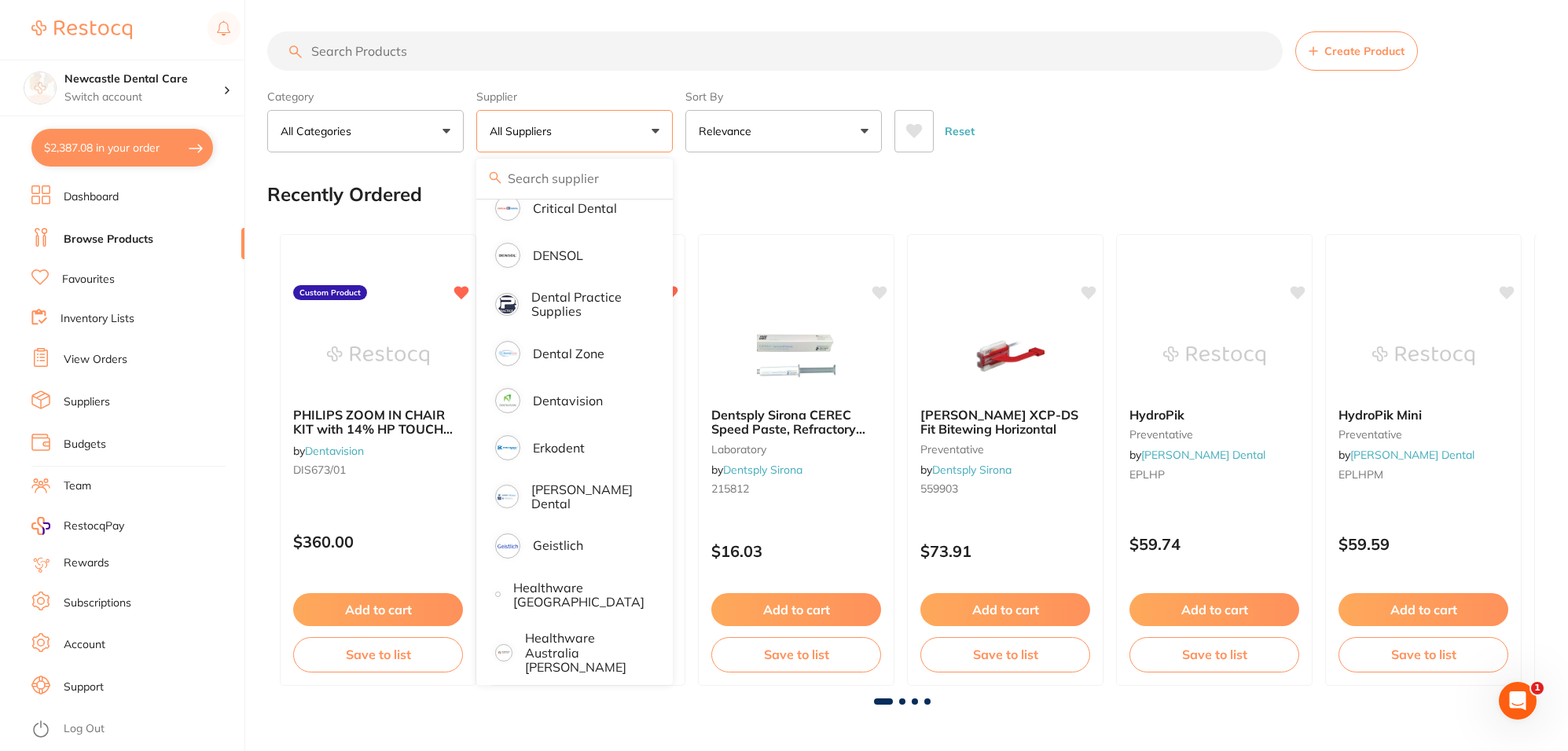
scroll to position [491, 0]
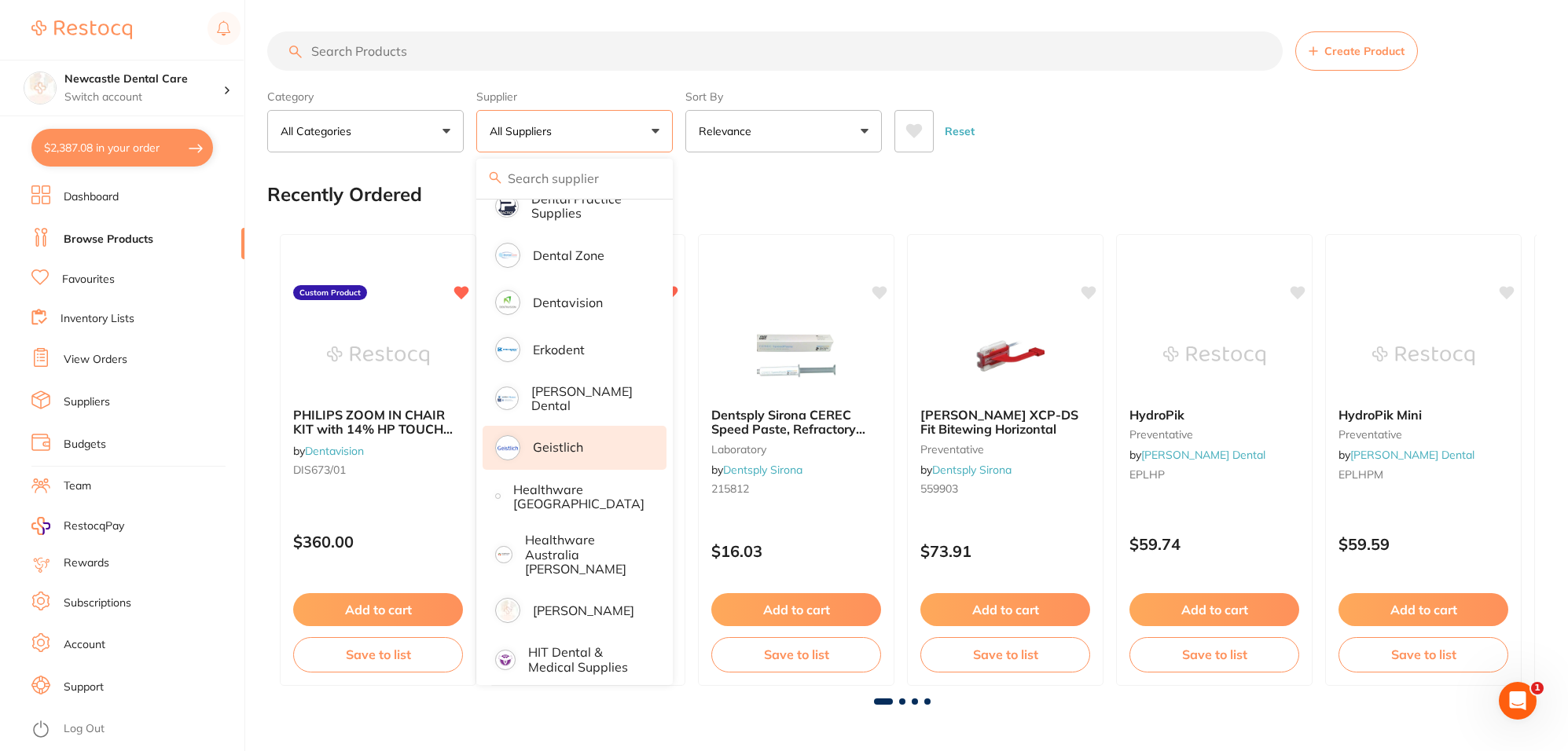
click at [552, 441] on p "Geistlich" at bounding box center [558, 446] width 50 height 14
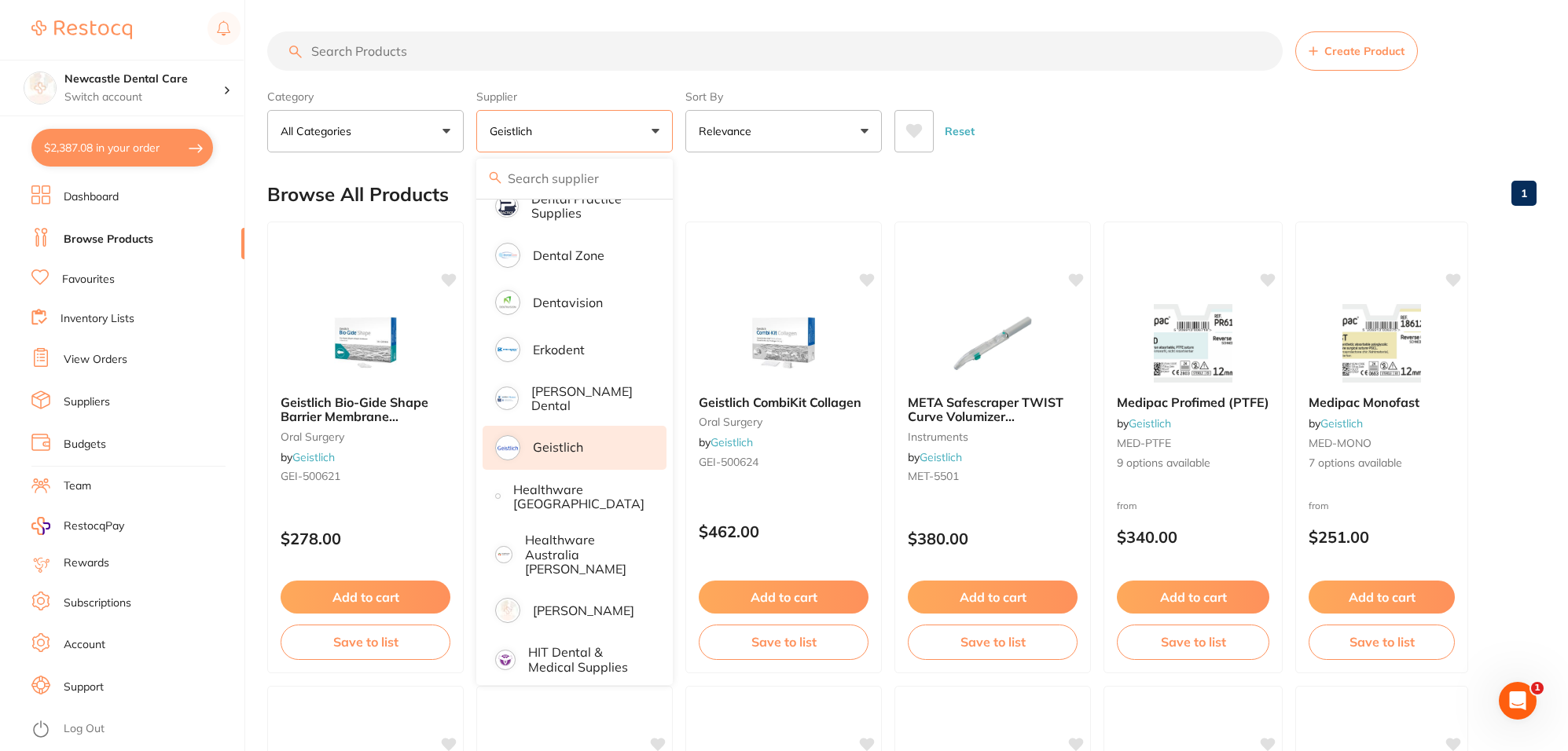
scroll to position [0, 0]
click at [397, 47] on input "search" at bounding box center [775, 51] width 1015 height 39
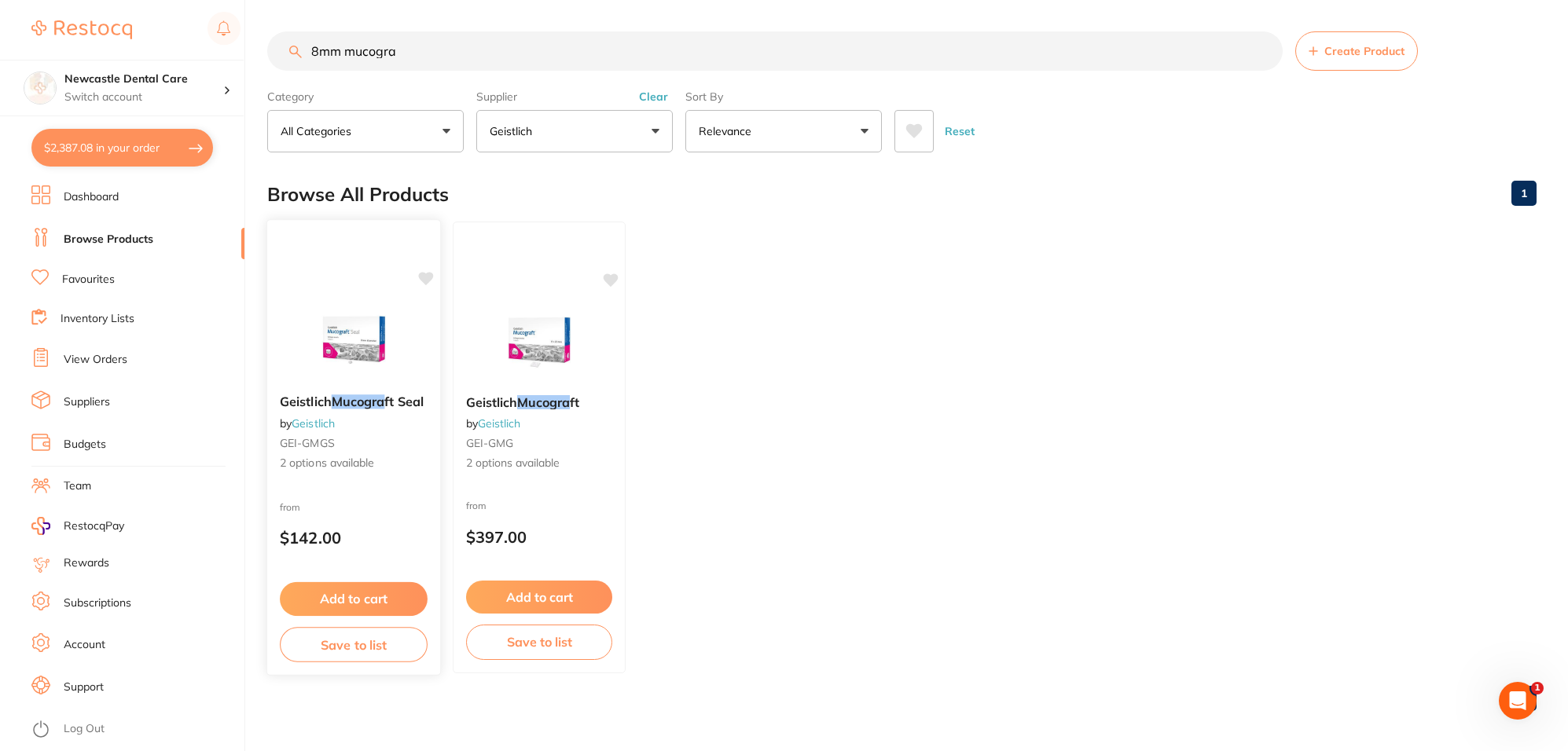
type input "8mm mucogra"
click at [413, 434] on div "Geistlich Mucogra ft Seal by Geistlich GEI-GMGS 2 options available" at bounding box center [354, 433] width 173 height 102
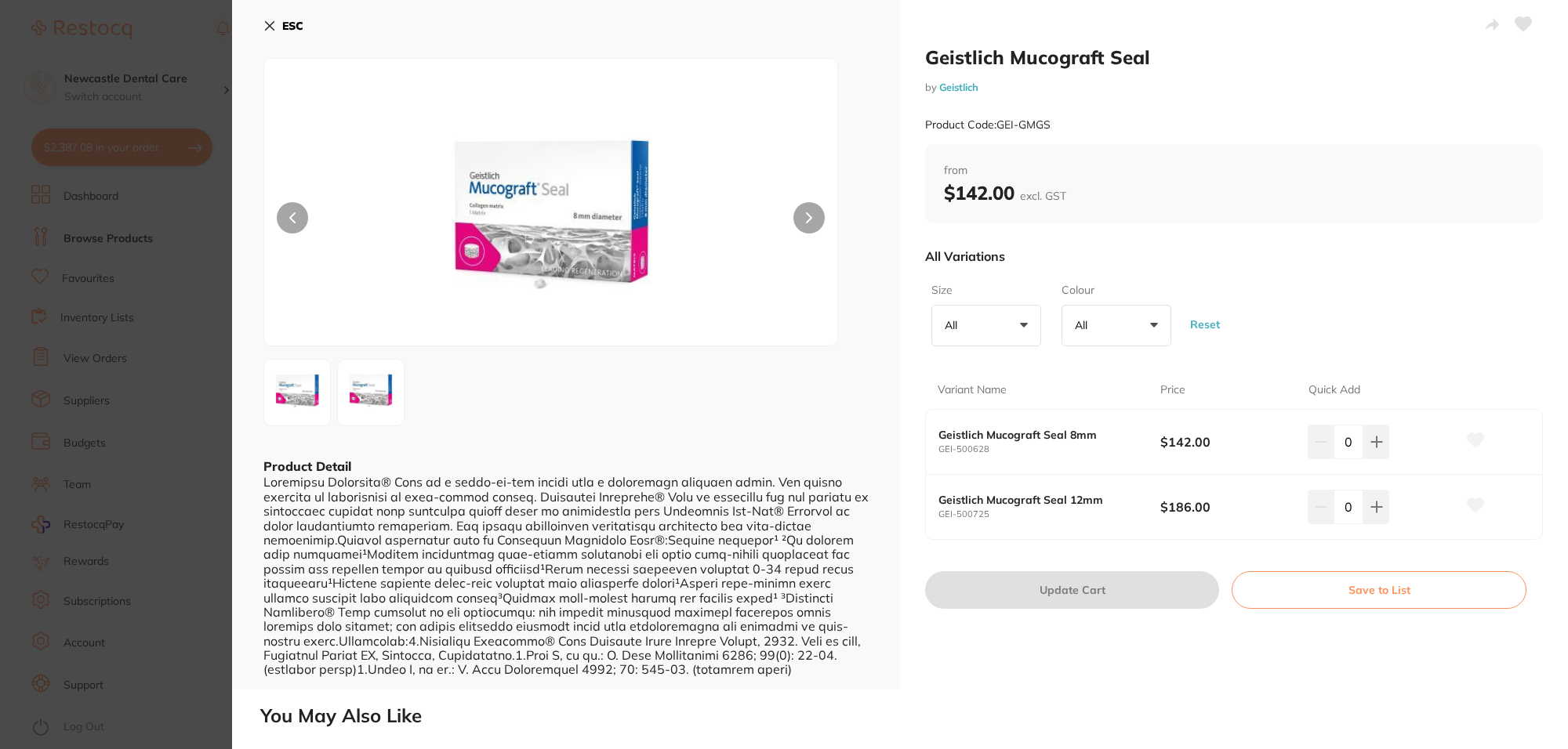
click at [268, 26] on icon at bounding box center [270, 26] width 9 height 9
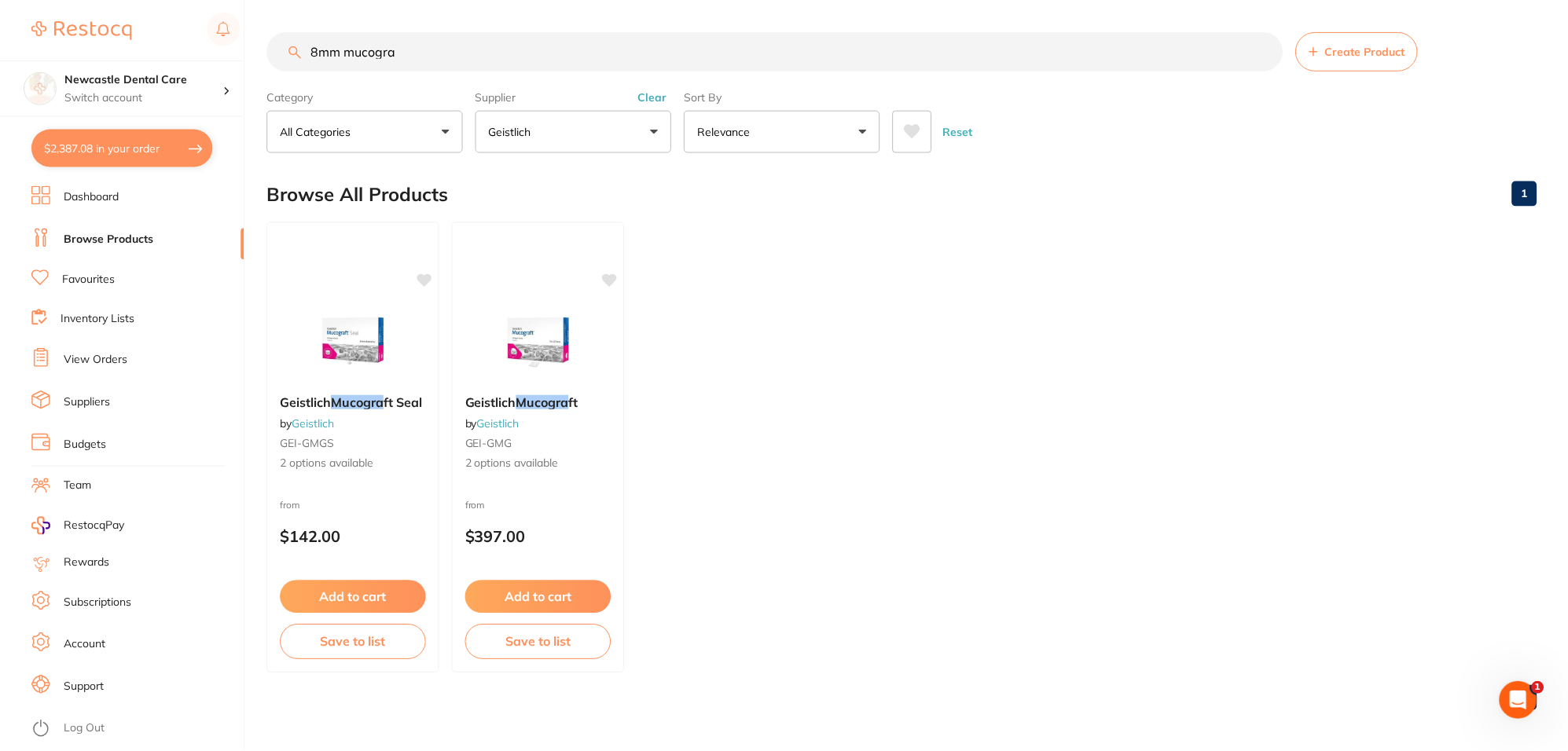
scroll to position [4, 0]
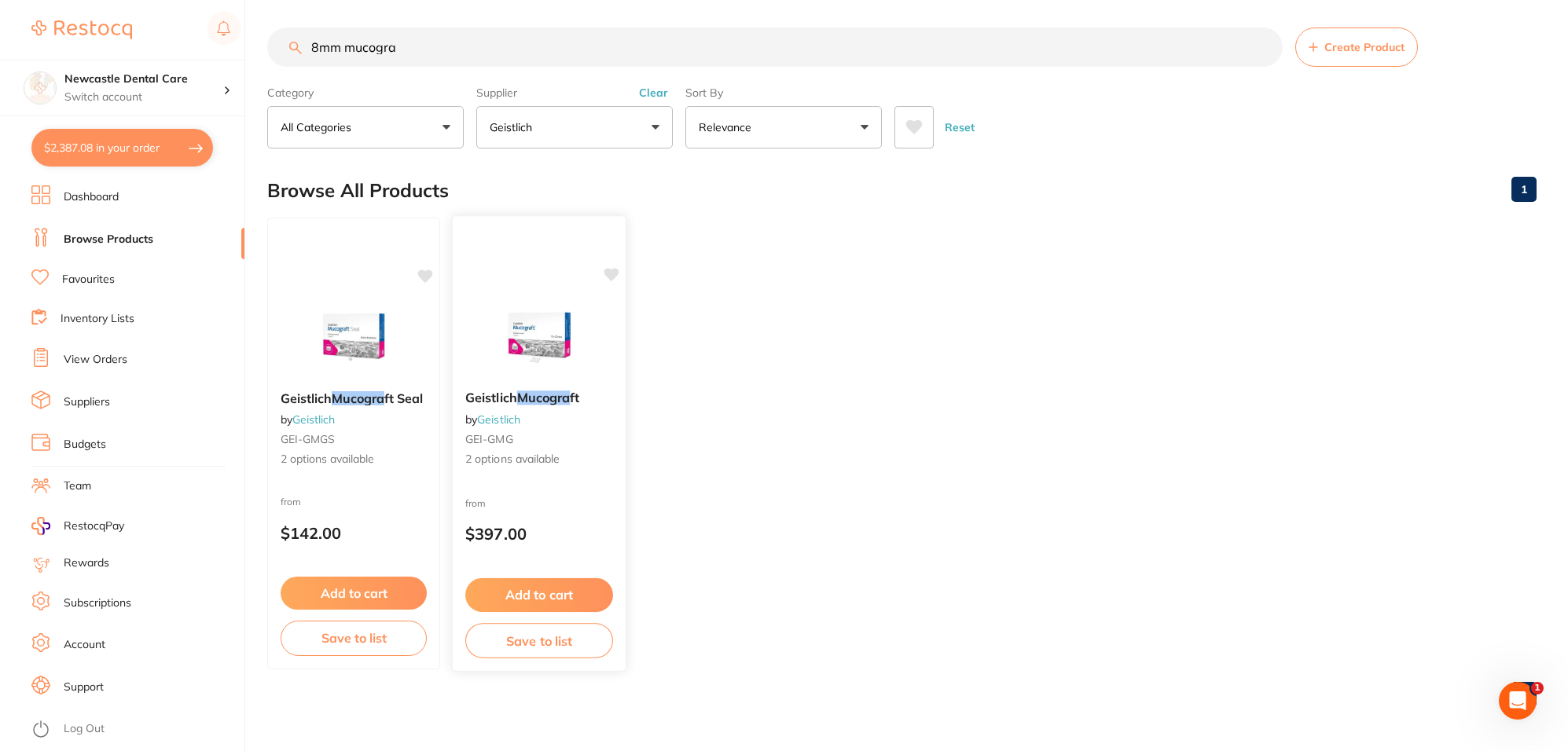
click at [549, 430] on div "Geistlich Mucogra ft by Geistlich GEI-GMG 2 options available" at bounding box center [539, 429] width 173 height 102
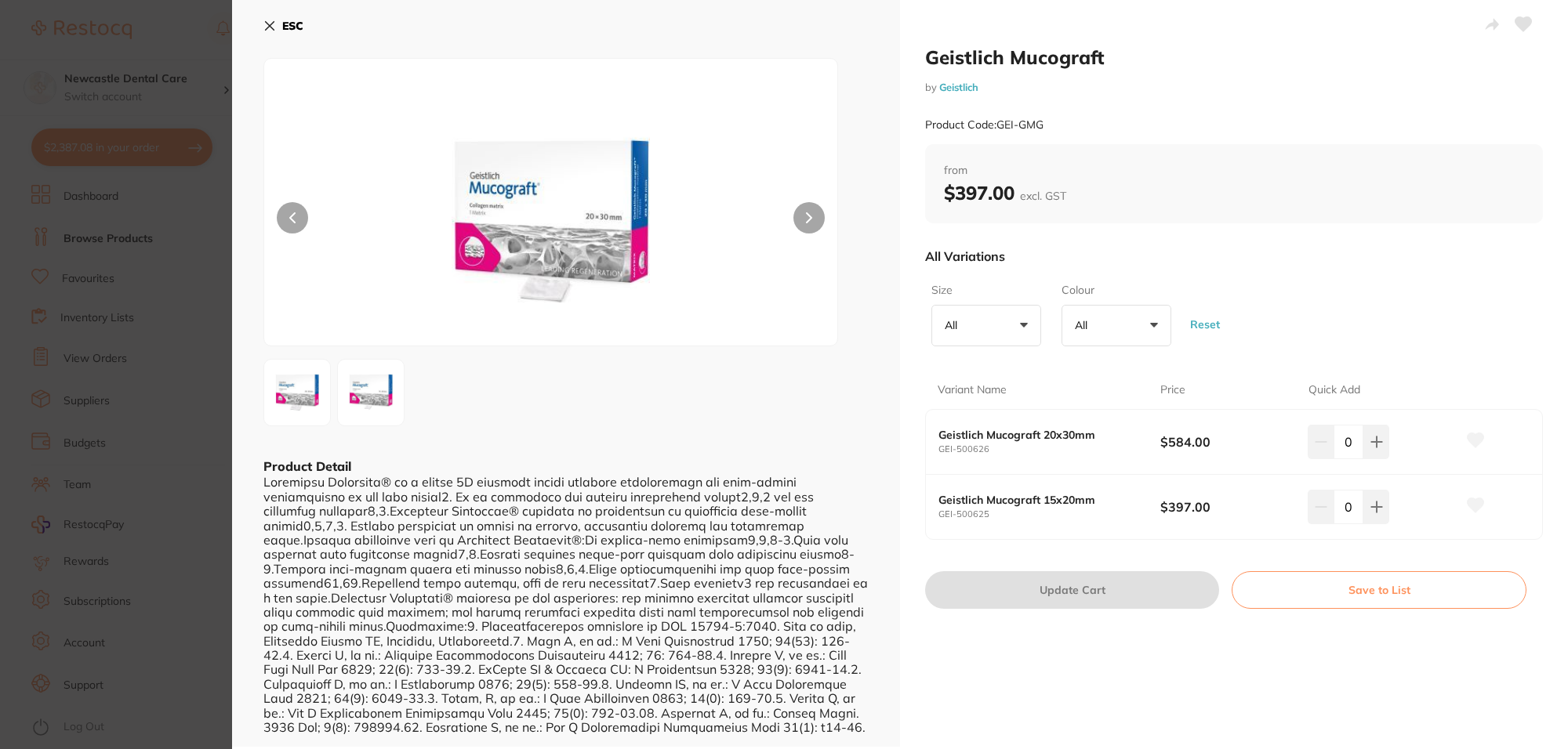
click at [269, 24] on icon at bounding box center [269, 25] width 12 height 12
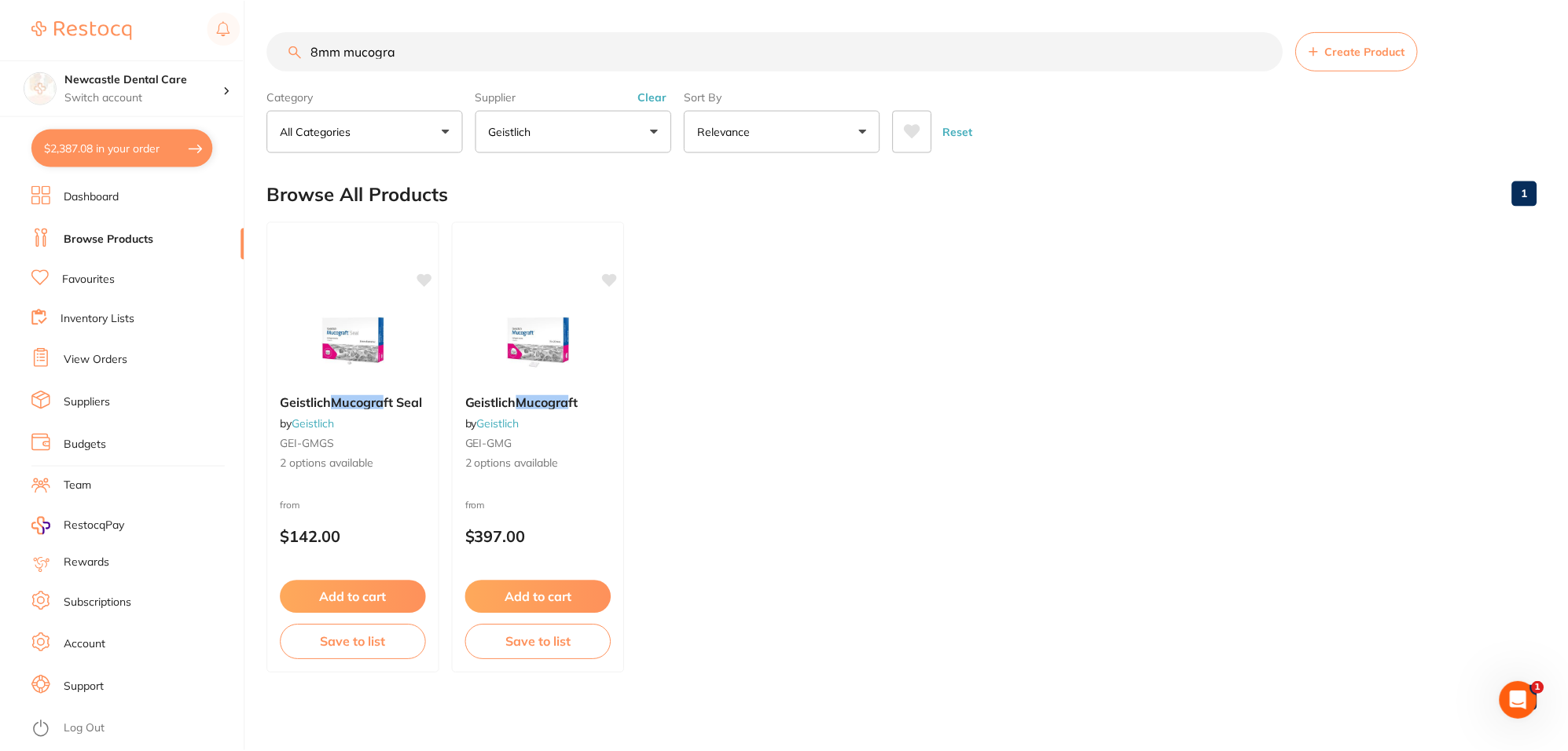
scroll to position [4, 0]
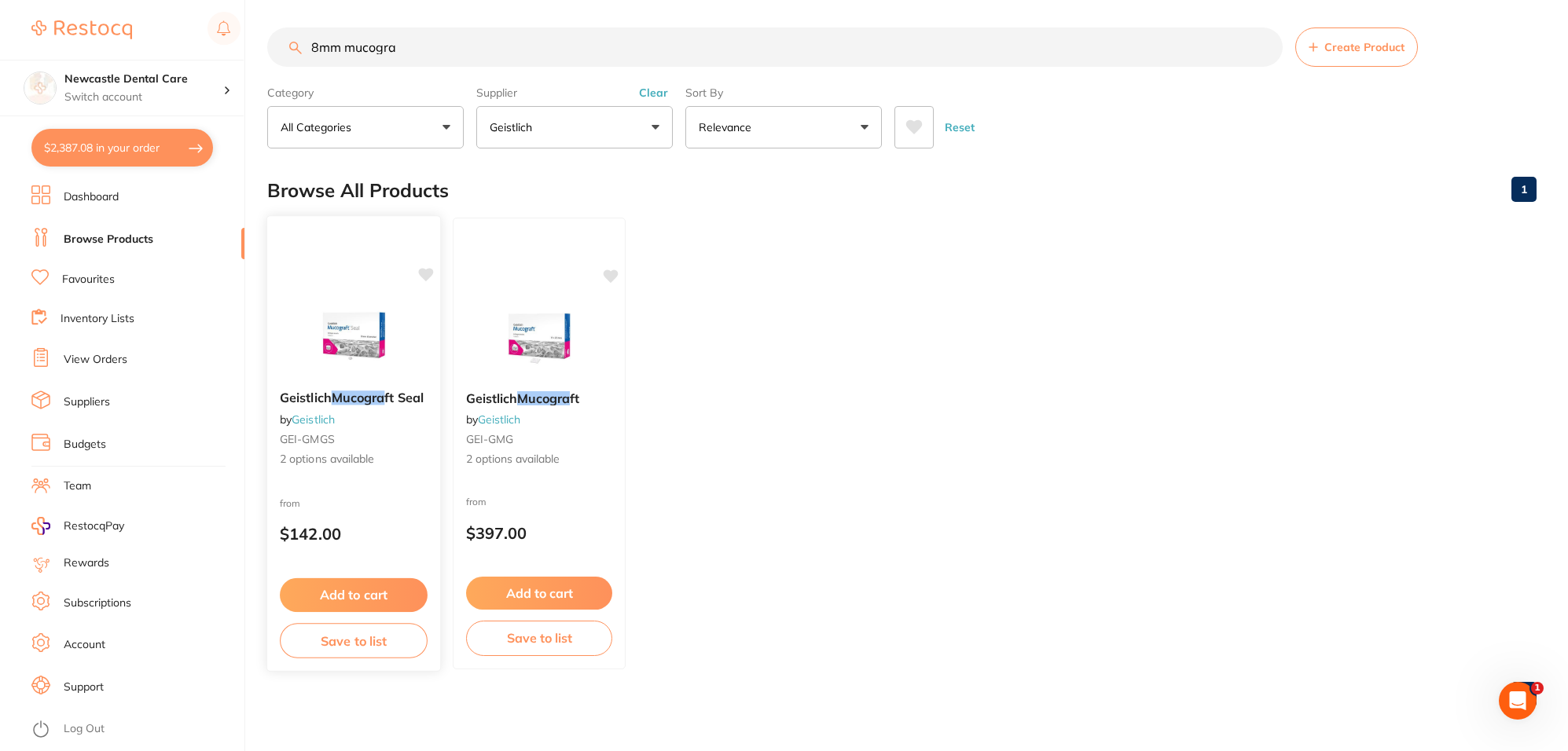
click at [391, 430] on div "Geistlich Mucogra ft Seal by Geistlich GEI-GMGS 2 options available" at bounding box center [354, 429] width 173 height 102
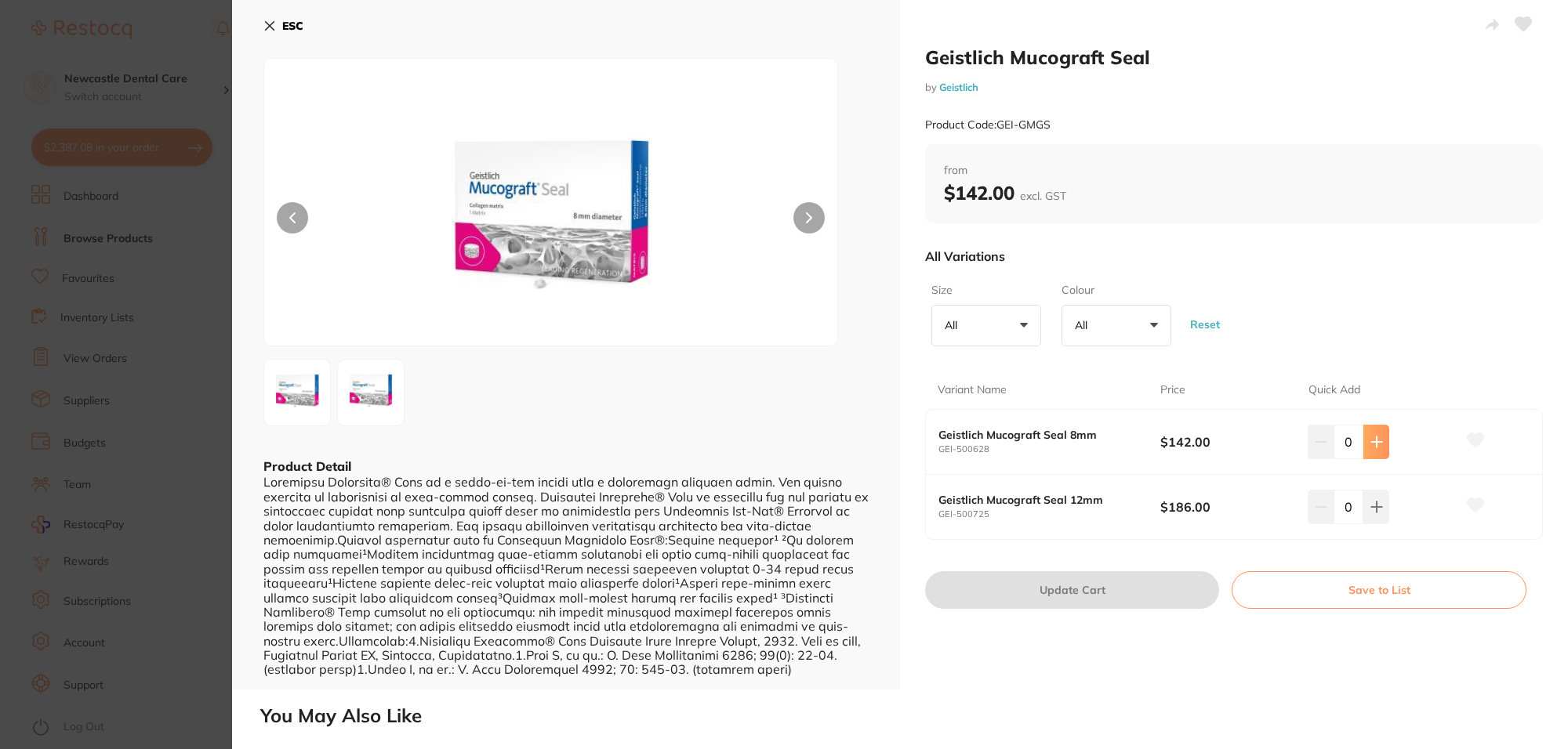
click at [1376, 435] on button at bounding box center [1376, 442] width 26 height 35
type input "1"
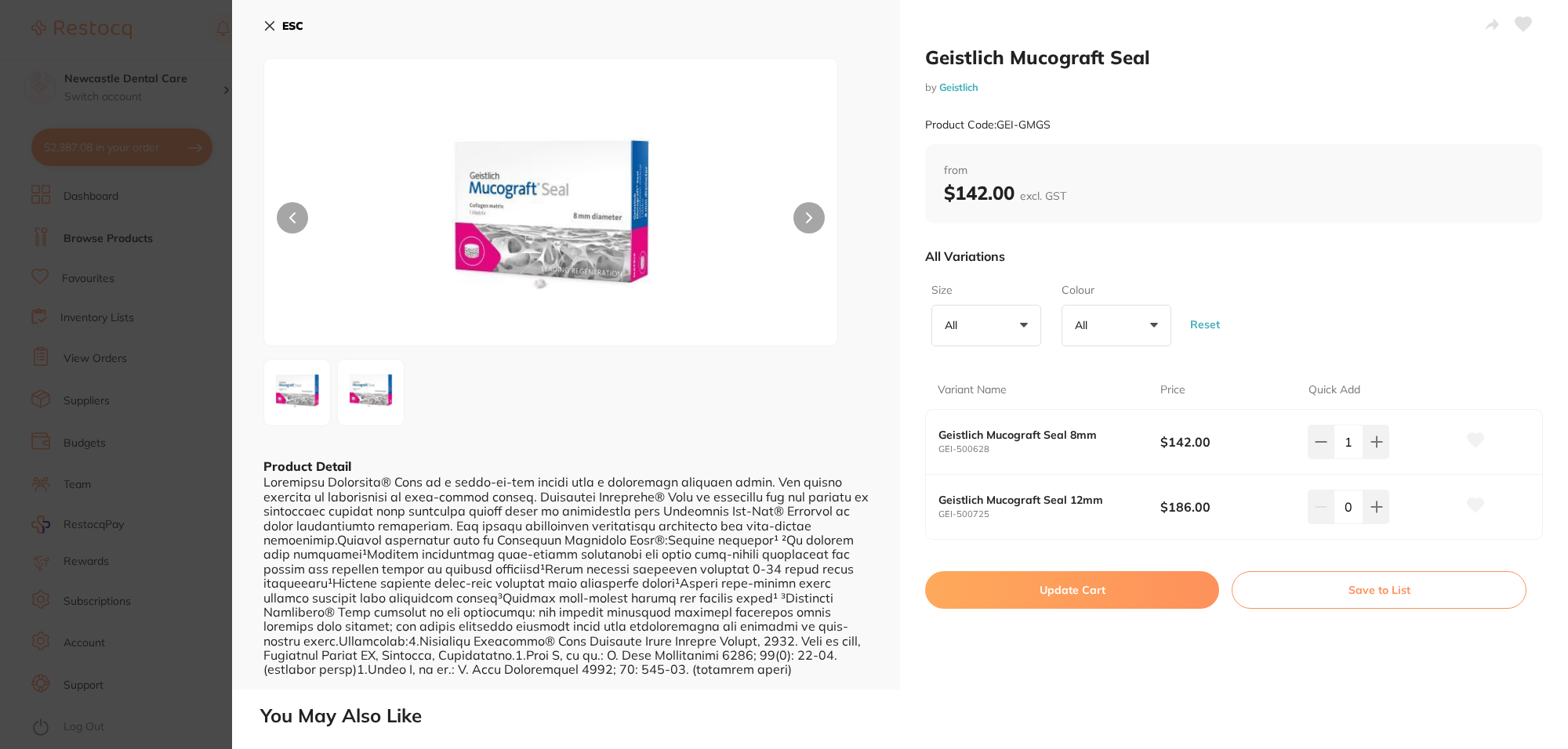
click at [1099, 588] on button "Update Cart" at bounding box center [1072, 590] width 294 height 37
checkbox input "false"
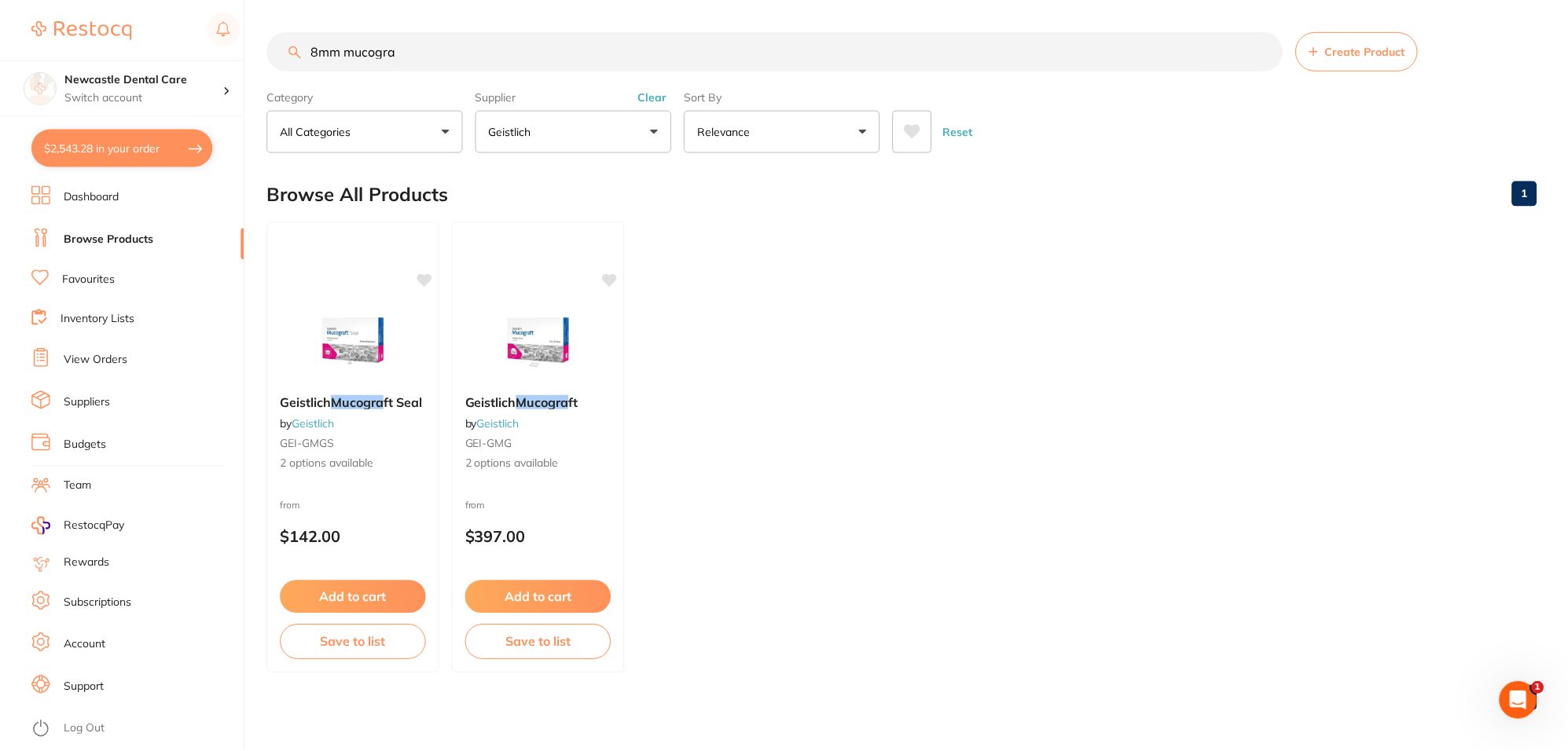
scroll to position [4, 0]
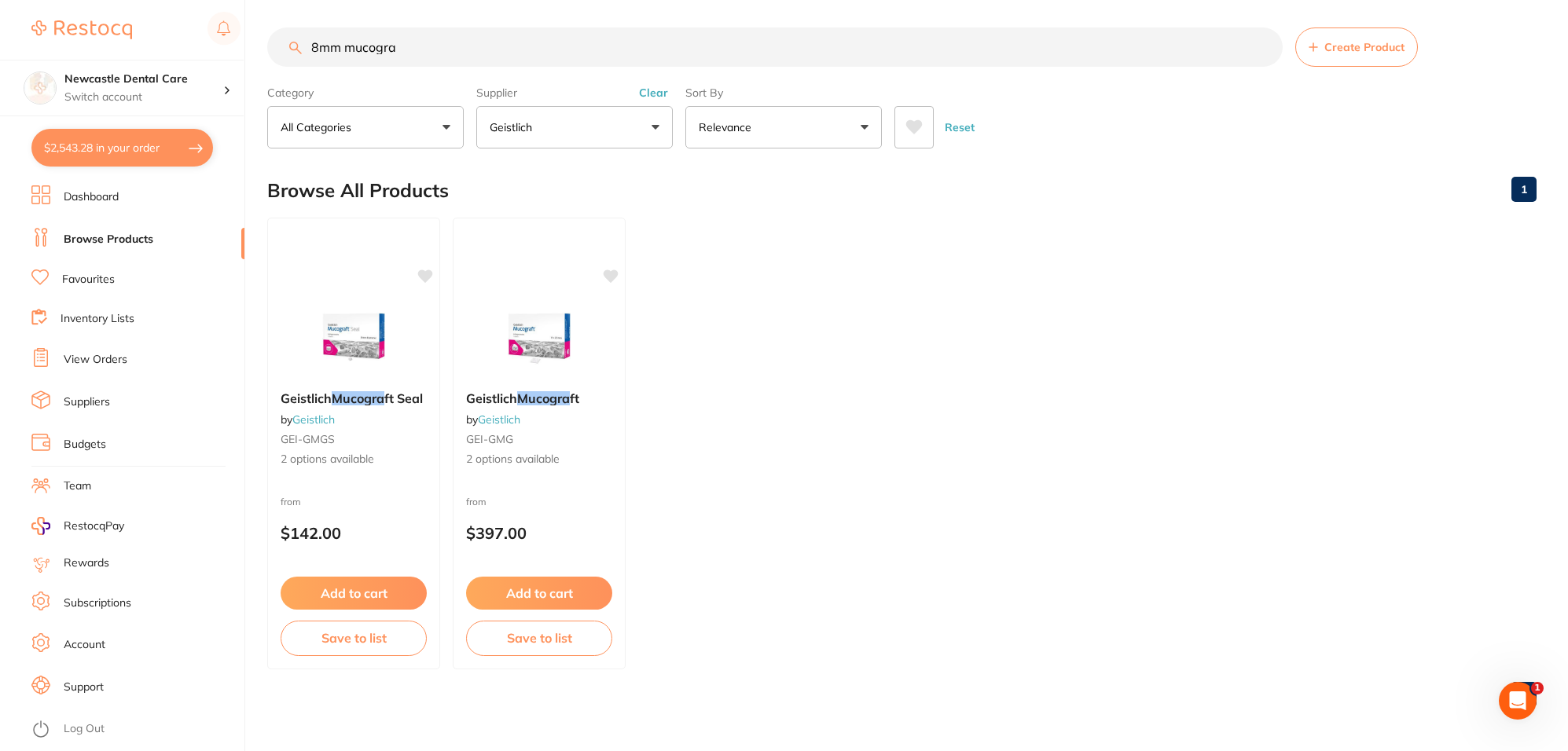
click at [1259, 46] on input "8mm mucogra" at bounding box center [775, 47] width 1015 height 39
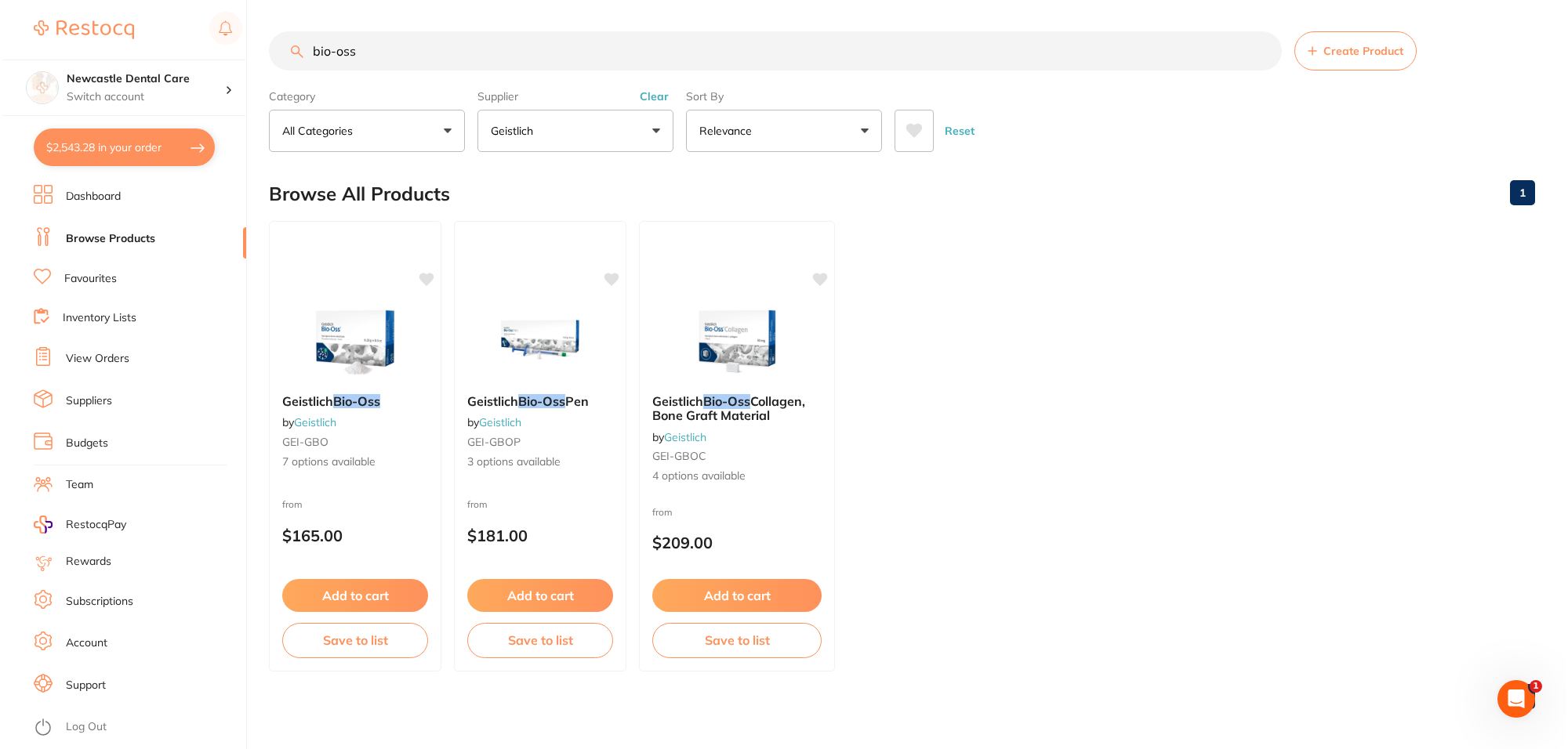
scroll to position [0, 0]
type input "bio-oss"
click at [730, 435] on div "Geistlich Bio-Oss Collagen, Bone Graft Material by Geistlich GEI-GBOC 4 options…" at bounding box center [735, 439] width 196 height 116
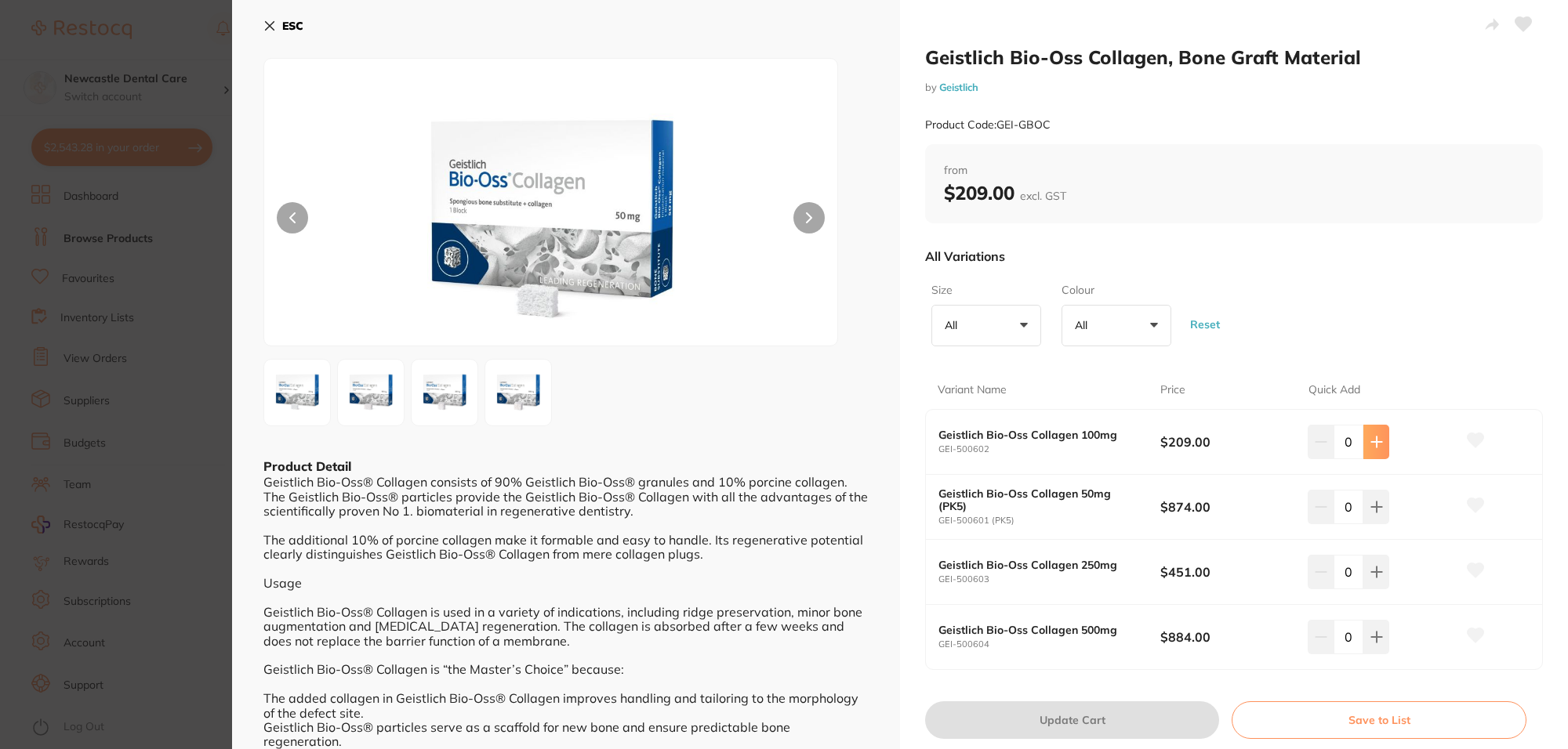
click at [1382, 441] on button at bounding box center [1376, 442] width 26 height 35
type input "1"
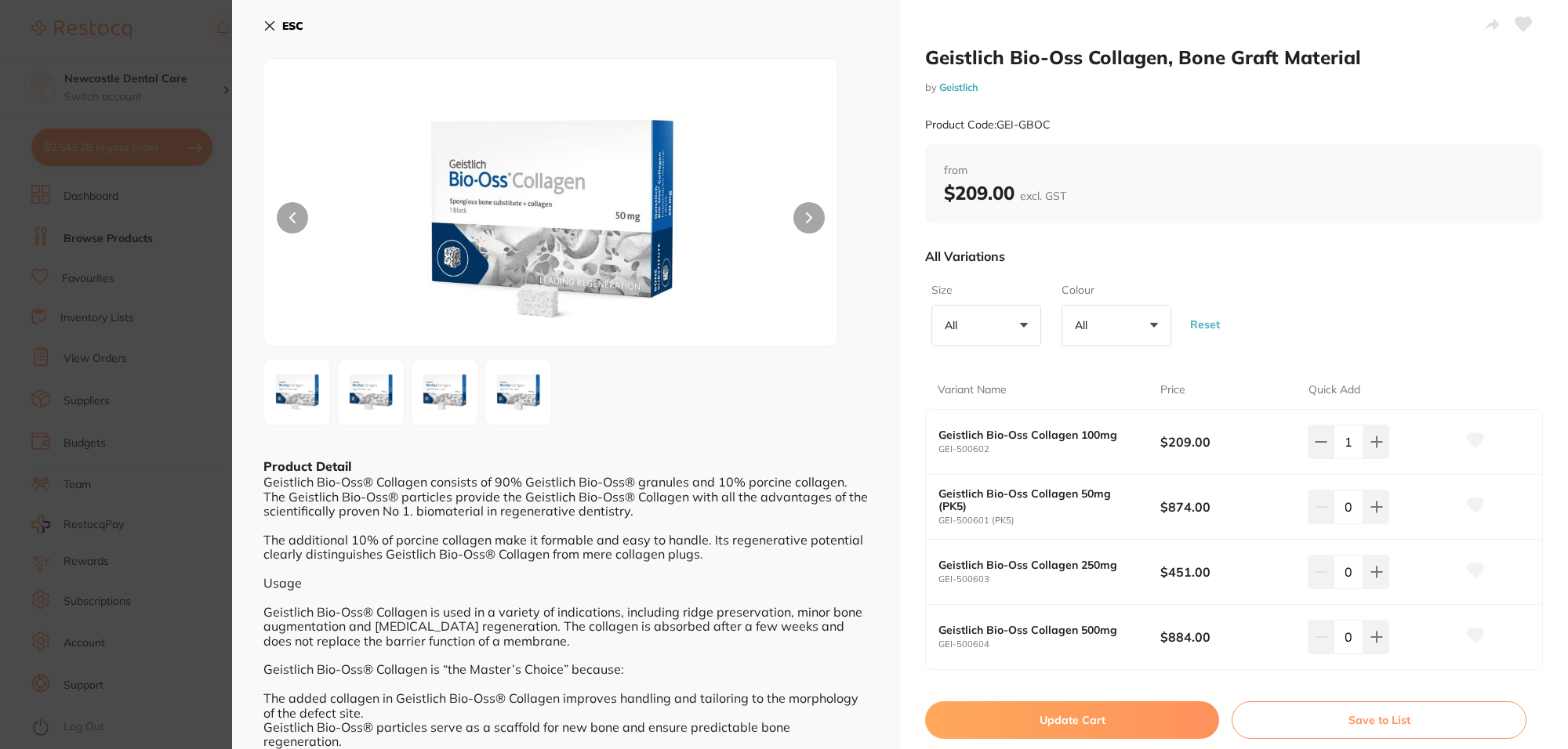
click at [1082, 721] on button "Update Cart" at bounding box center [1072, 720] width 294 height 37
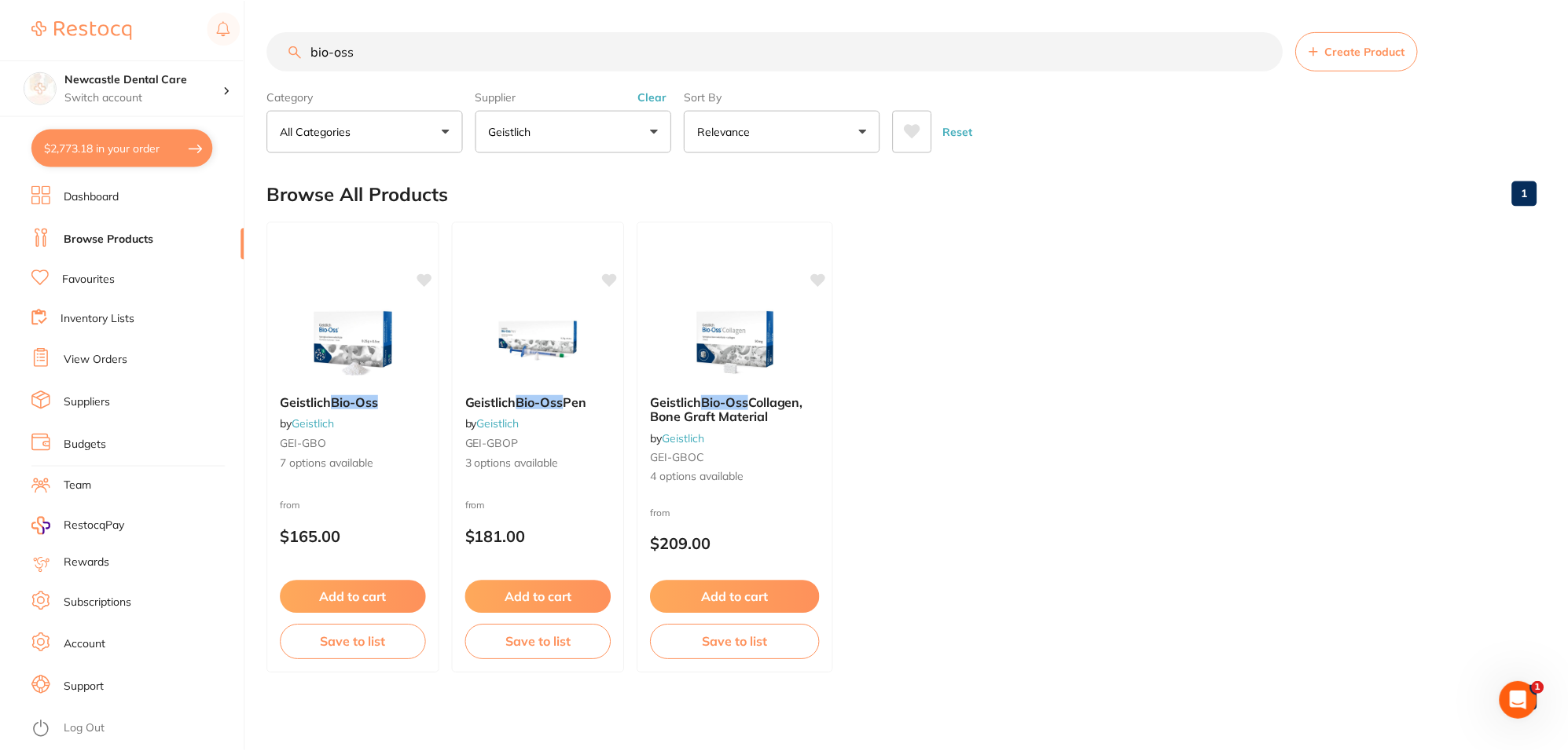
scroll to position [4, 0]
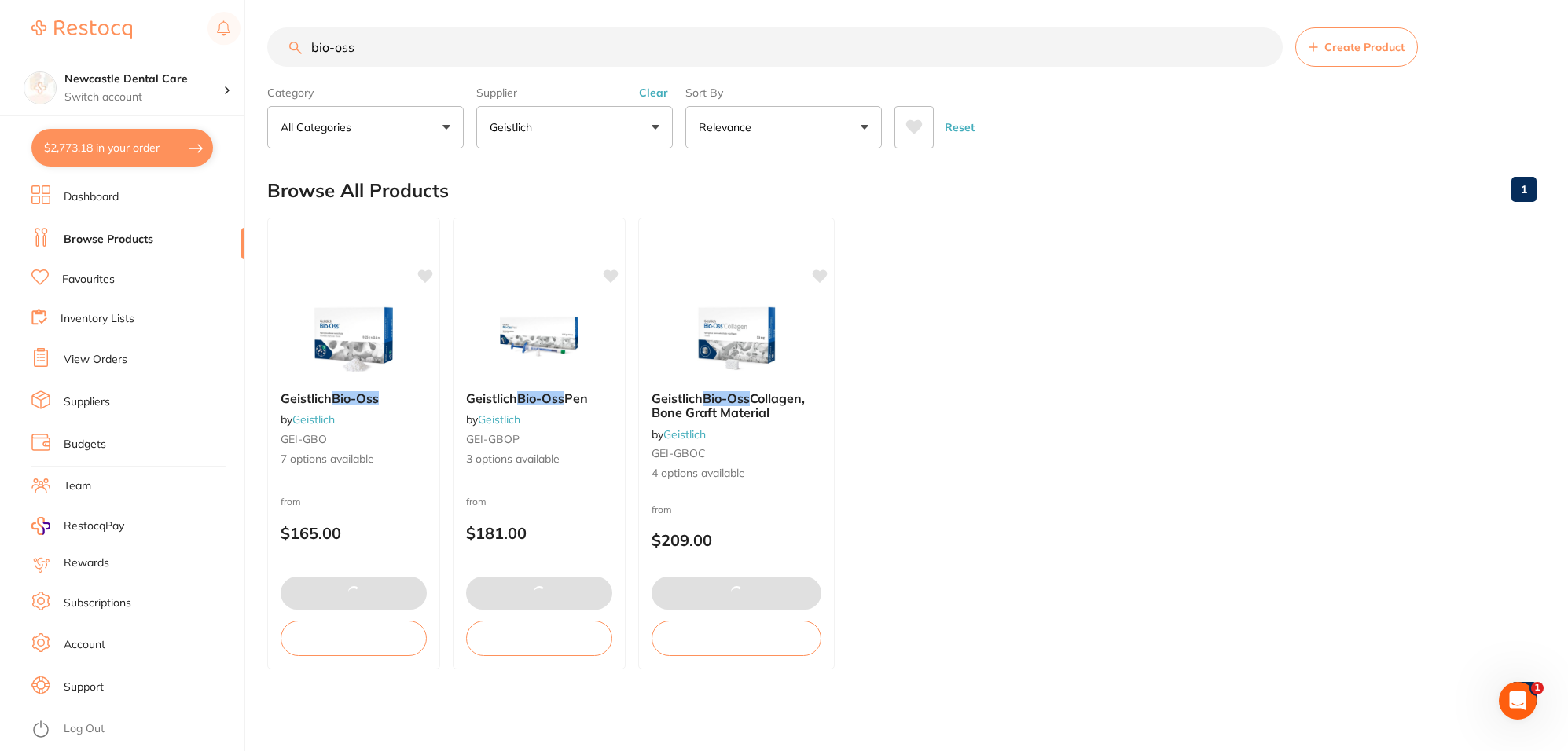
click at [146, 145] on button "$2,773.18 in your order" at bounding box center [122, 148] width 181 height 37
checkbox input "true"
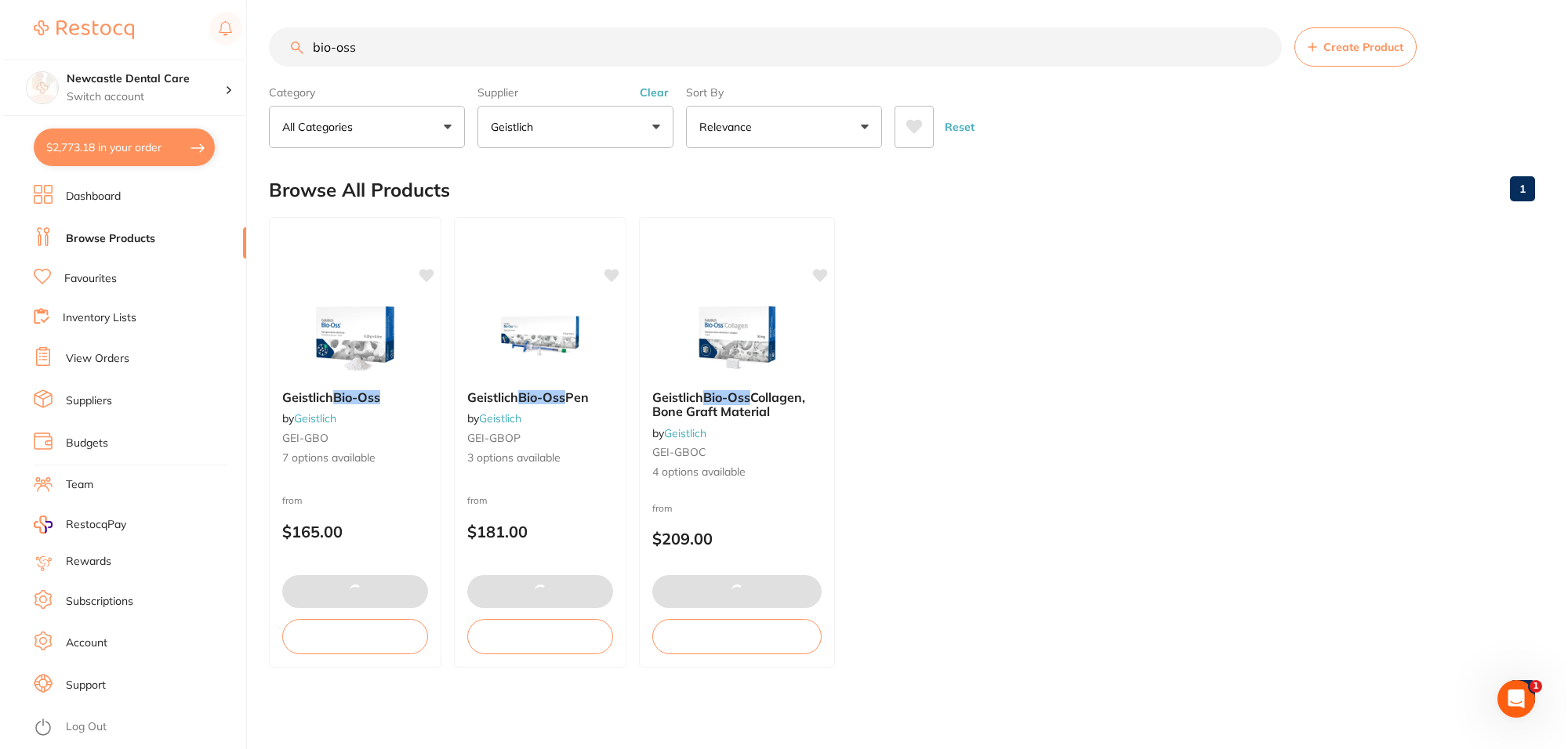
scroll to position [0, 0]
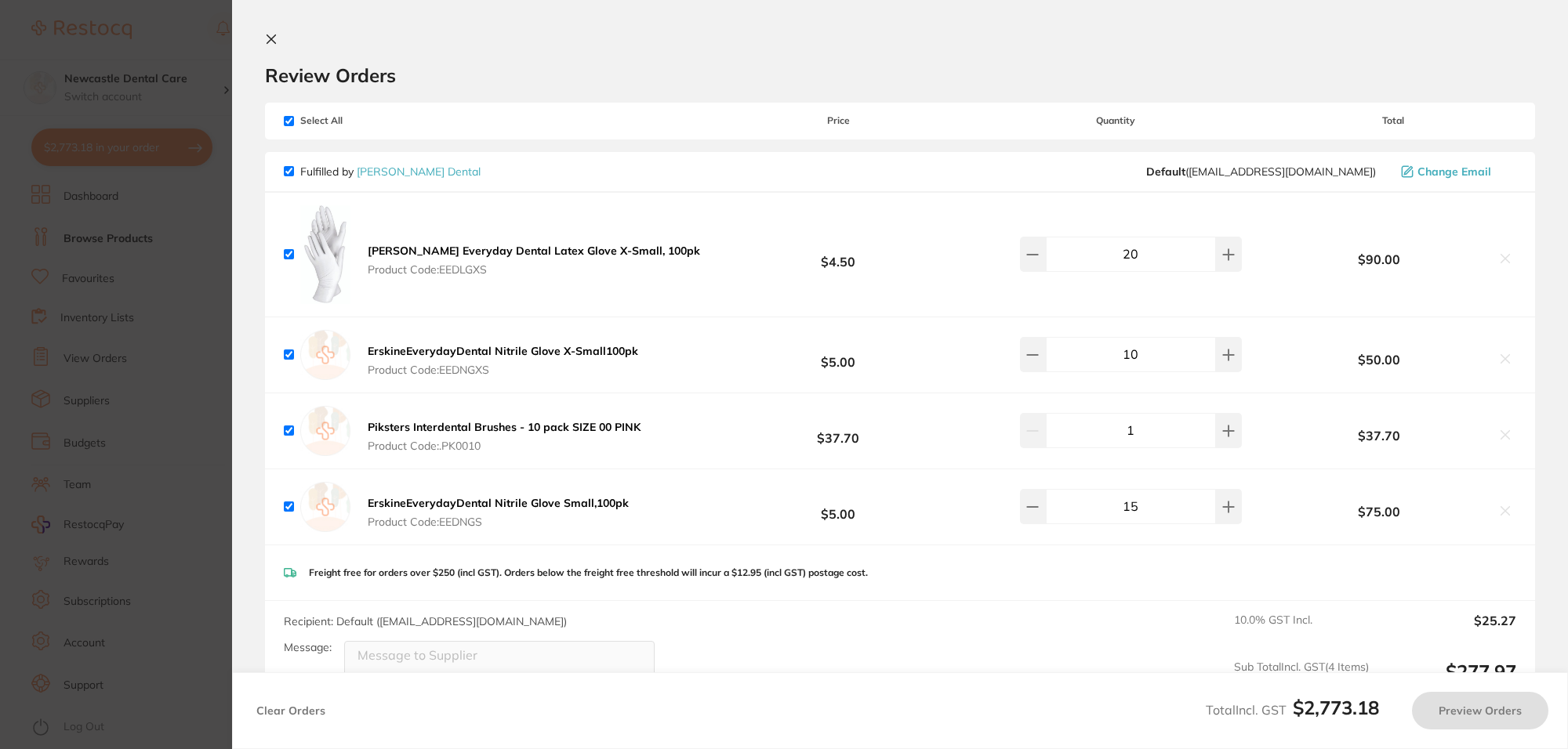
checkbox input "false"
checkbox input "true"
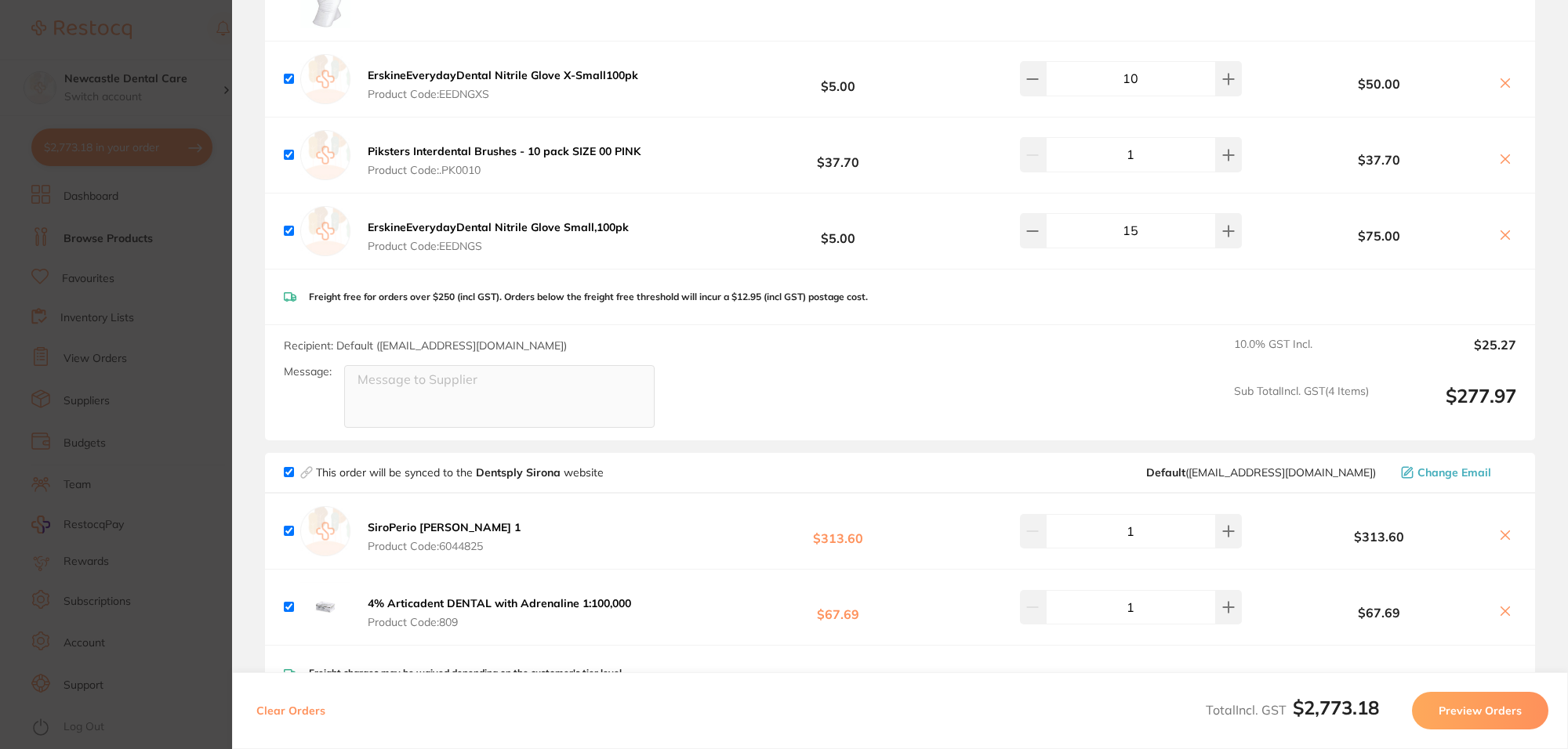
scroll to position [490, 0]
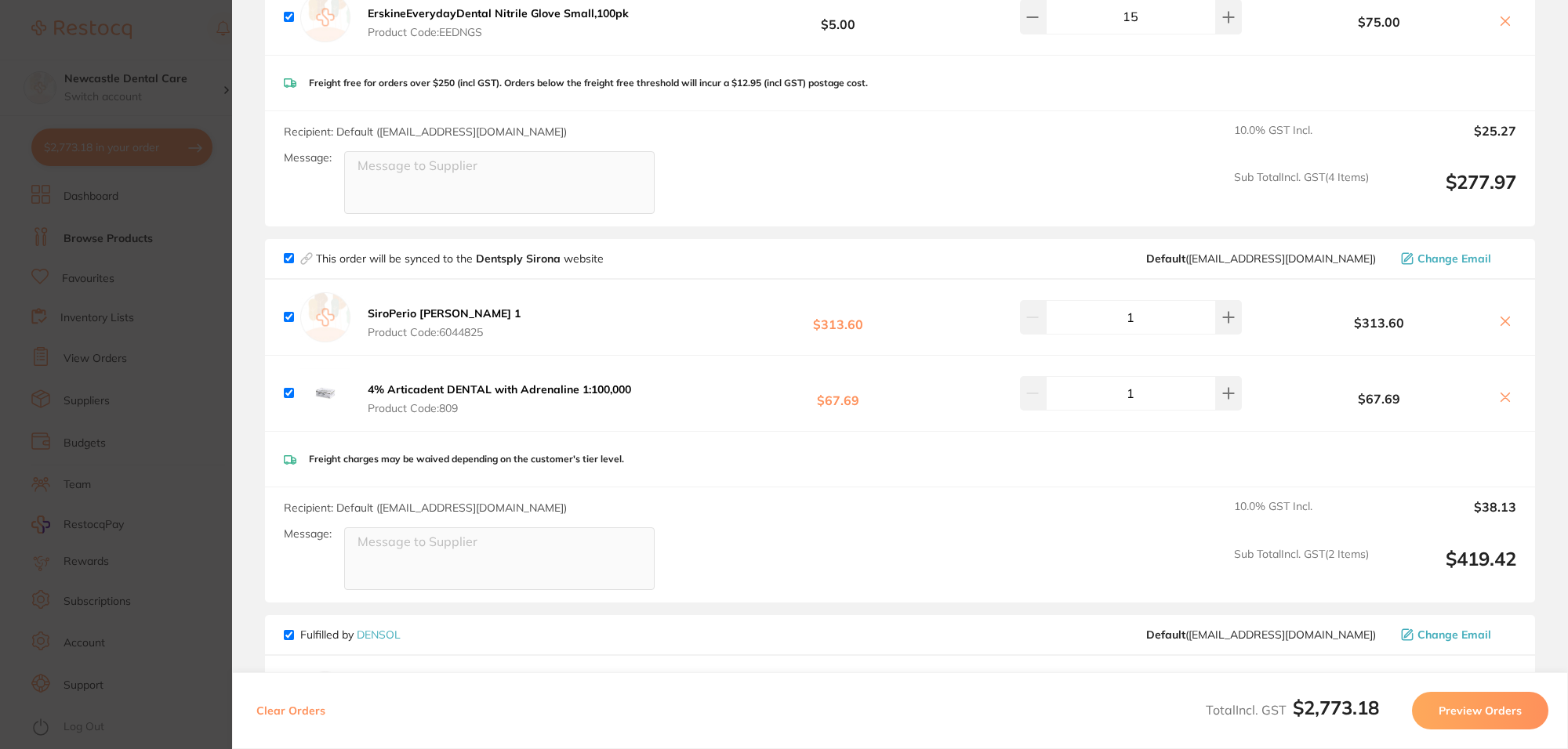
click at [423, 311] on b "SiroPerio [PERSON_NAME] 1" at bounding box center [443, 313] width 153 height 14
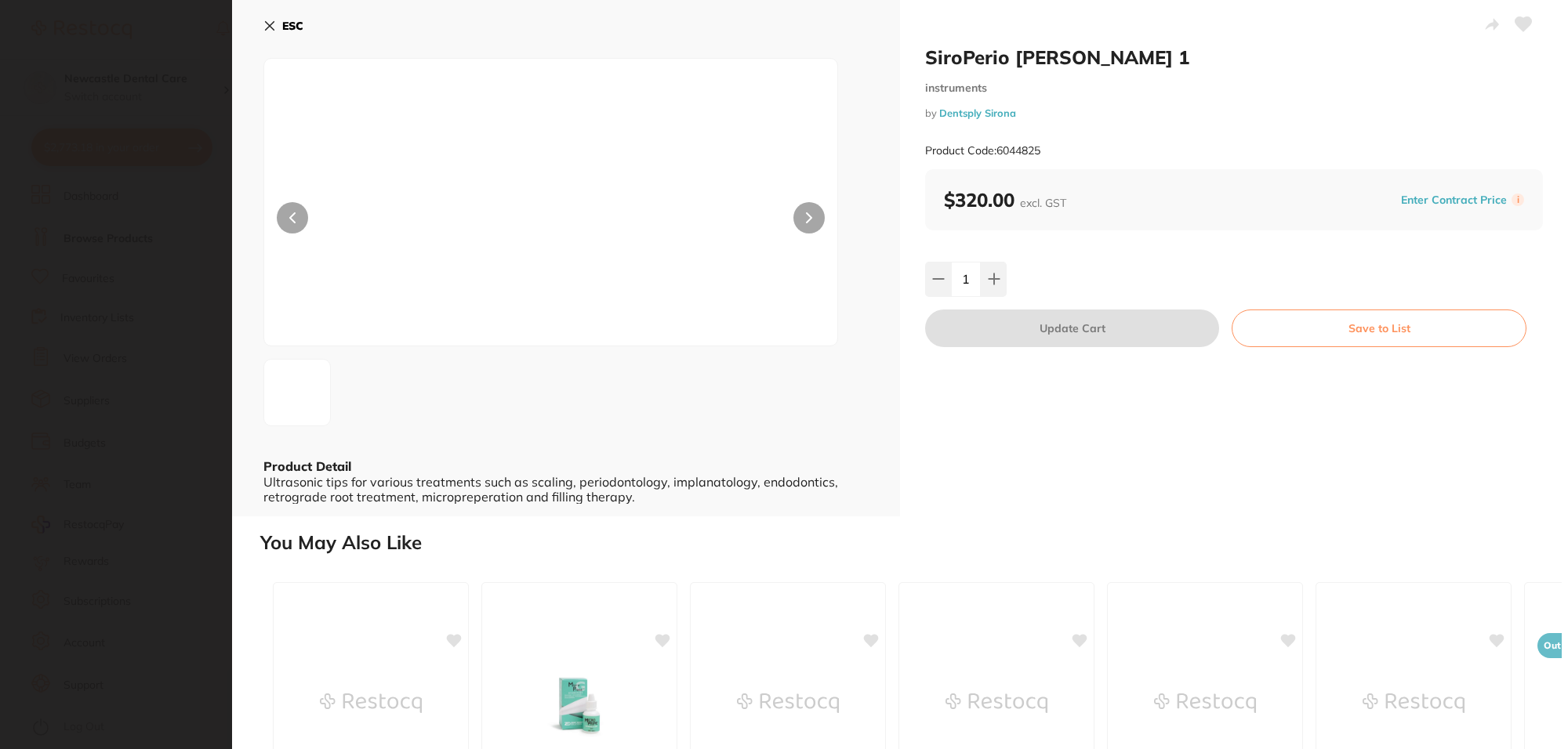
scroll to position [0, 0]
click at [269, 21] on icon at bounding box center [269, 25] width 12 height 12
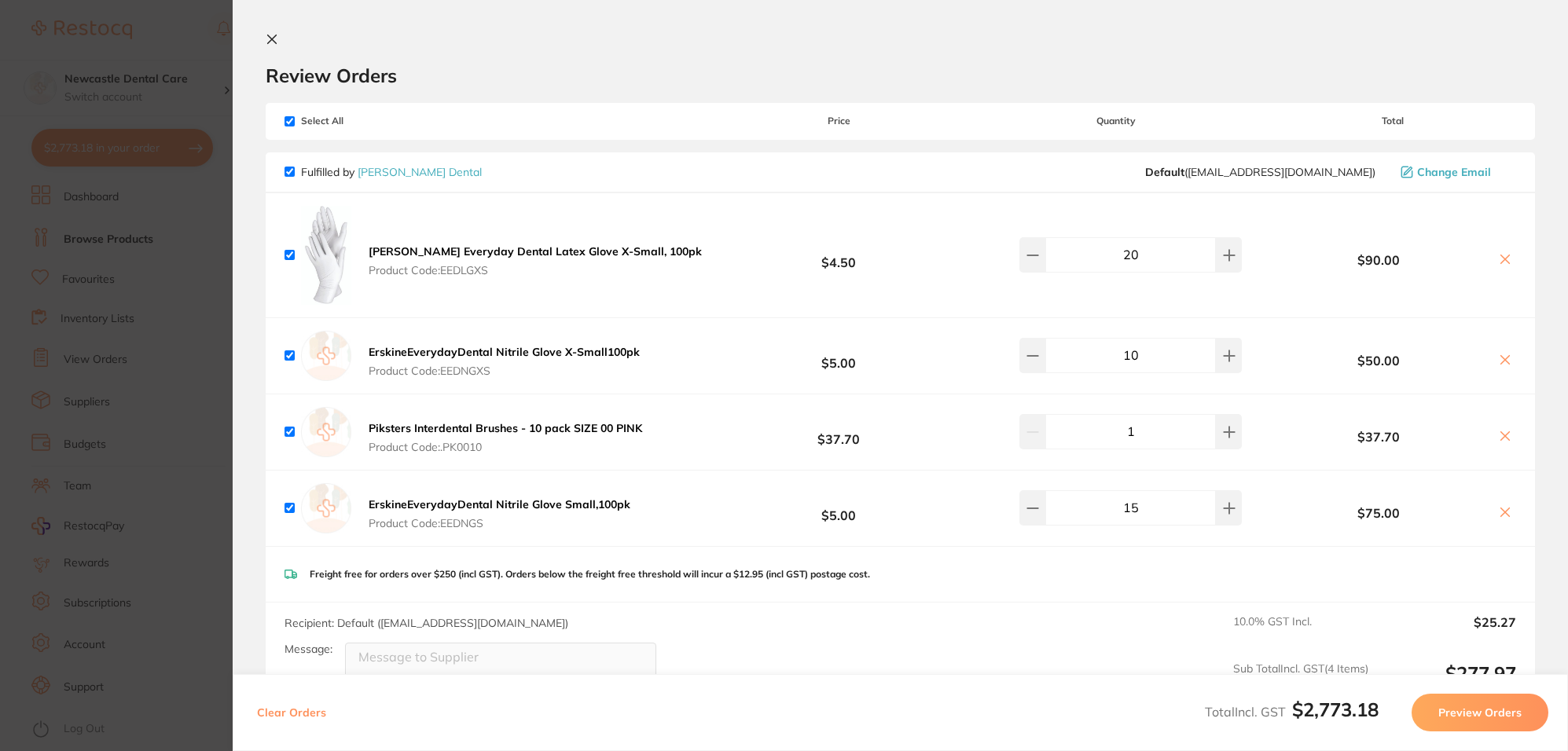
click at [269, 37] on icon at bounding box center [272, 40] width 9 height 9
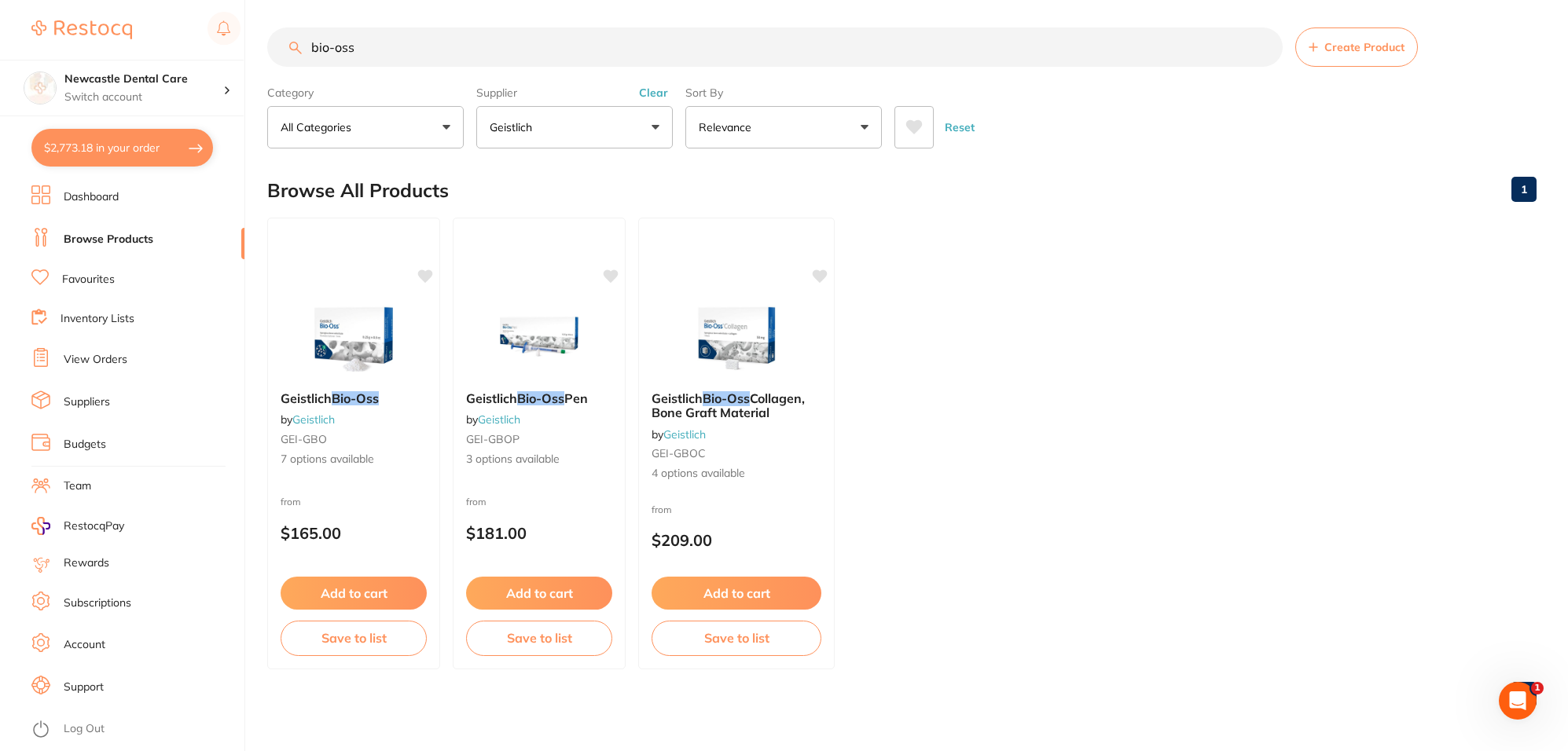
click at [139, 135] on button "$2,773.18 in your order" at bounding box center [122, 148] width 181 height 37
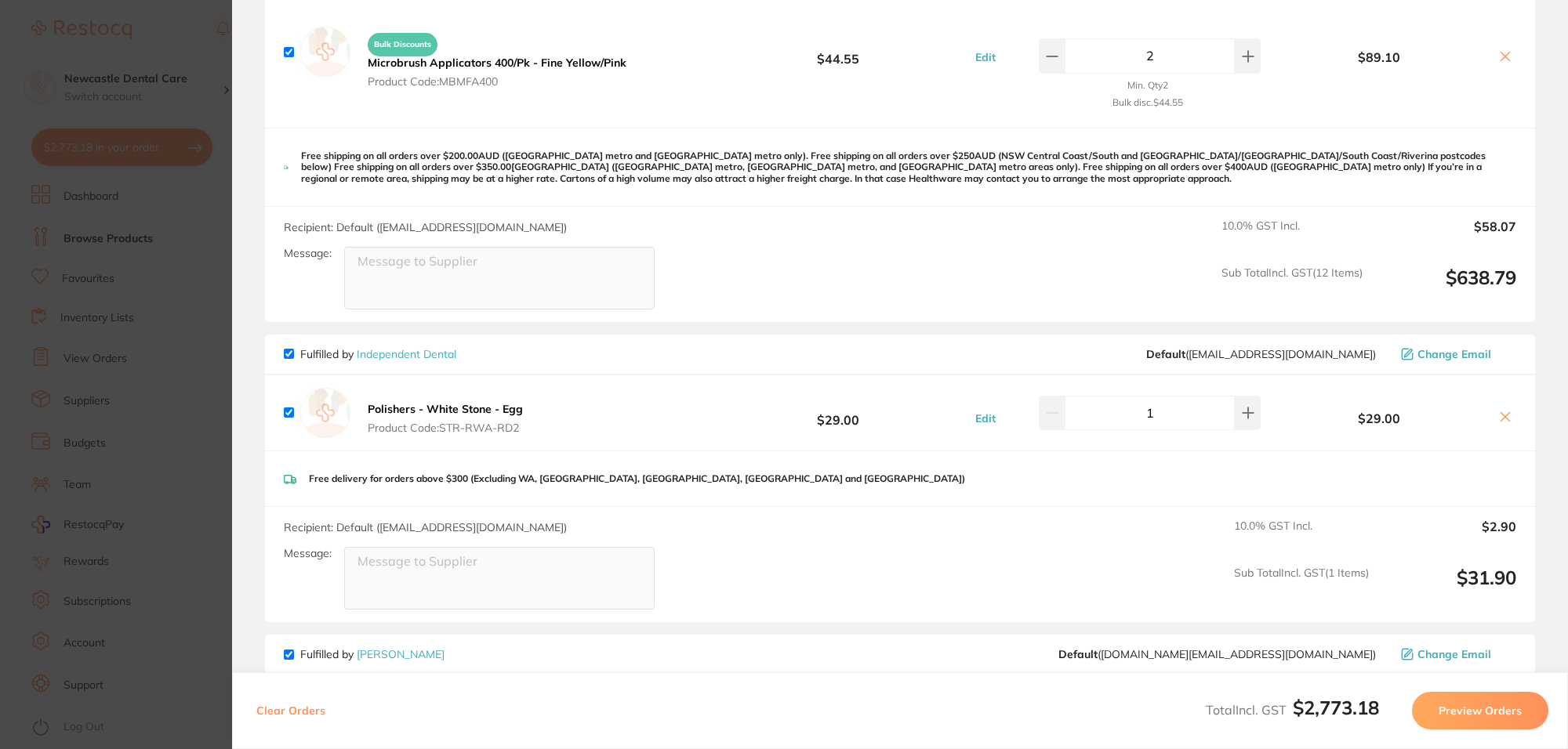
scroll to position [3233, 0]
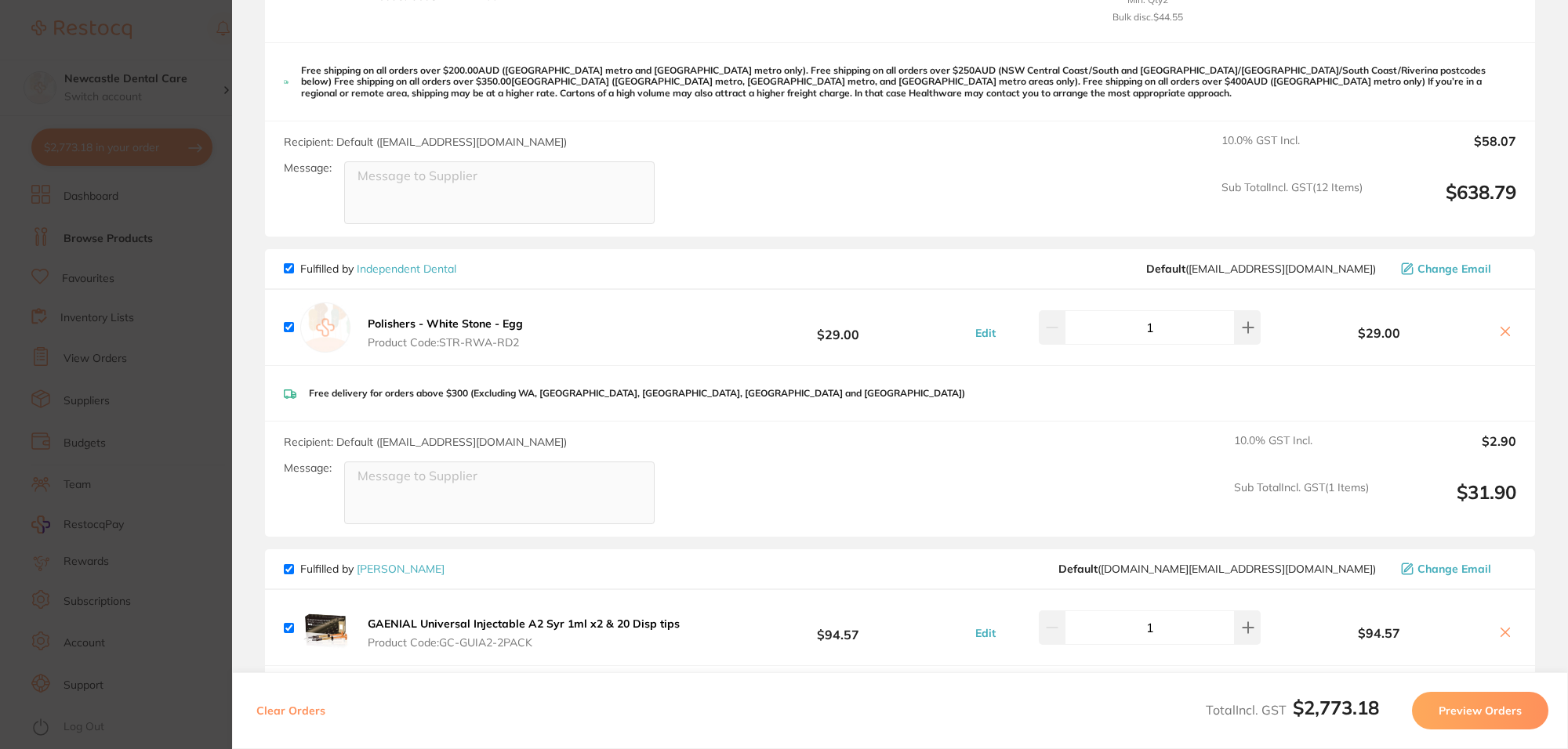
click at [1502, 327] on icon at bounding box center [1506, 332] width 9 height 9
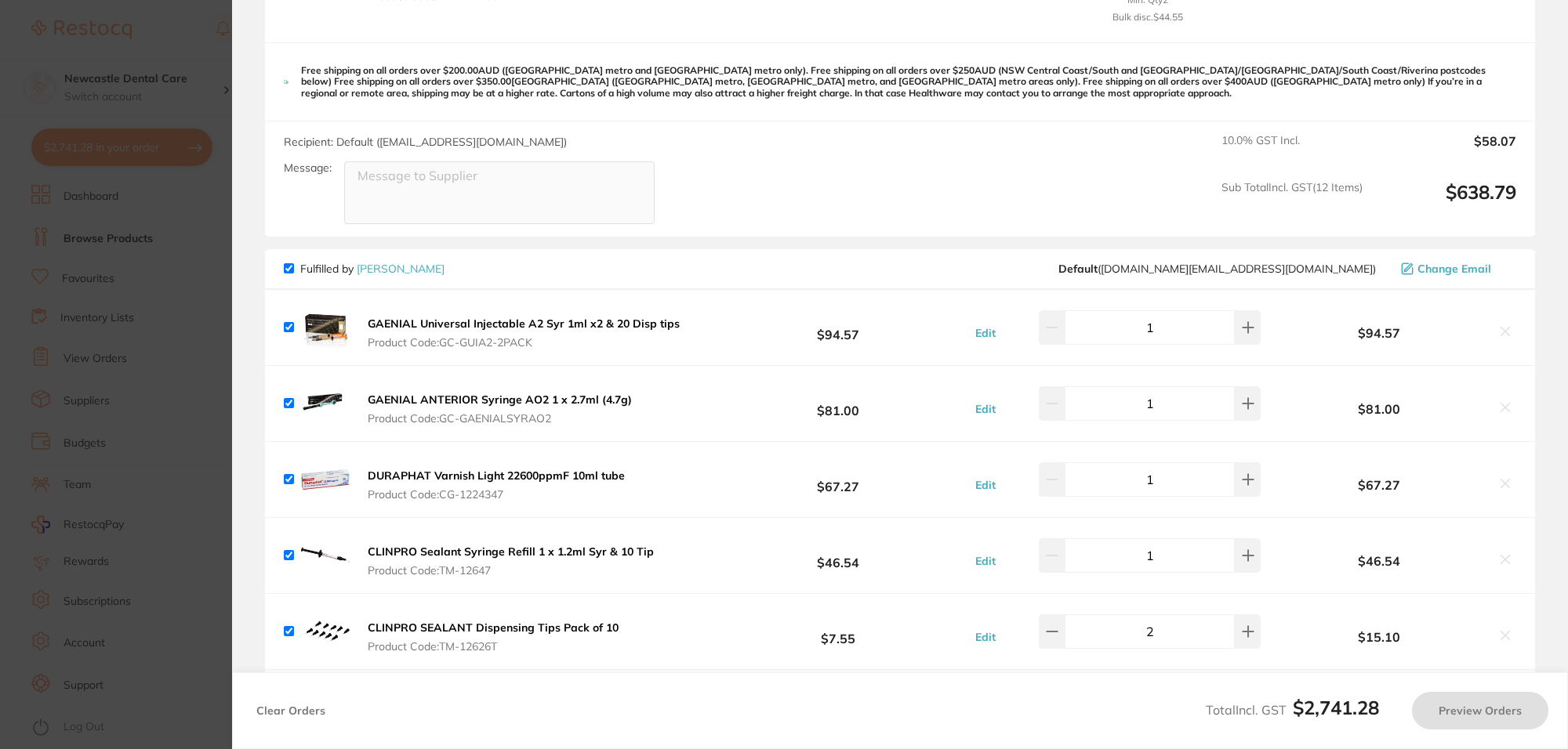
checkbox input "true"
